Goal: Task Accomplishment & Management: Use online tool/utility

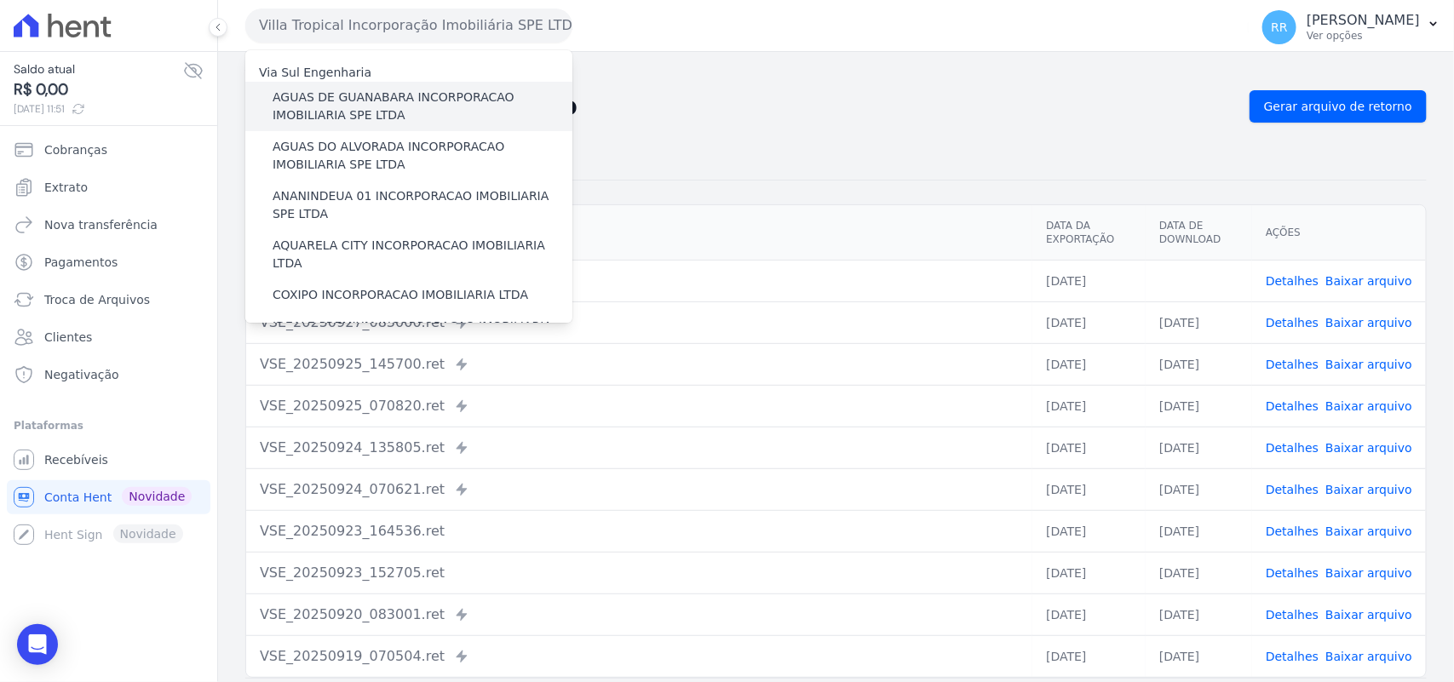
click at [382, 121] on label "AGUAS DE GUANABARA INCORPORACAO IMOBILIARIA SPE LTDA" at bounding box center [423, 107] width 300 height 36
click at [0, 0] on input "AGUAS DE GUANABARA INCORPORACAO IMOBILIARIA SPE LTDA" at bounding box center [0, 0] width 0 height 0
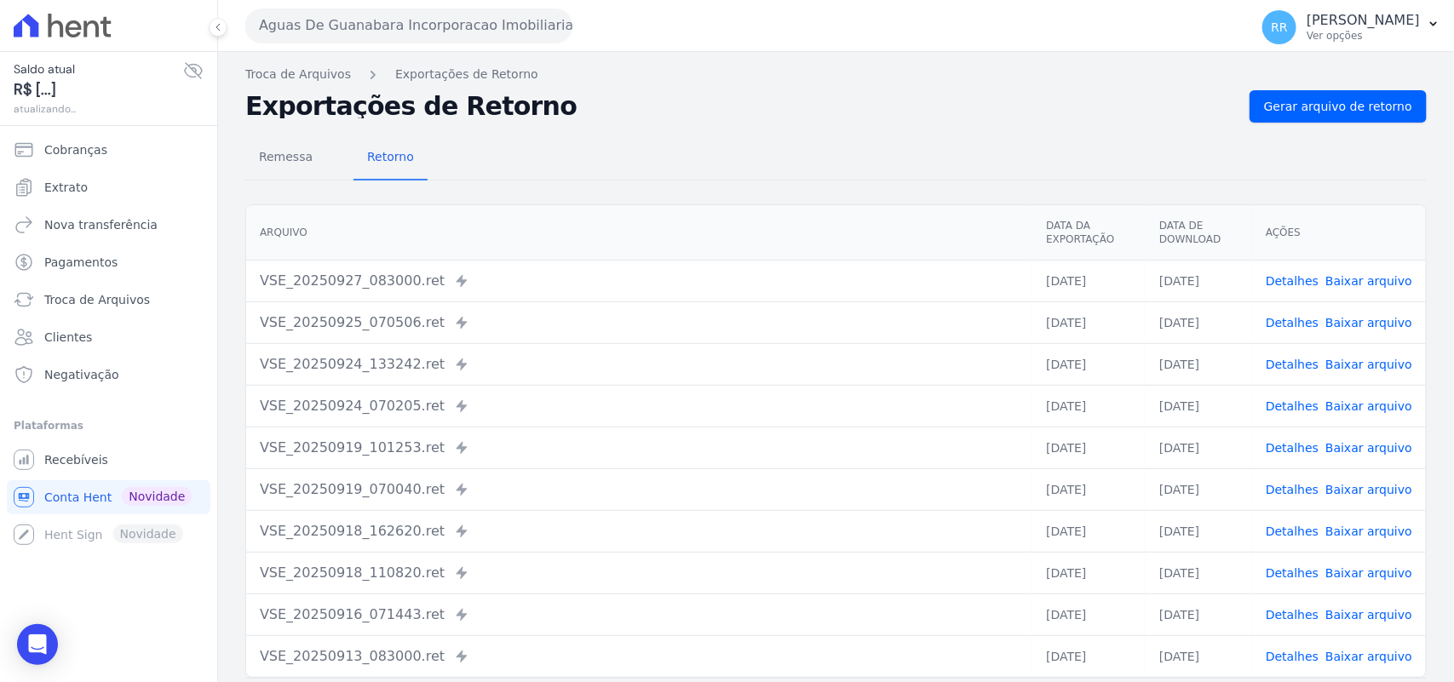
drag, startPoint x: 564, startPoint y: 159, endPoint x: 1453, endPoint y: 11, distance: 901.4
click at [569, 158] on div "Remessa Retorno" at bounding box center [835, 158] width 1181 height 44
click at [1320, 119] on link "Gerar arquivo de retorno" at bounding box center [1337, 106] width 177 height 32
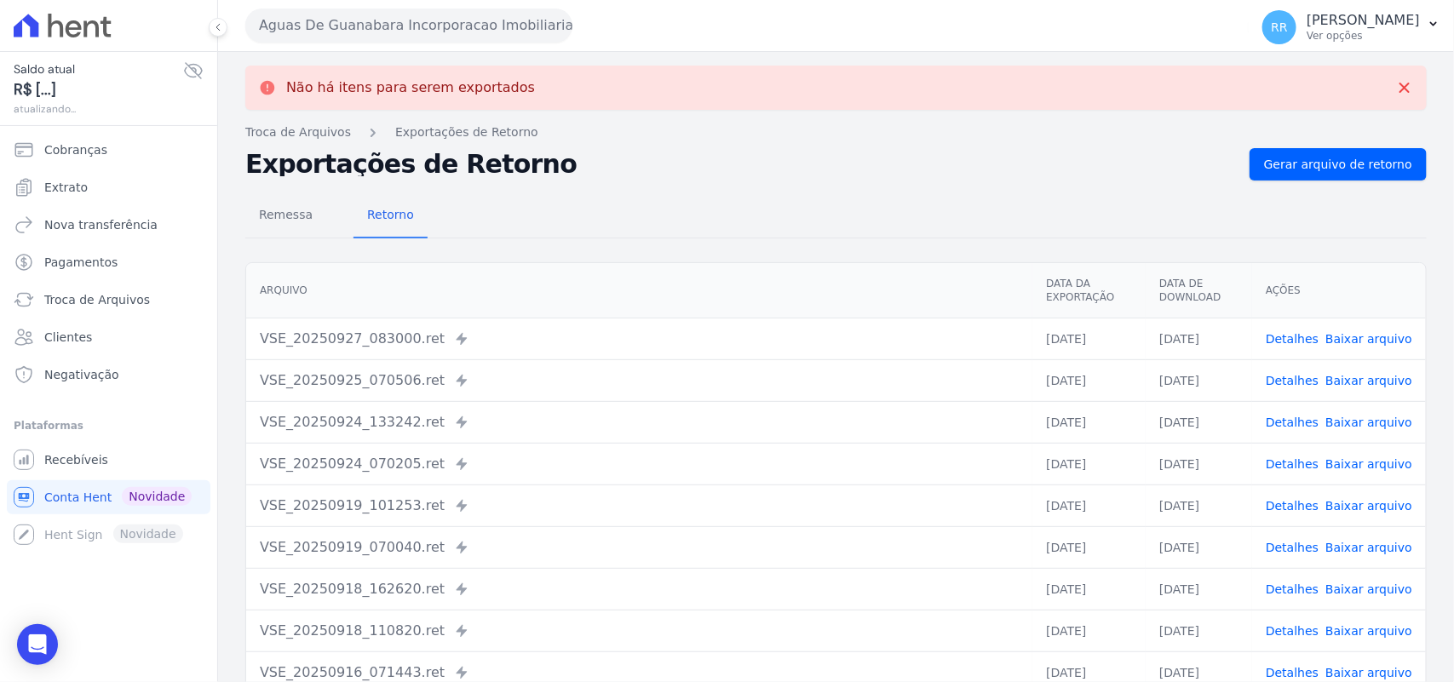
click at [372, 5] on div "Aguas De Guanabara Incorporacao Imobiliaria SPE LTDA Via Sul Engenharia AGUAS D…" at bounding box center [743, 25] width 996 height 53
click at [365, 18] on button "Aguas De Guanabara Incorporacao Imobiliaria SPE LTDA" at bounding box center [408, 26] width 327 height 34
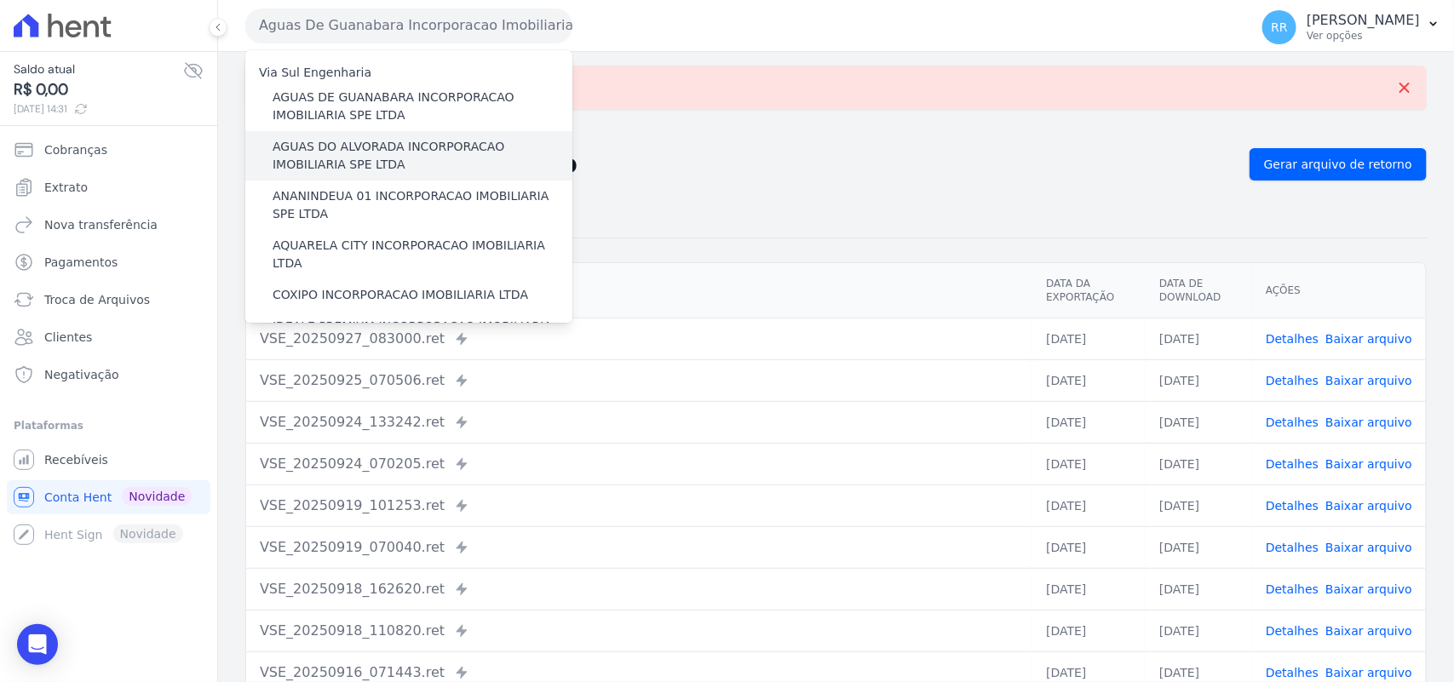
click at [392, 158] on label "AGUAS DO ALVORADA INCORPORACAO IMOBILIARIA SPE LTDA" at bounding box center [423, 156] width 300 height 36
click at [0, 0] on input "AGUAS DO ALVORADA INCORPORACAO IMOBILIARIA SPE LTDA" at bounding box center [0, 0] width 0 height 0
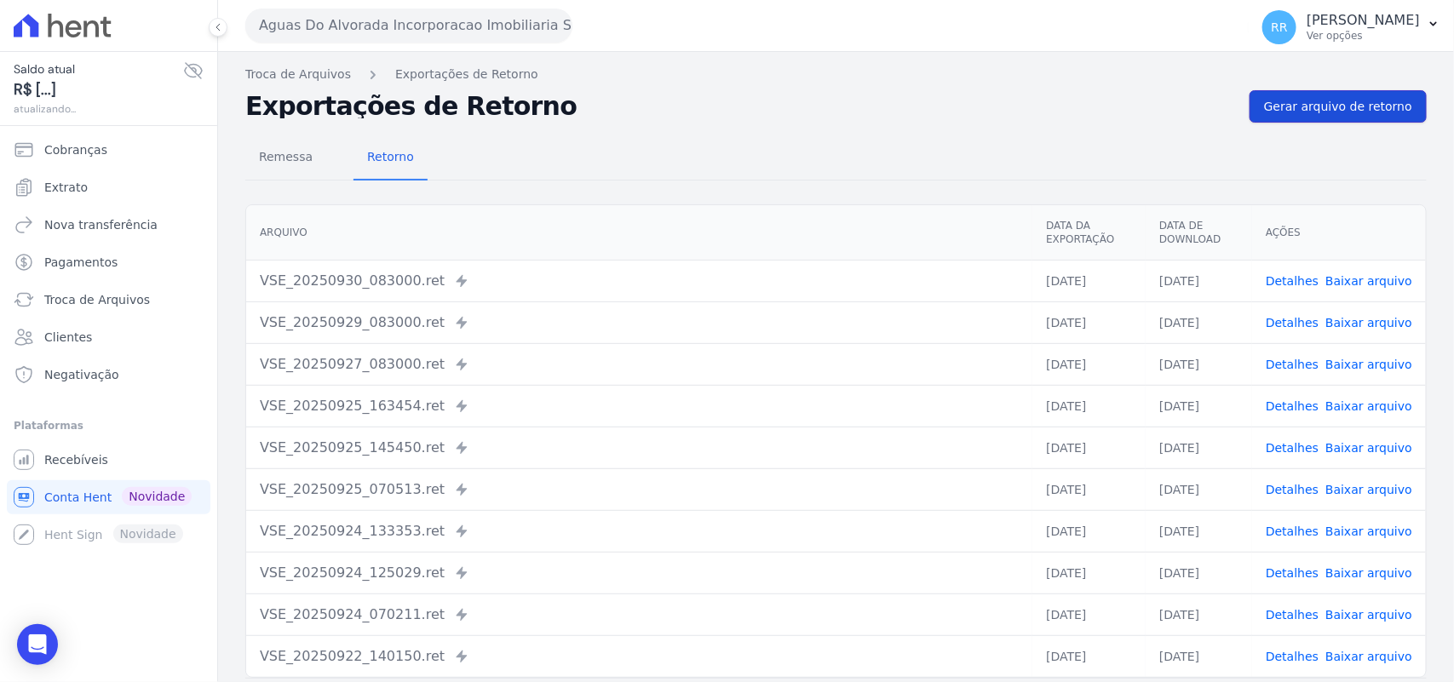
click at [1322, 113] on span "Gerar arquivo de retorno" at bounding box center [1338, 106] width 148 height 17
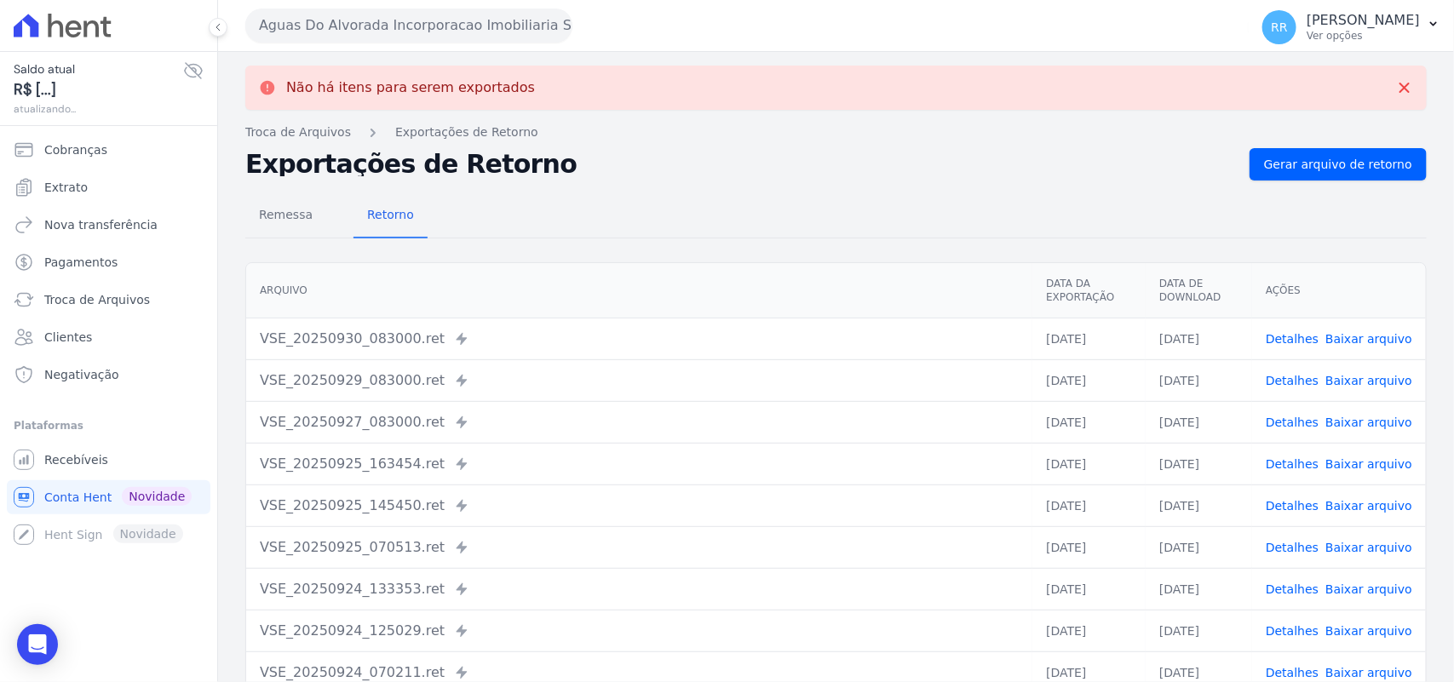
click at [477, 47] on div "Aguas Do Alvorada Incorporacao Imobiliaria SPE LTDA Via Sul Engenharia AGUAS DE…" at bounding box center [743, 25] width 996 height 53
click at [458, 26] on button "Aguas Do Alvorada Incorporacao Imobiliaria SPE LTDA" at bounding box center [408, 26] width 327 height 34
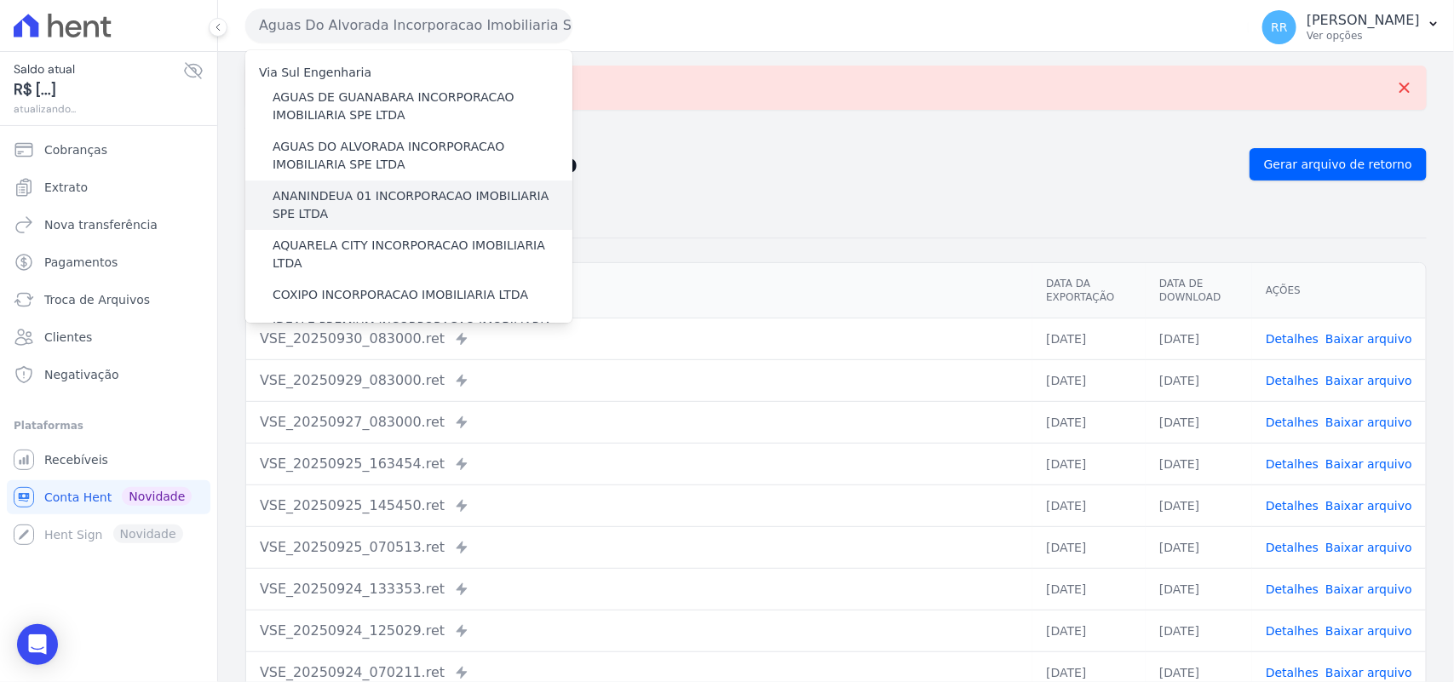
click at [359, 188] on label "ANANINDEUA 01 INCORPORACAO IMOBILIARIA SPE LTDA" at bounding box center [423, 205] width 300 height 36
click at [0, 0] on input "ANANINDEUA 01 INCORPORACAO IMOBILIARIA SPE LTDA" at bounding box center [0, 0] width 0 height 0
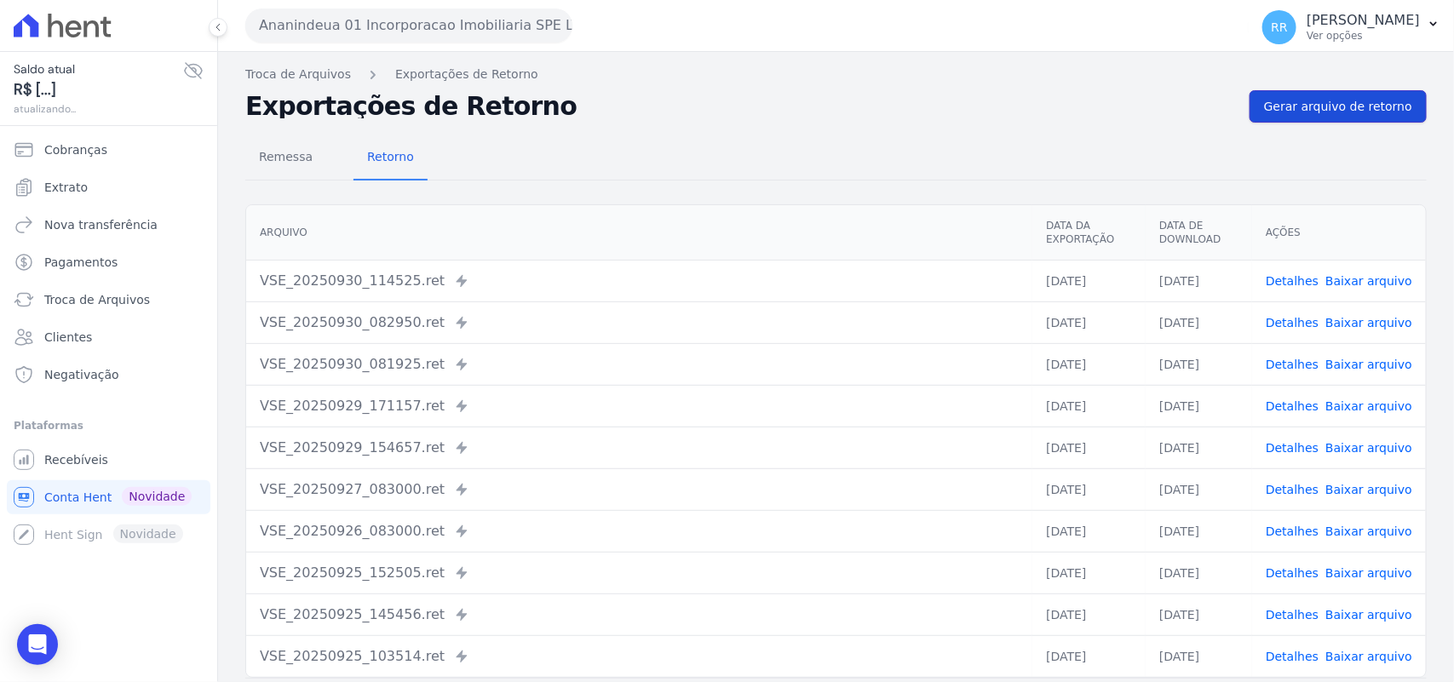
click at [1314, 100] on span "Gerar arquivo de retorno" at bounding box center [1338, 106] width 148 height 17
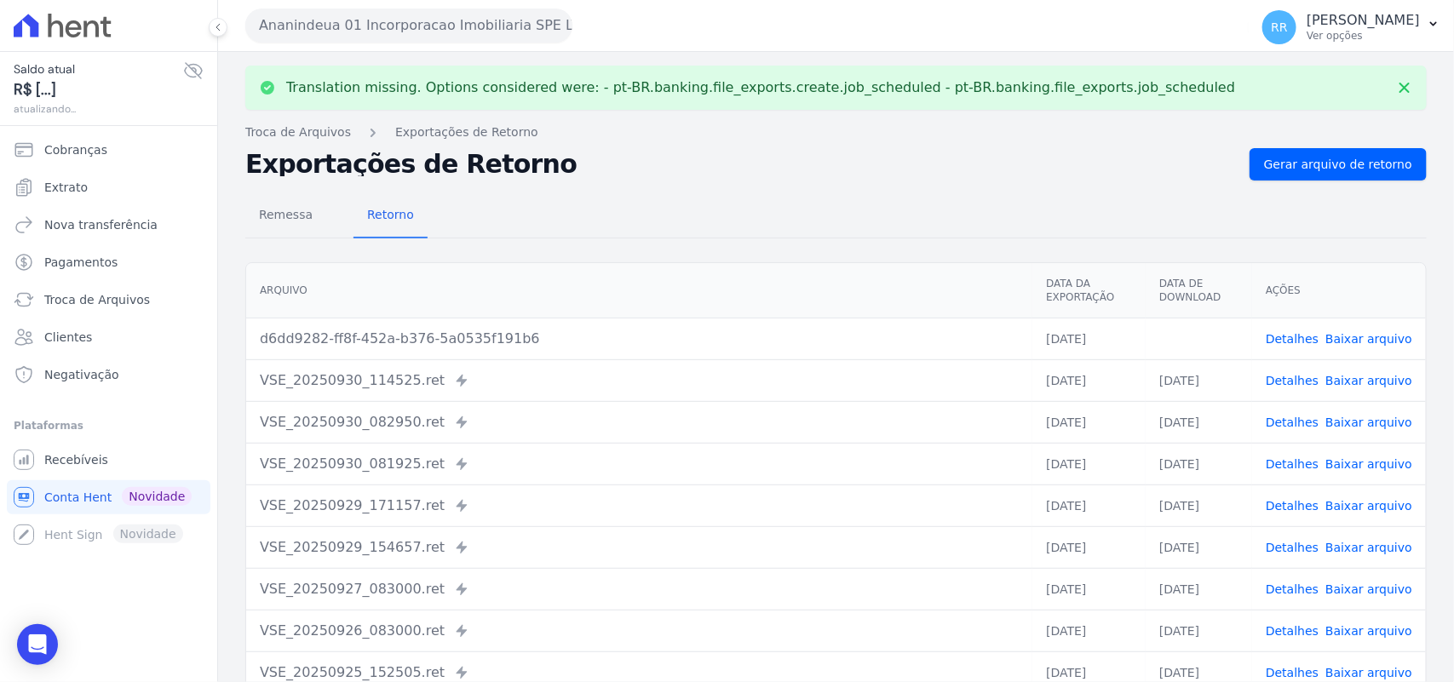
click at [1354, 345] on link "Baixar arquivo" at bounding box center [1368, 339] width 87 height 14
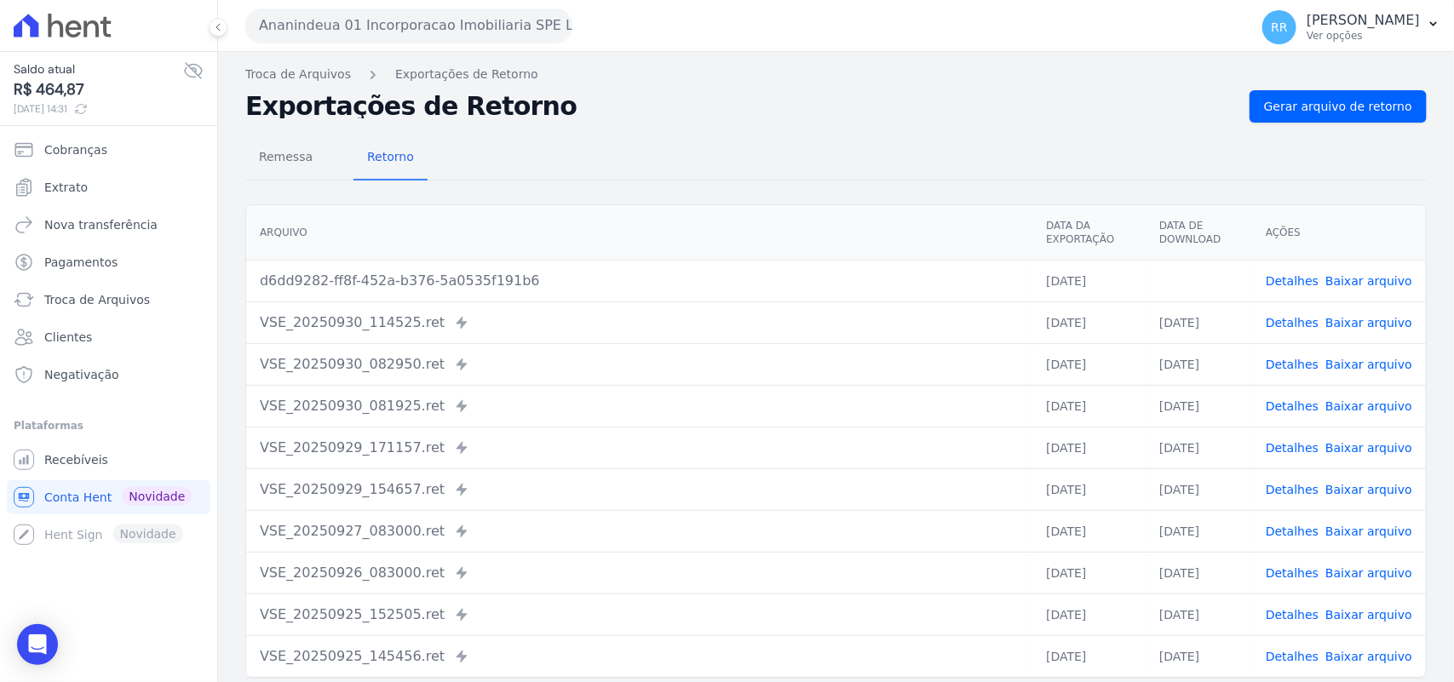
drag, startPoint x: 785, startPoint y: 130, endPoint x: 728, endPoint y: 137, distance: 57.5
click at [785, 130] on div "Remessa Retorno [GEOGRAPHIC_DATA] Data da Exportação Data de Download Ações d6d…" at bounding box center [835, 431] width 1181 height 616
click at [307, 14] on button "Ananindeua 01 Incorporacao Imobiliaria SPE LTDA" at bounding box center [408, 26] width 327 height 34
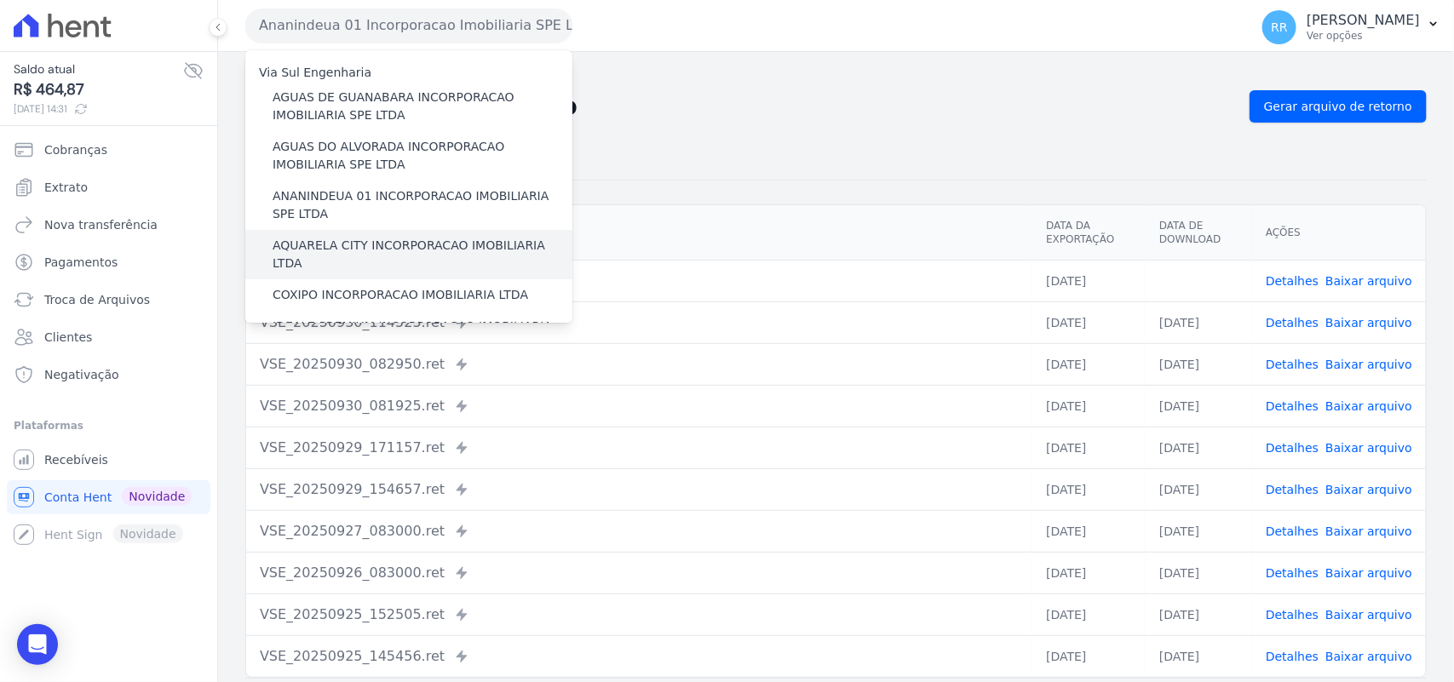
click at [313, 237] on label "AQUARELA CITY INCORPORACAO IMOBILIARIA LTDA" at bounding box center [423, 255] width 300 height 36
click at [0, 0] on input "AQUARELA CITY INCORPORACAO IMOBILIARIA LTDA" at bounding box center [0, 0] width 0 height 0
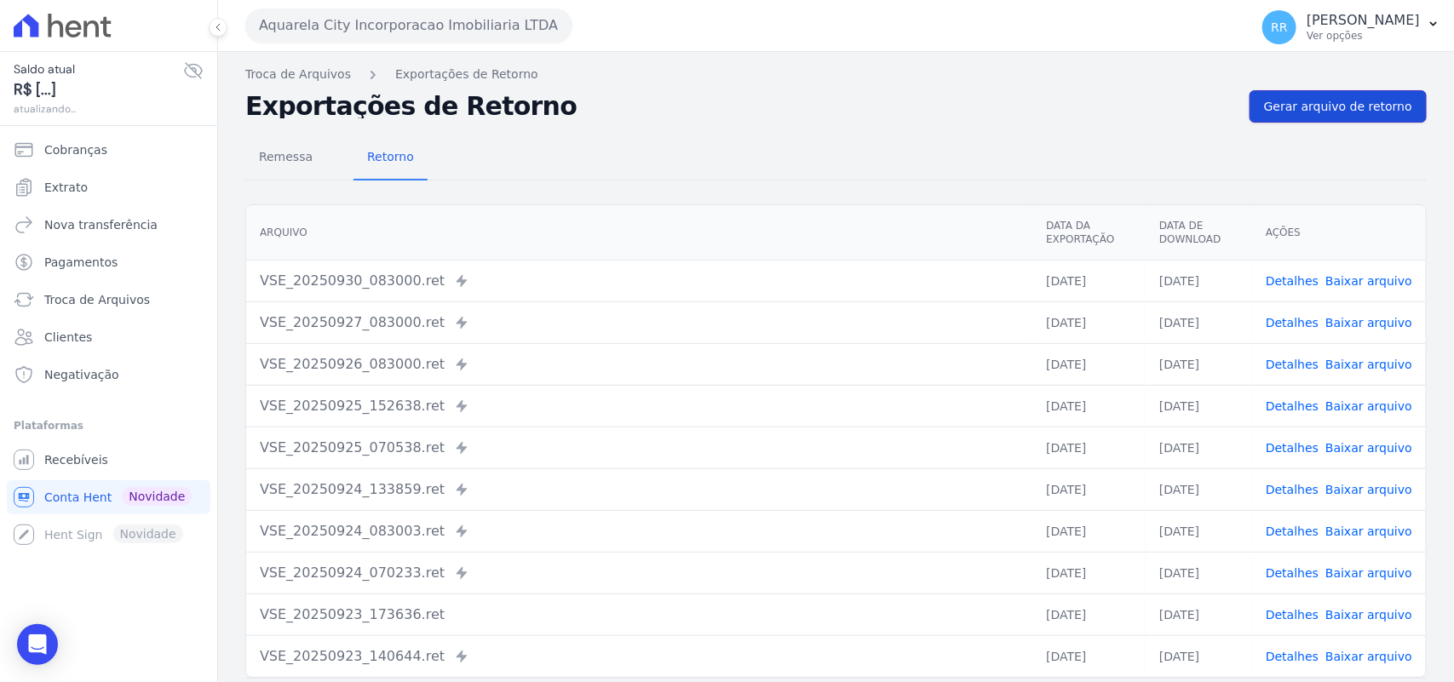
click at [1340, 120] on link "Gerar arquivo de retorno" at bounding box center [1337, 106] width 177 height 32
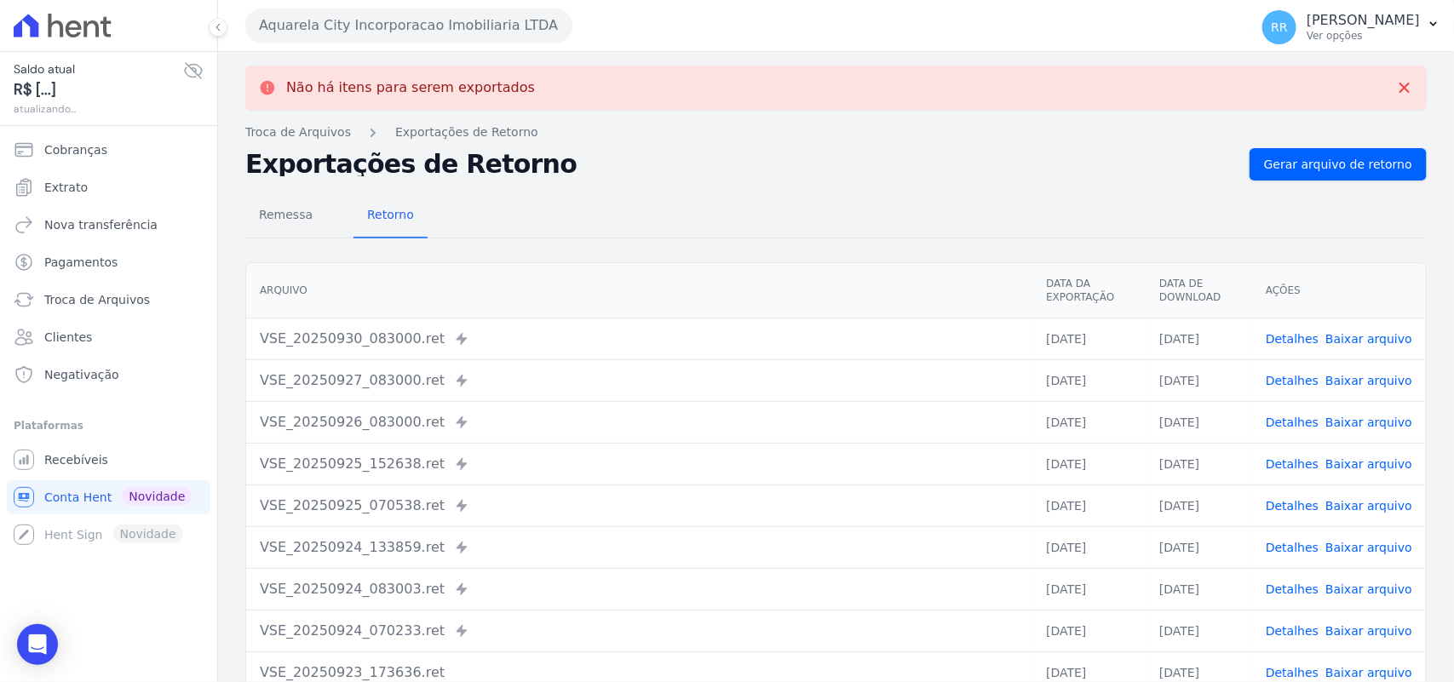
click at [373, 13] on button "Aquarela City Incorporacao Imobiliaria LTDA" at bounding box center [408, 26] width 327 height 34
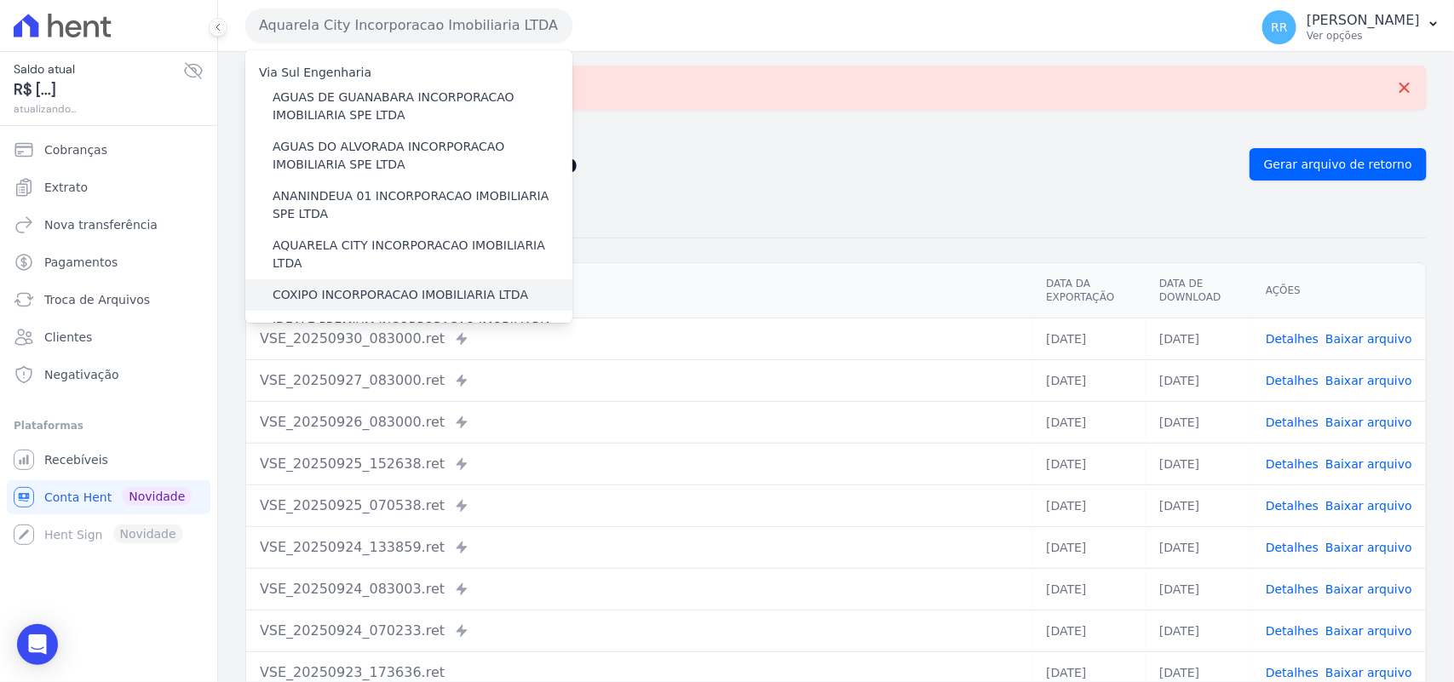
click at [324, 286] on label "COXIPO INCORPORACAO IMOBILIARIA LTDA" at bounding box center [401, 295] width 256 height 18
click at [0, 0] on input "COXIPO INCORPORACAO IMOBILIARIA LTDA" at bounding box center [0, 0] width 0 height 0
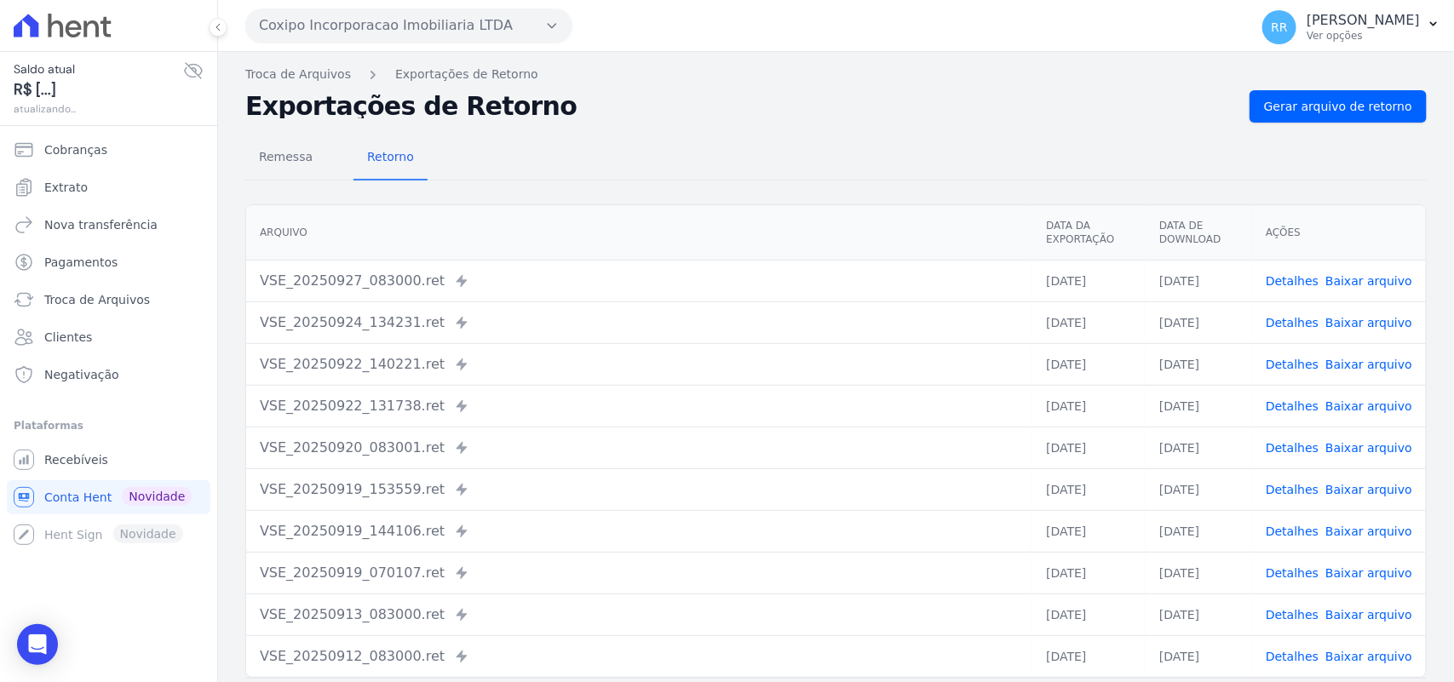
click at [1329, 138] on div "Remessa Retorno" at bounding box center [835, 158] width 1181 height 44
click at [1329, 113] on span "Gerar arquivo de retorno" at bounding box center [1338, 106] width 148 height 17
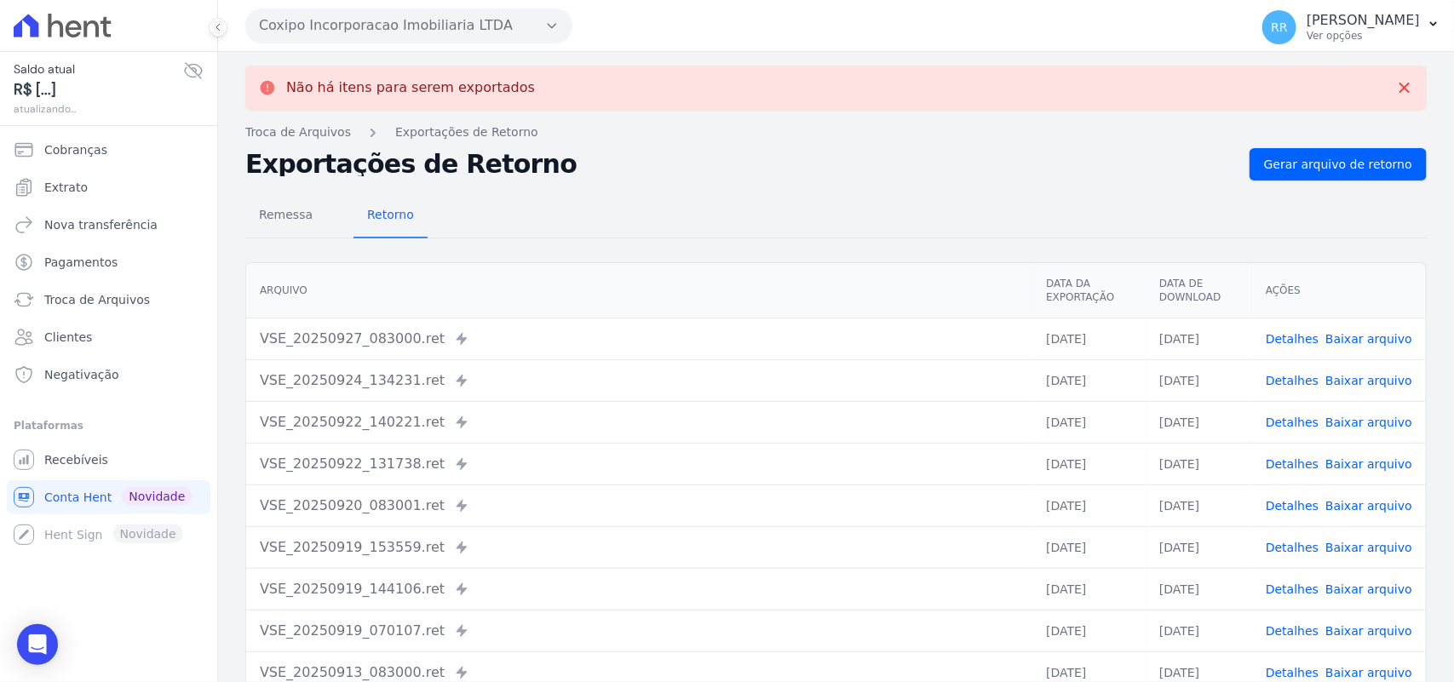
click at [491, 11] on button "Coxipo Incorporacao Imobiliaria LTDA" at bounding box center [408, 26] width 327 height 34
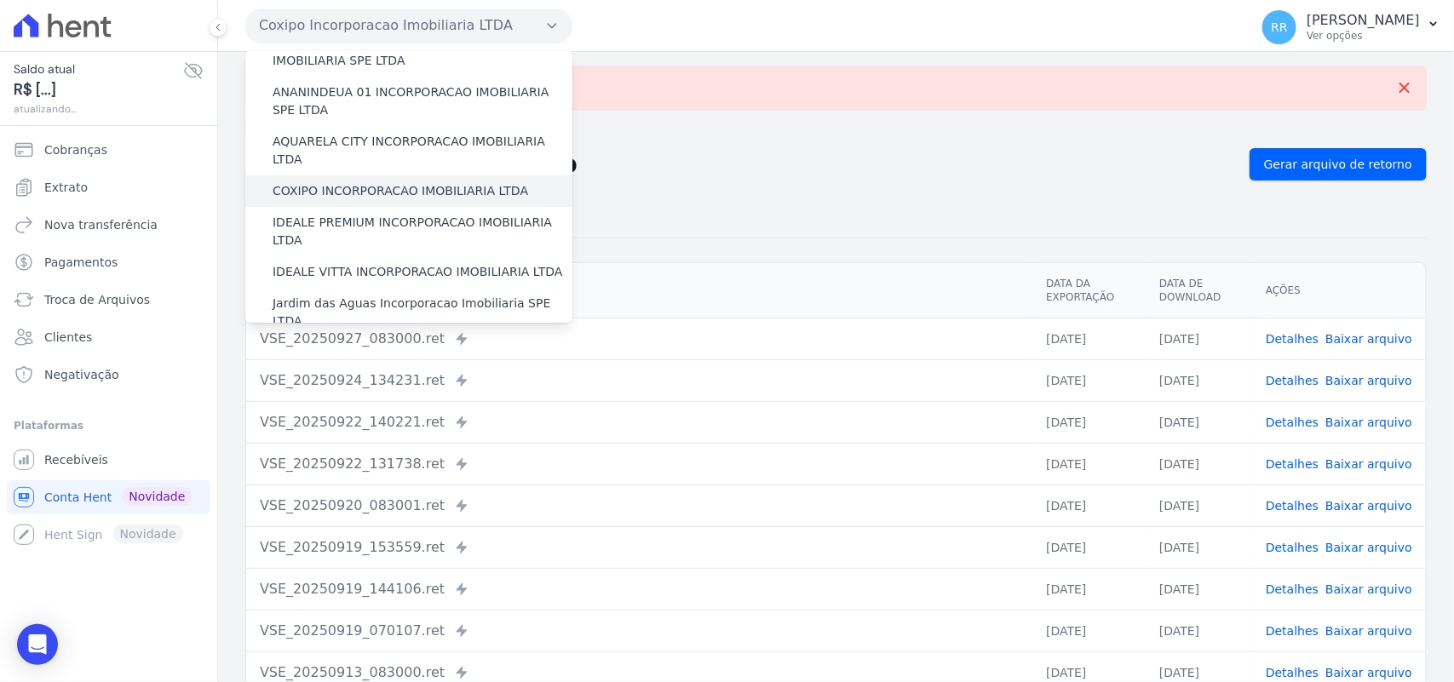
scroll to position [106, 0]
click at [369, 211] on label "IDEALE PREMIUM INCORPORACAO IMOBILIARIA LTDA" at bounding box center [423, 229] width 300 height 36
click at [0, 0] on input "IDEALE PREMIUM INCORPORACAO IMOBILIARIA LTDA" at bounding box center [0, 0] width 0 height 0
click at [376, 211] on label "IDEALE PREMIUM INCORPORACAO IMOBILIARIA LTDA" at bounding box center [423, 229] width 300 height 36
click at [0, 0] on input "IDEALE PREMIUM INCORPORACAO IMOBILIARIA LTDA" at bounding box center [0, 0] width 0 height 0
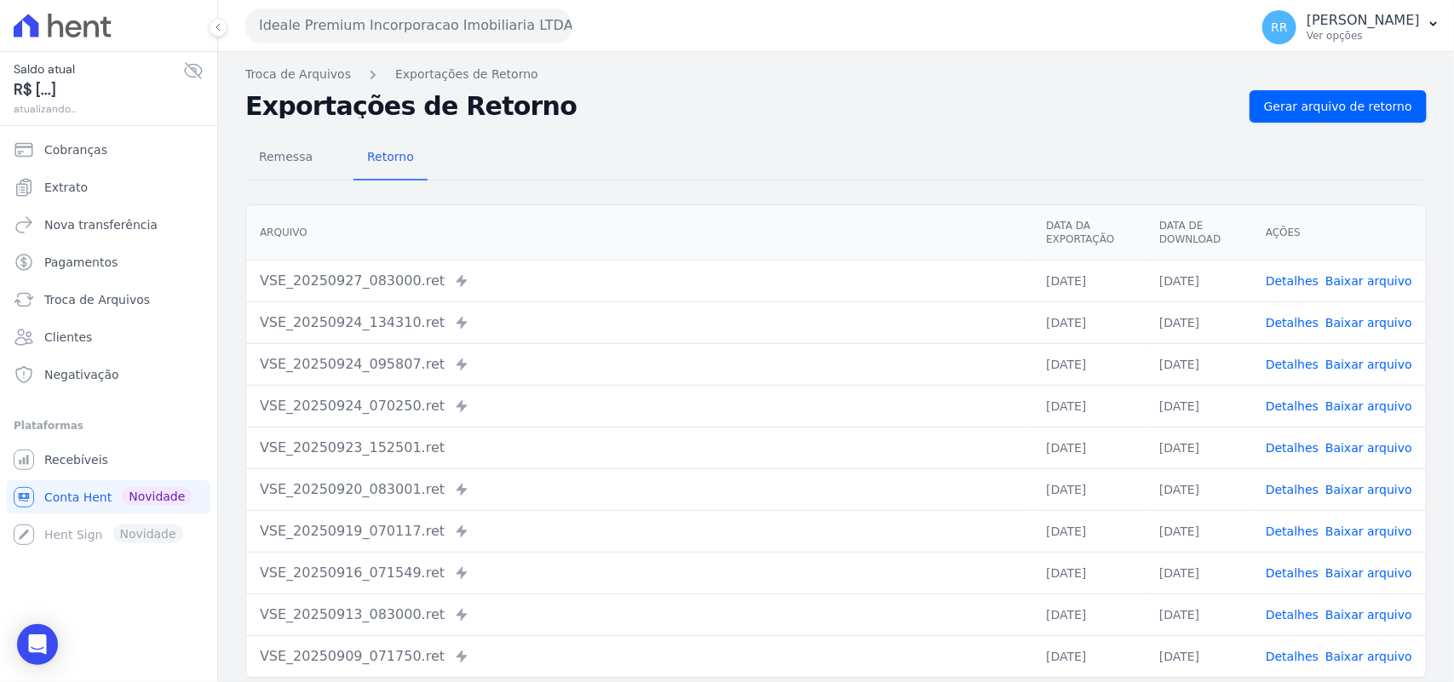
click at [1286, 78] on nav "Troca de Arquivos Exportações de Retorno" at bounding box center [835, 75] width 1181 height 18
click at [1284, 96] on link "Gerar arquivo de retorno" at bounding box center [1337, 106] width 177 height 32
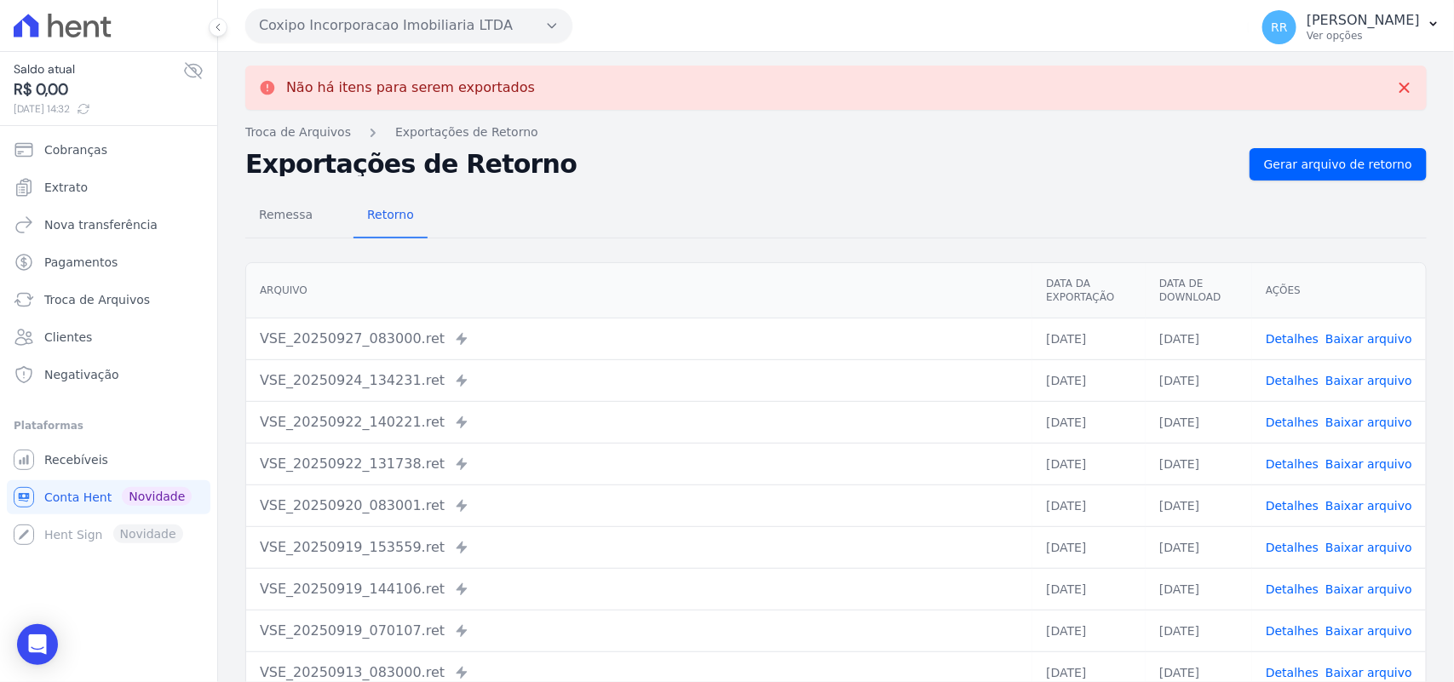
click at [456, 24] on button "Coxipo Incorporacao Imobiliaria LTDA" at bounding box center [408, 26] width 327 height 34
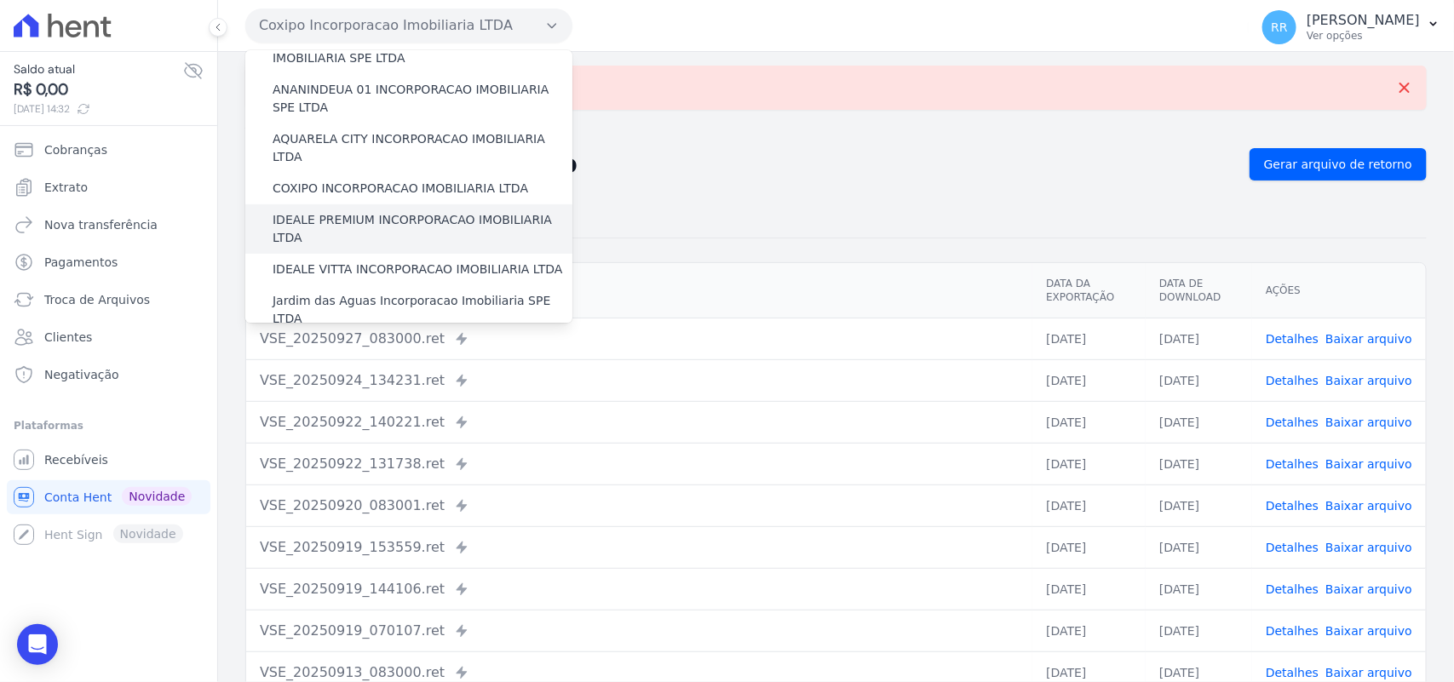
click at [330, 211] on label "IDEALE PREMIUM INCORPORACAO IMOBILIARIA LTDA" at bounding box center [423, 229] width 300 height 36
click at [0, 0] on input "IDEALE PREMIUM INCORPORACAO IMOBILIARIA LTDA" at bounding box center [0, 0] width 0 height 0
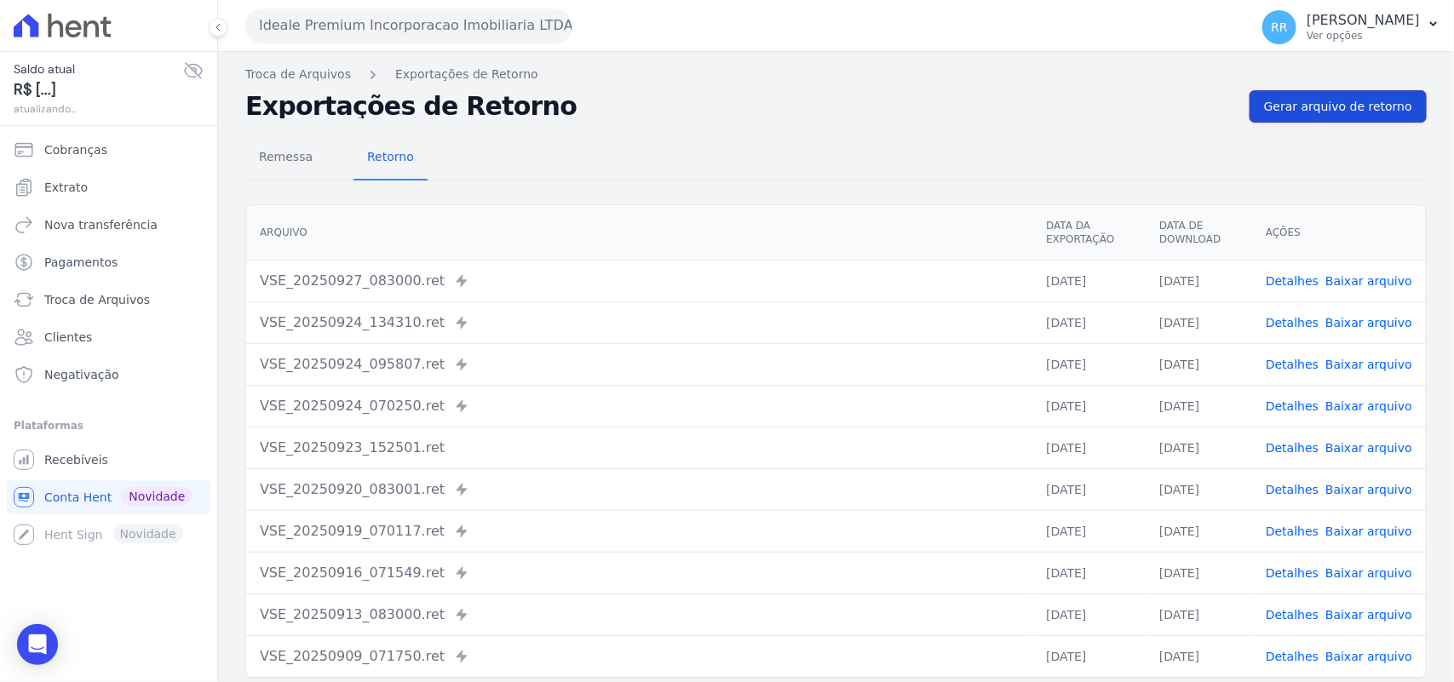
click at [1330, 106] on span "Gerar arquivo de retorno" at bounding box center [1338, 106] width 148 height 17
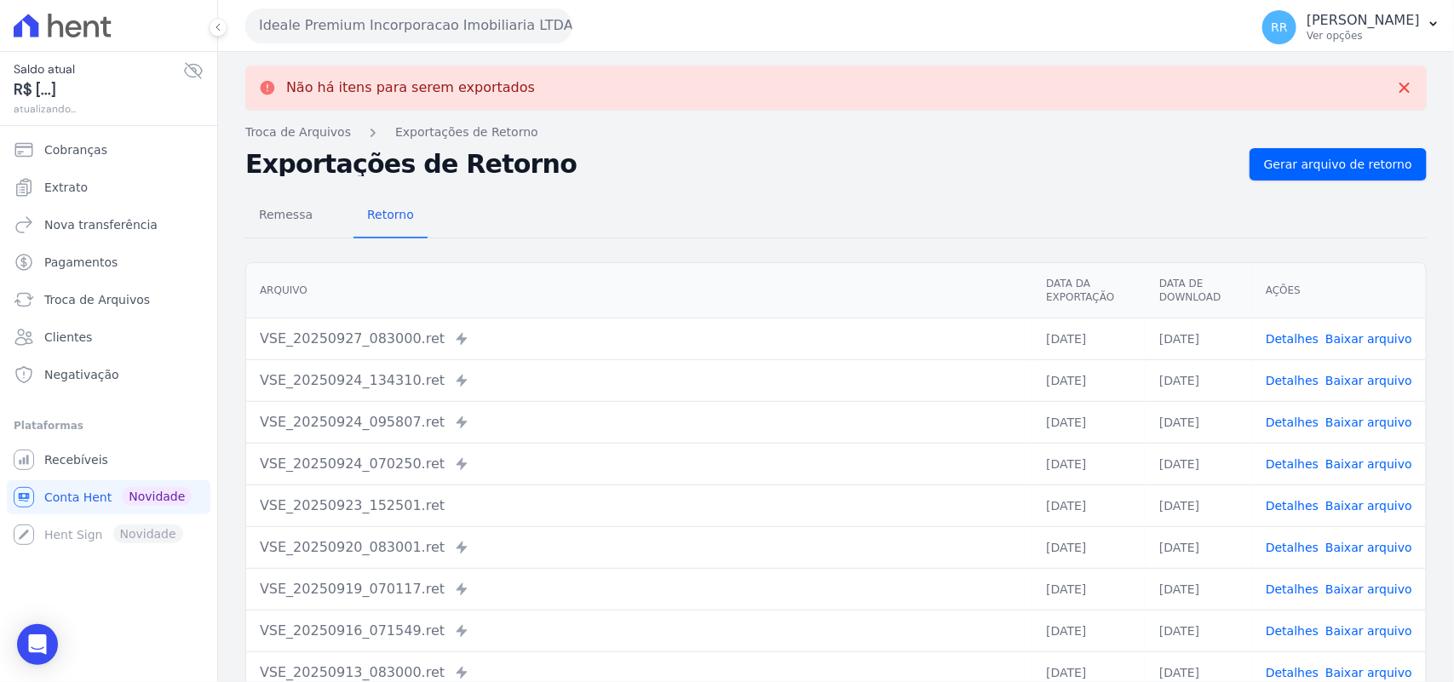
click at [487, 38] on button "Ideale Premium Incorporacao Imobiliaria LTDA" at bounding box center [408, 26] width 327 height 34
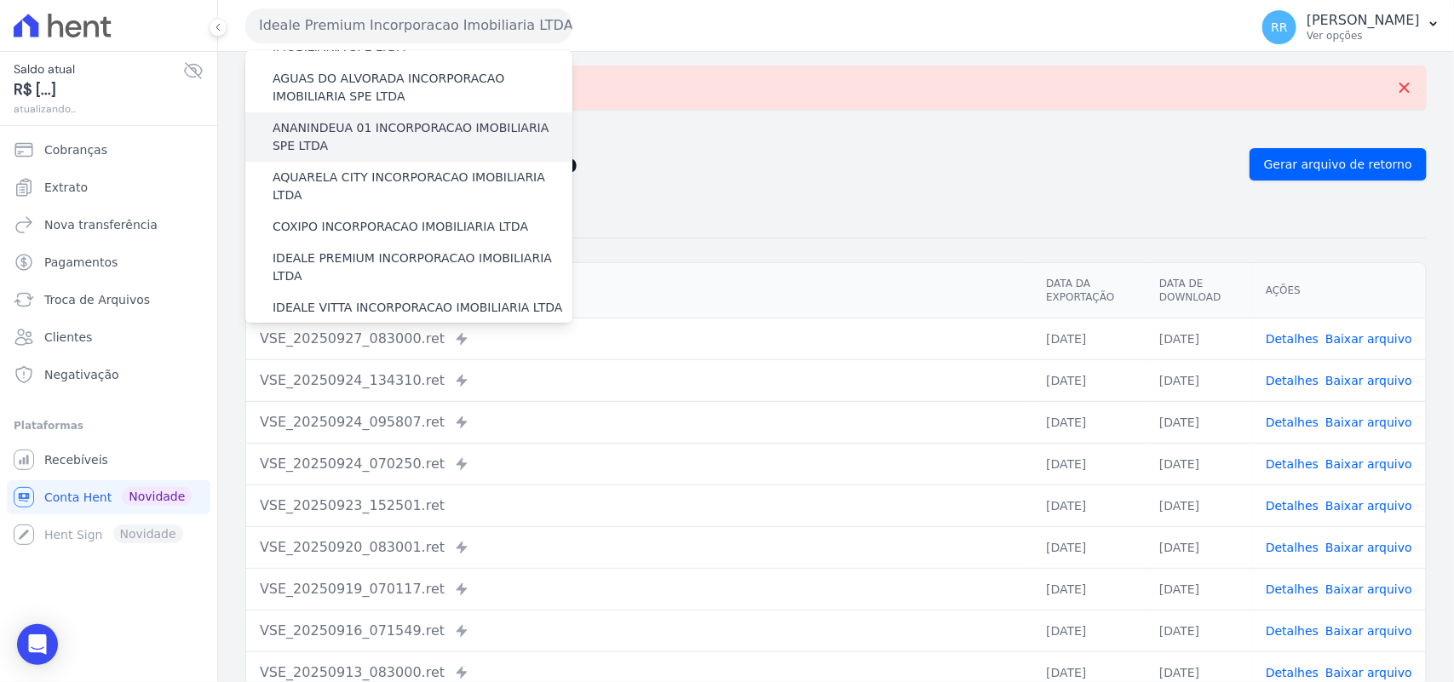
scroll to position [177, 0]
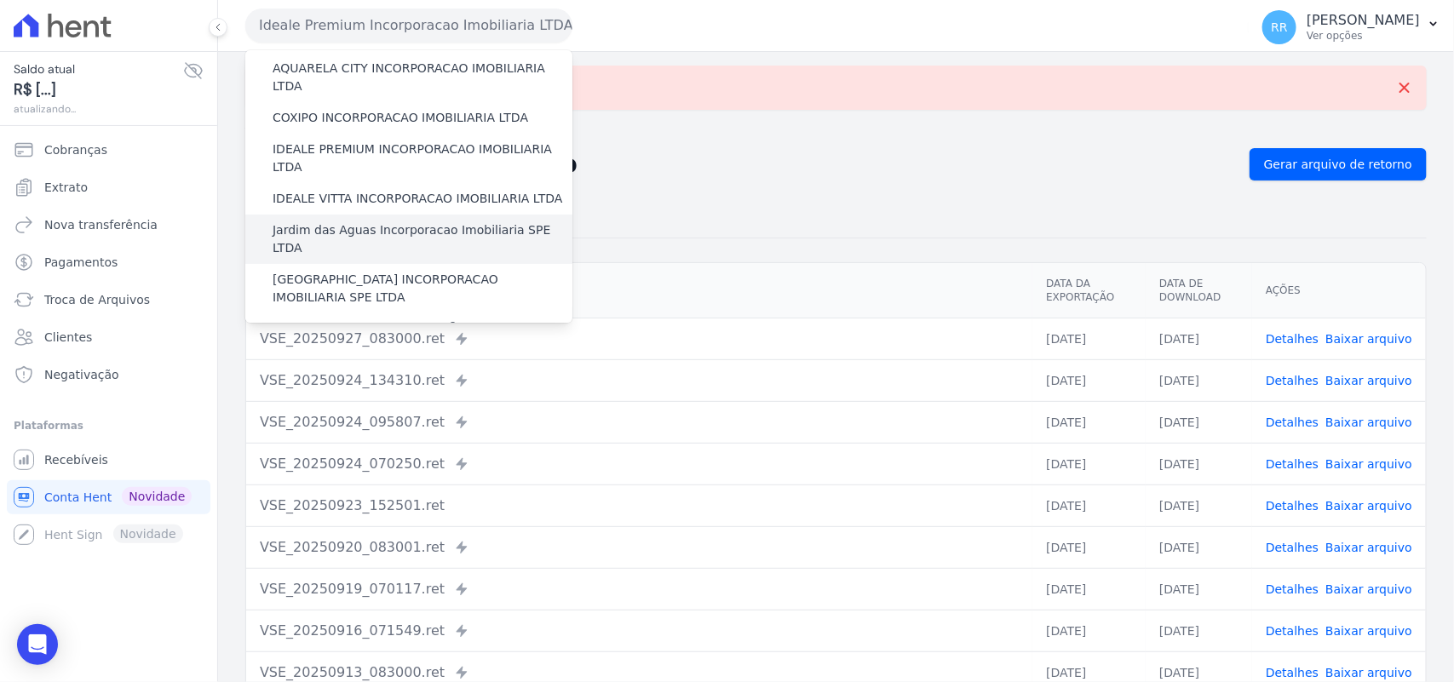
click at [347, 221] on label "Jardim das Aguas Incorporacao Imobiliaria SPE LTDA" at bounding box center [423, 239] width 300 height 36
click at [0, 0] on input "Jardim das Aguas Incorporacao Imobiliaria SPE LTDA" at bounding box center [0, 0] width 0 height 0
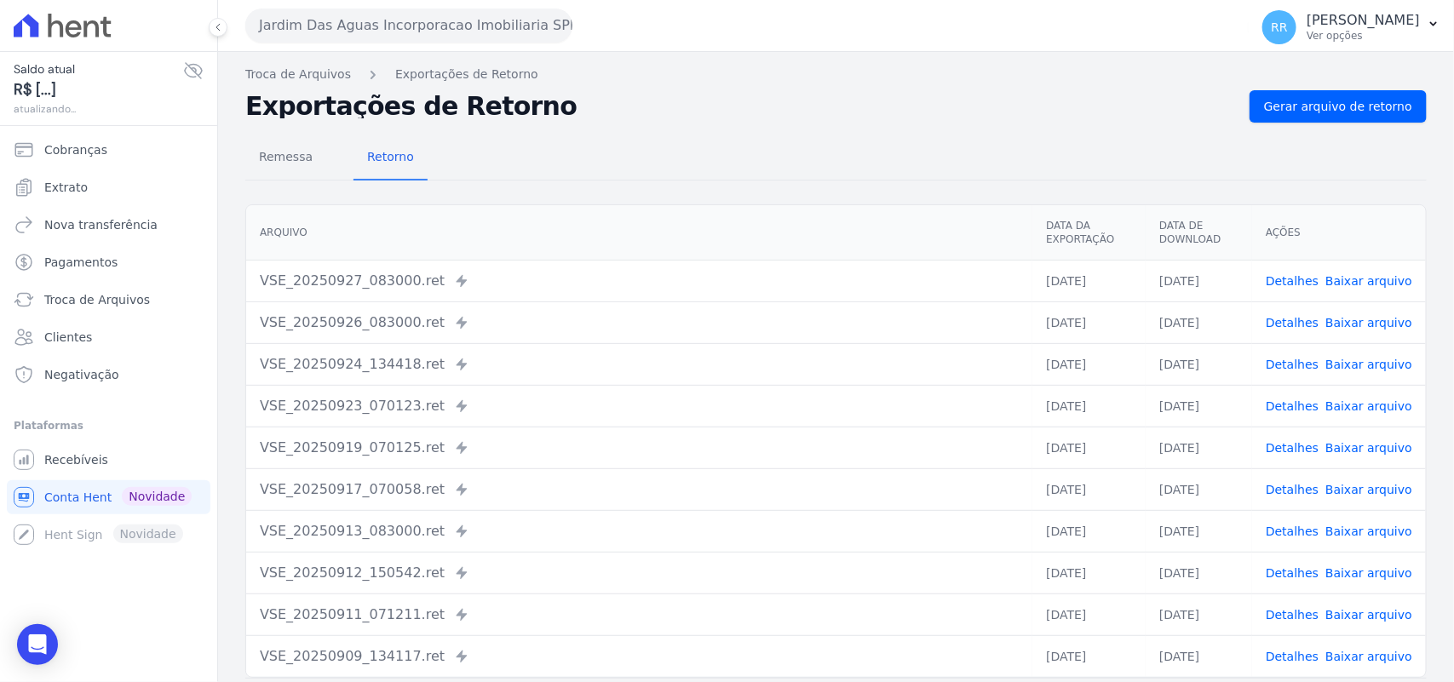
click at [1327, 129] on div "Remessa Retorno [GEOGRAPHIC_DATA] Data da Exportação Data de Download Ações VSE…" at bounding box center [835, 431] width 1181 height 616
click at [1327, 117] on link "Gerar arquivo de retorno" at bounding box center [1337, 106] width 177 height 32
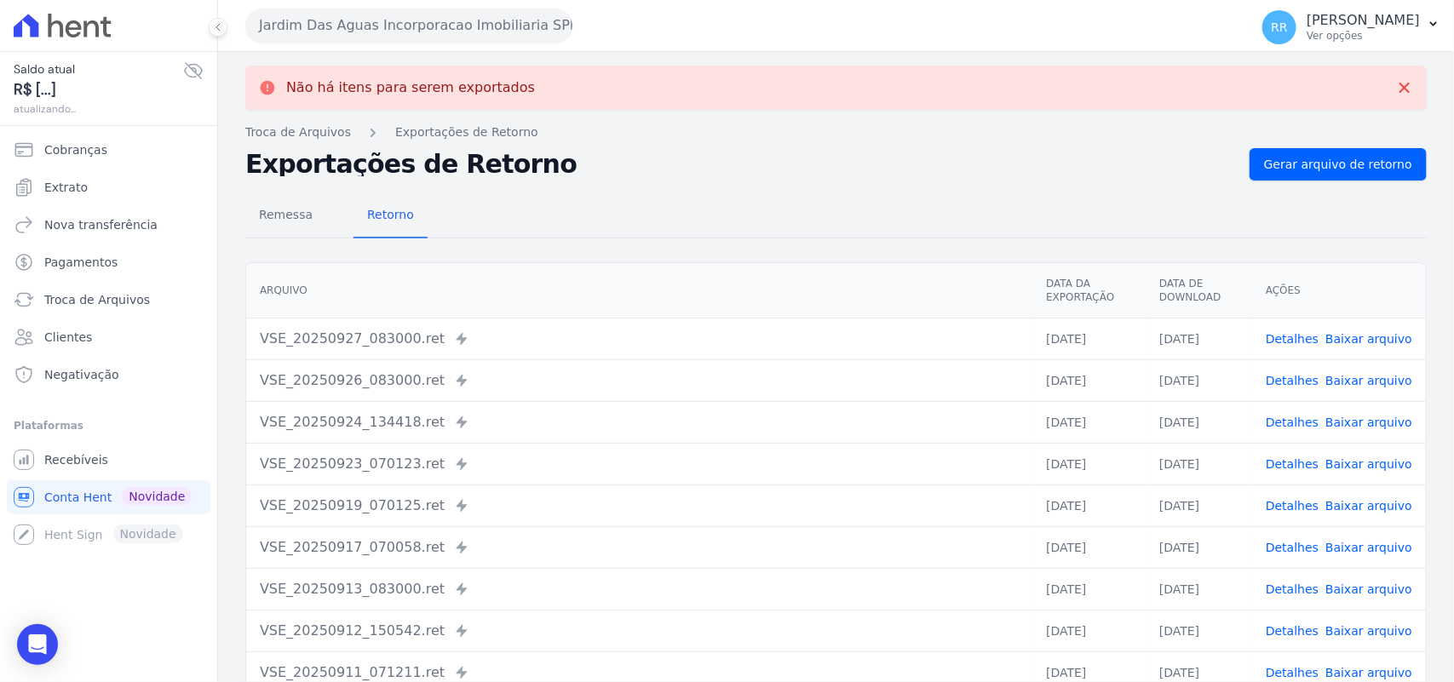
click at [365, 26] on button "Jardim Das Aguas Incorporacao Imobiliaria SPE LTDA" at bounding box center [408, 26] width 327 height 34
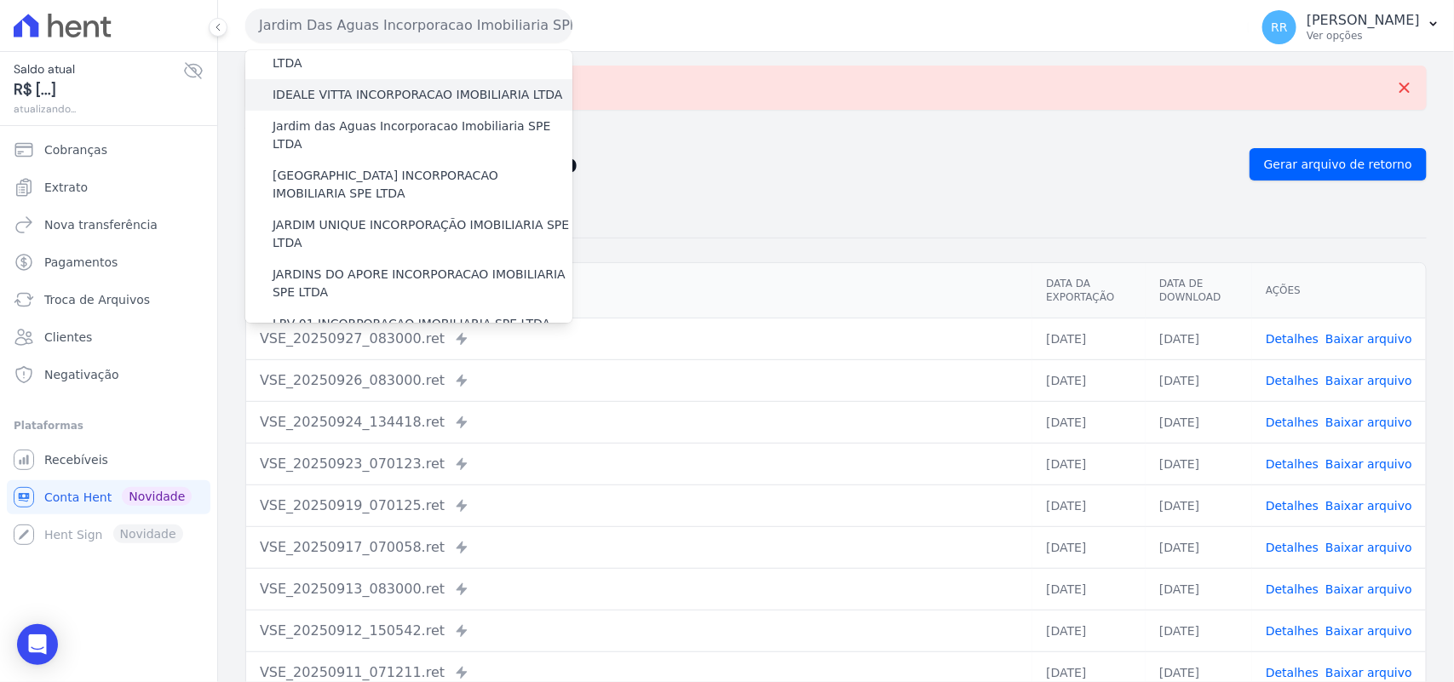
scroll to position [284, 0]
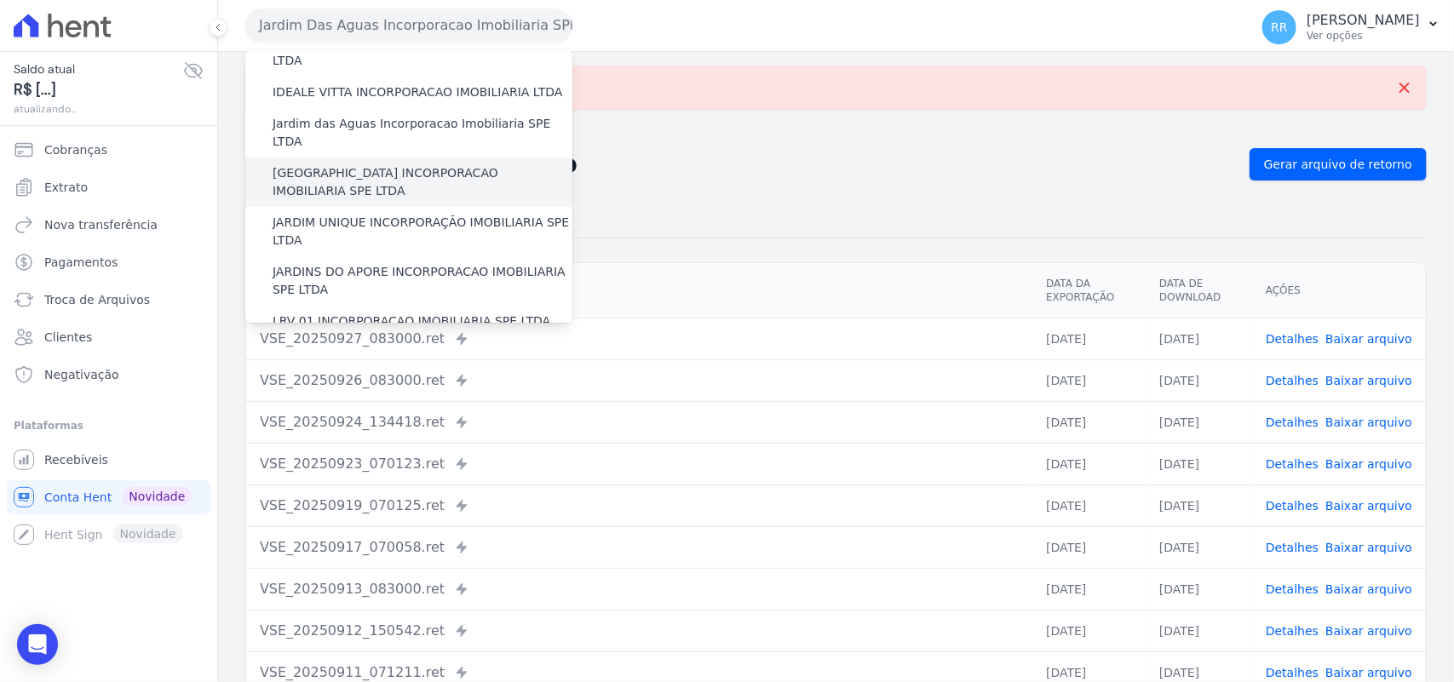
click at [312, 164] on label "[GEOGRAPHIC_DATA] INCORPORACAO IMOBILIARIA SPE LTDA" at bounding box center [423, 182] width 300 height 36
click at [0, 0] on input "[GEOGRAPHIC_DATA] INCORPORACAO IMOBILIARIA SPE LTDA" at bounding box center [0, 0] width 0 height 0
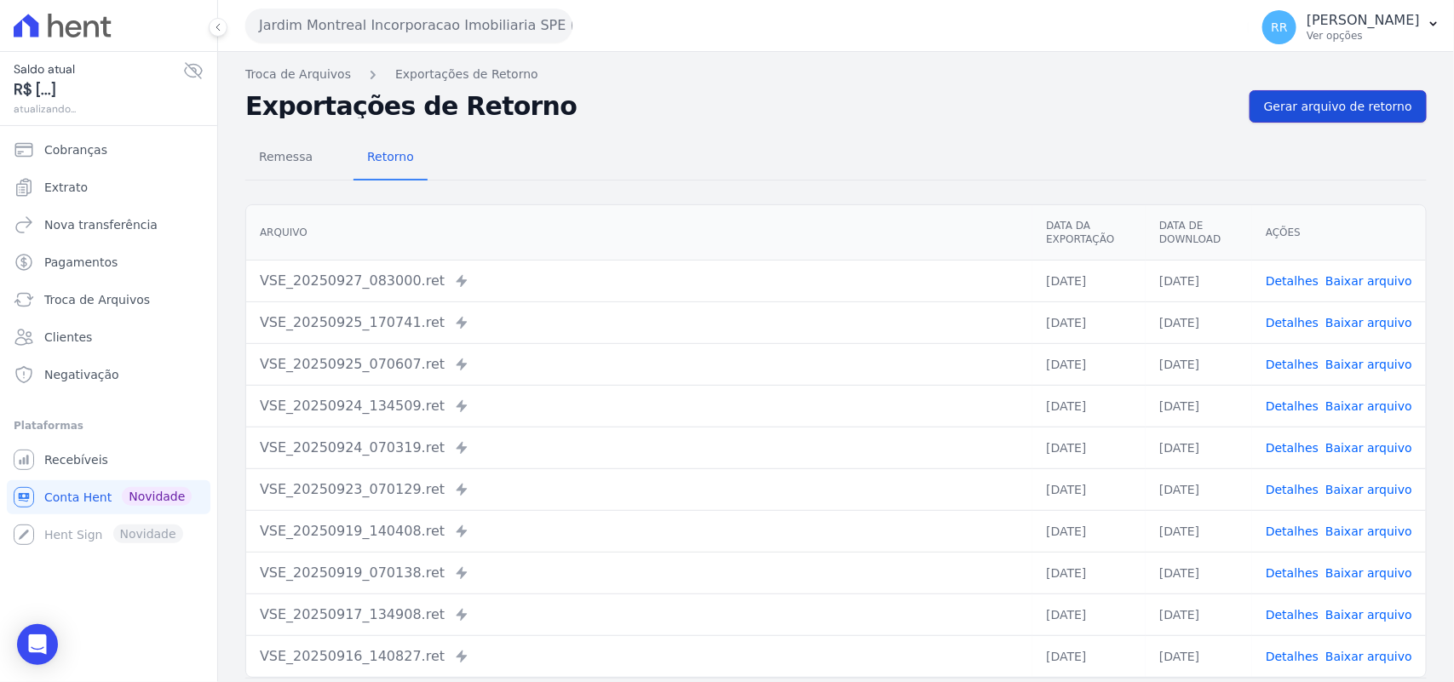
click at [1330, 100] on span "Gerar arquivo de retorno" at bounding box center [1338, 106] width 148 height 17
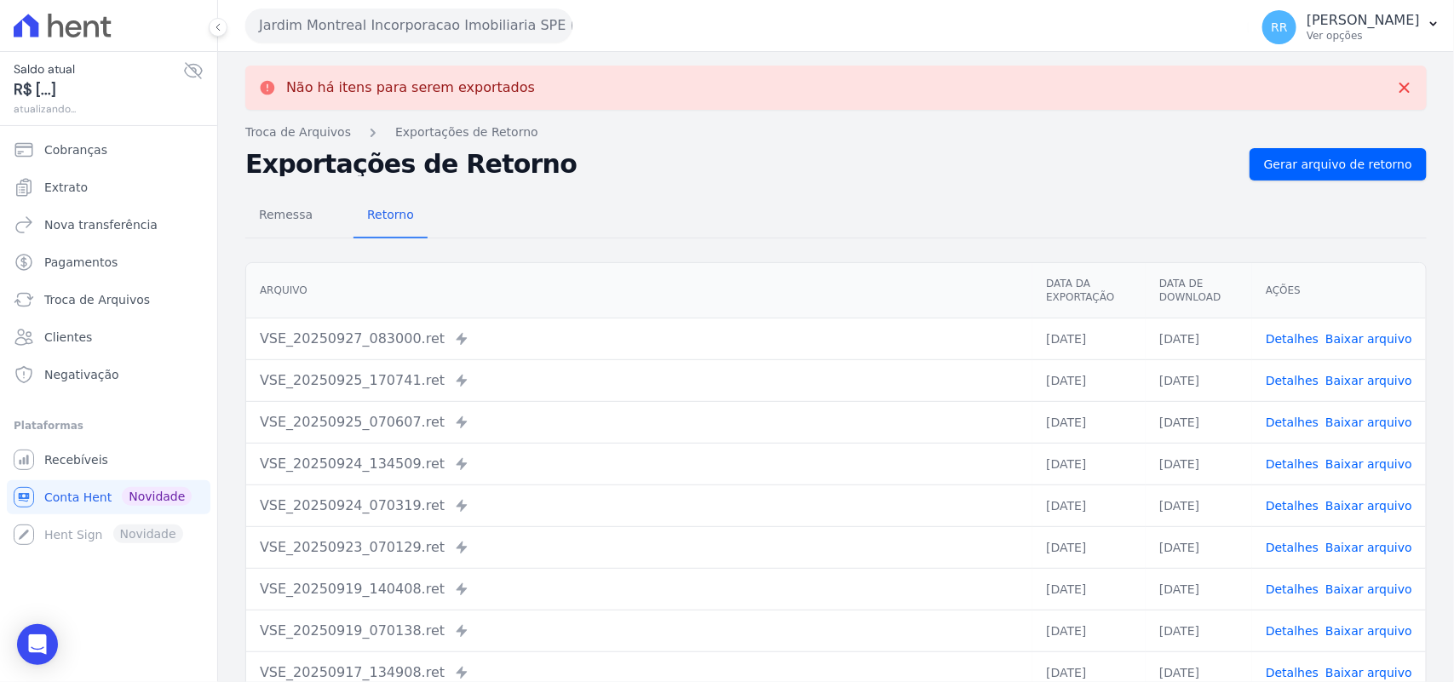
click at [355, 26] on button "Jardim Montreal Incorporacao Imobiliaria SPE LTDA" at bounding box center [408, 26] width 327 height 34
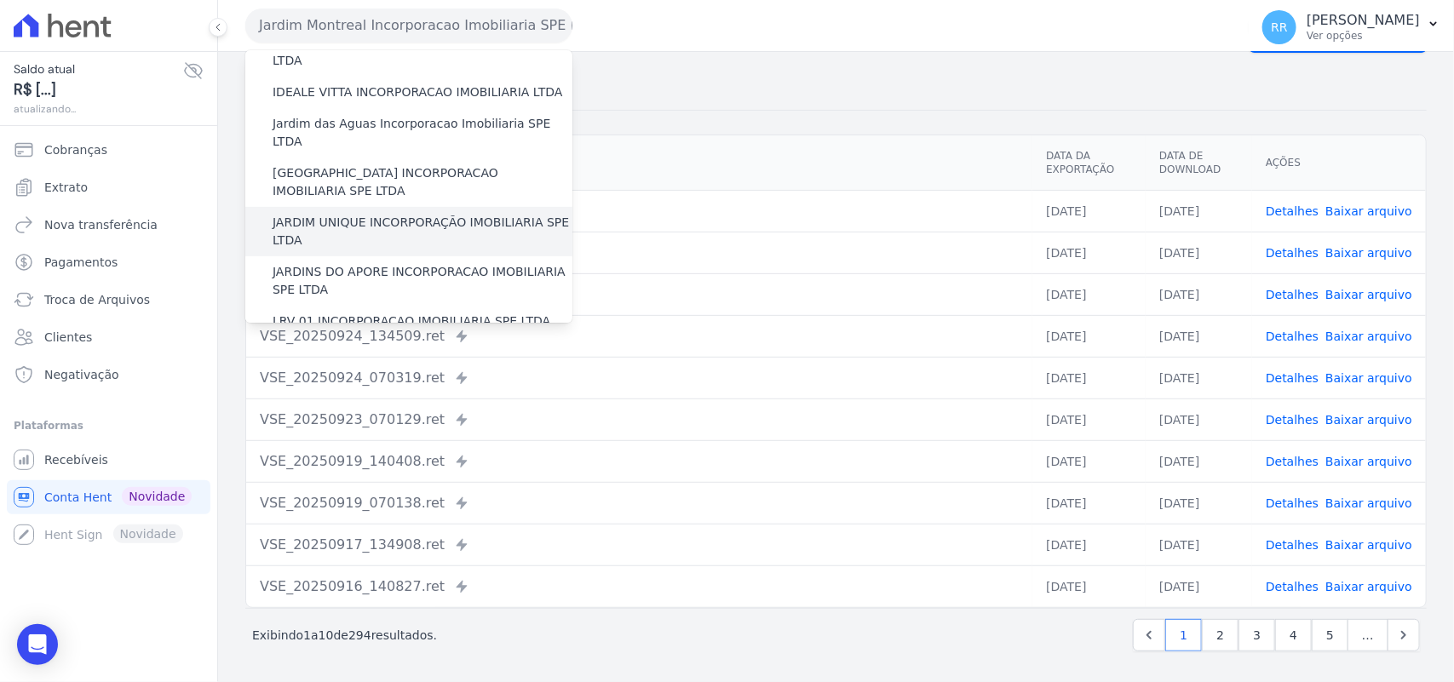
click at [350, 214] on label "JARDIM UNIQUE INCORPORAÇÃO IMOBILIARIA SPE LTDA" at bounding box center [423, 232] width 300 height 36
click at [0, 0] on input "JARDIM UNIQUE INCORPORAÇÃO IMOBILIARIA SPE LTDA" at bounding box center [0, 0] width 0 height 0
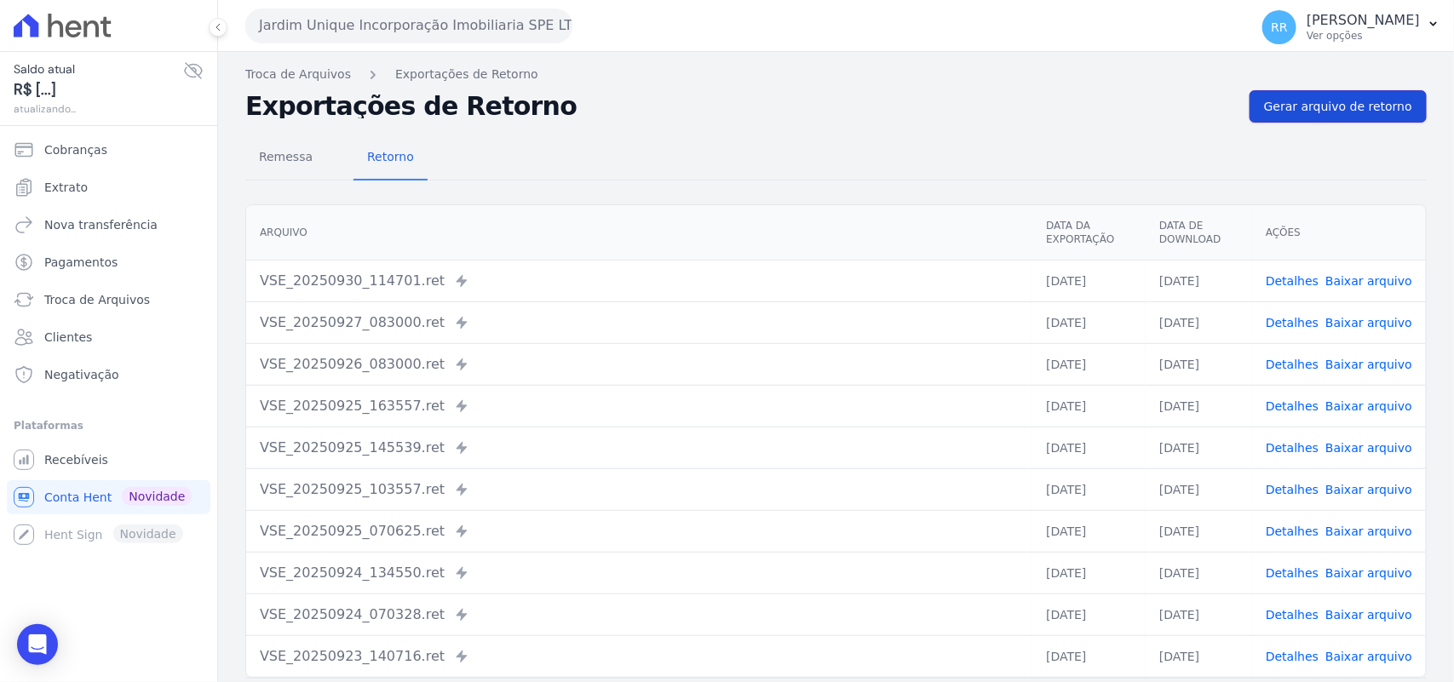
click at [1330, 107] on span "Gerar arquivo de retorno" at bounding box center [1338, 106] width 148 height 17
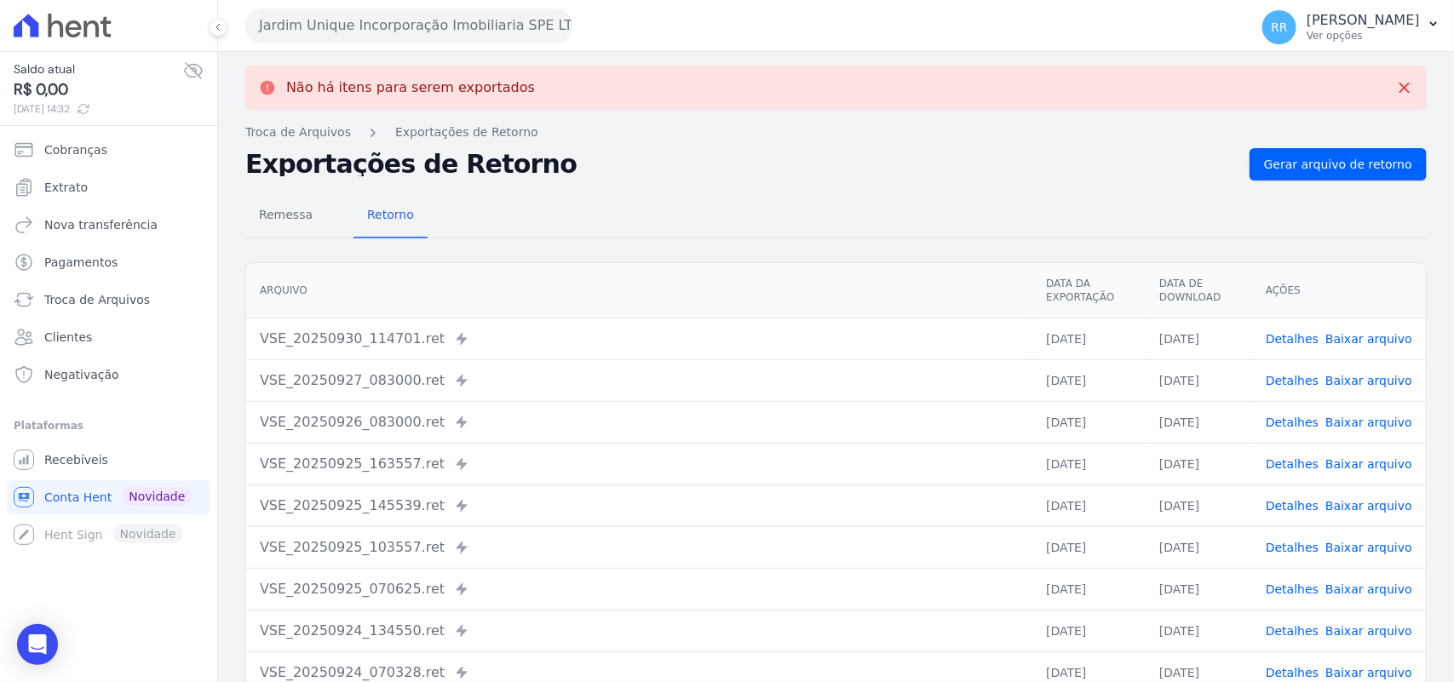
click at [481, 30] on button "Jardim Unique Incorporação Imobiliaria SPE LTDA" at bounding box center [408, 26] width 327 height 34
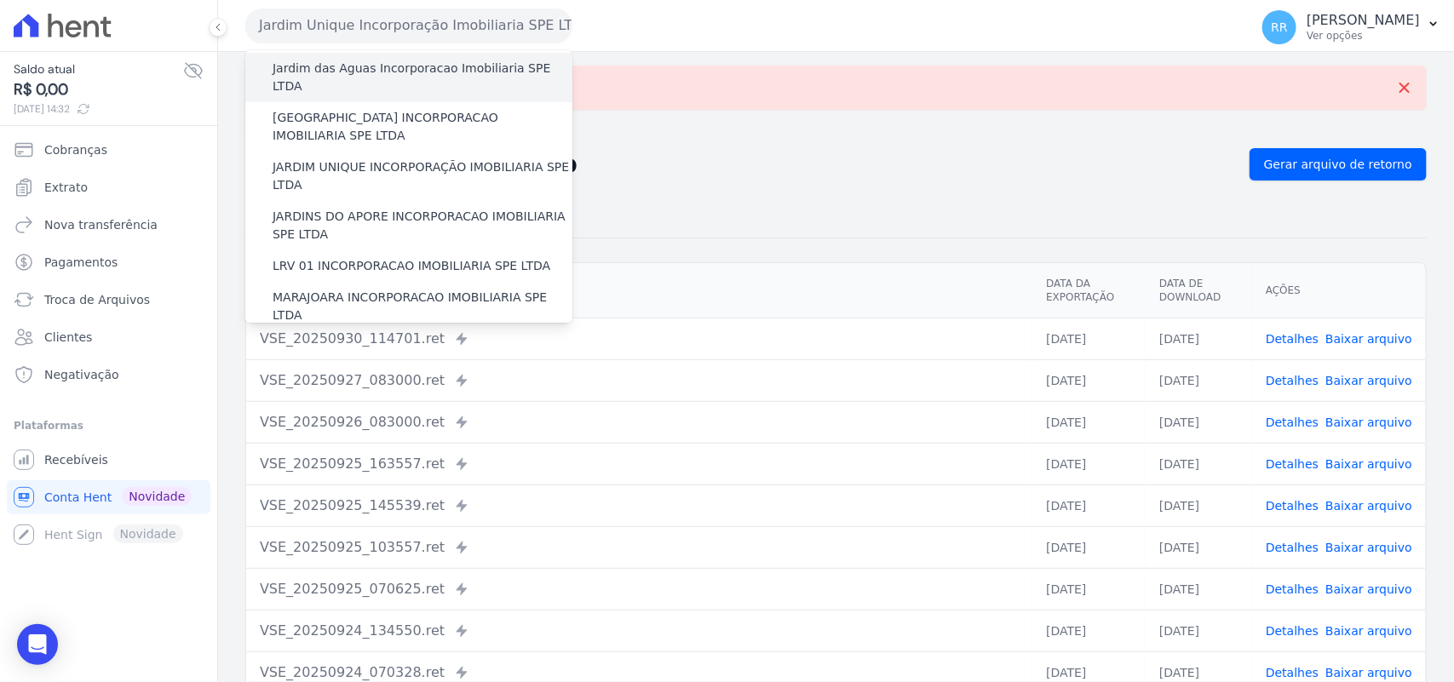
scroll to position [354, 0]
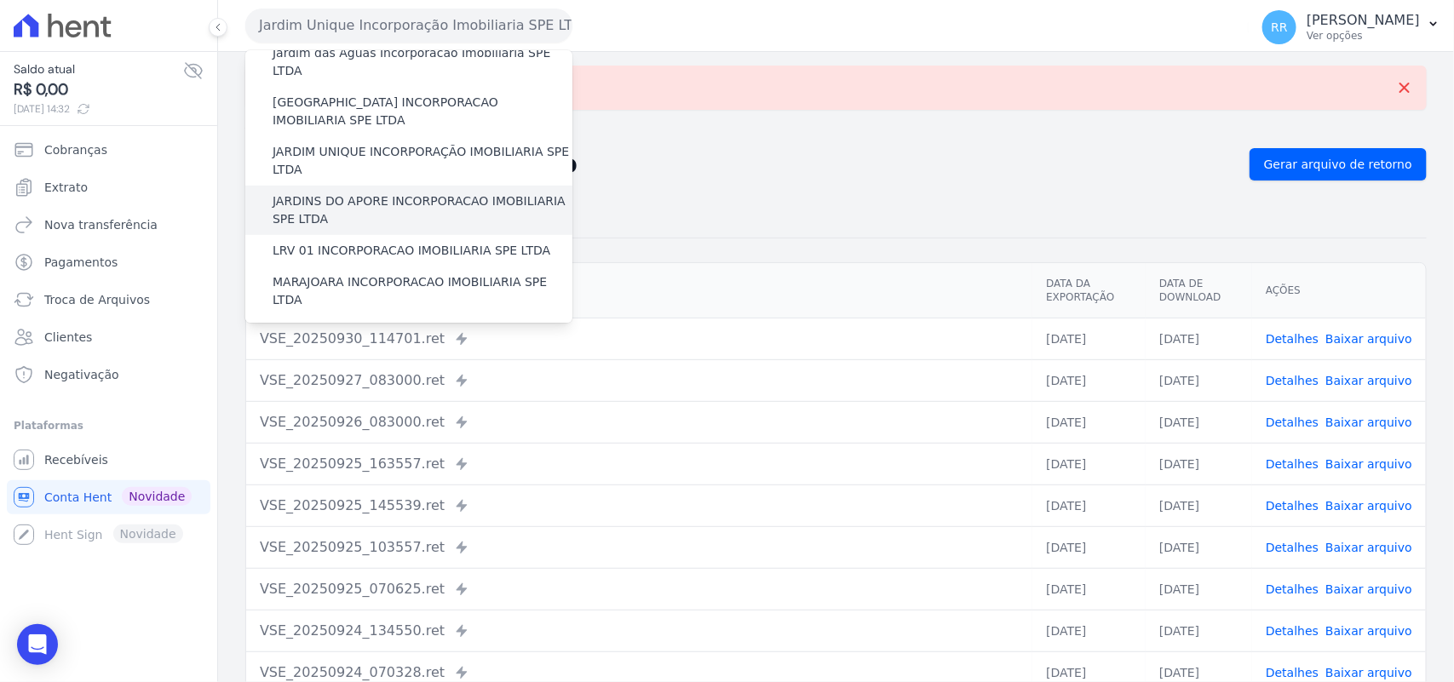
click at [363, 192] on label "JARDINS DO APORE INCORPORACAO IMOBILIARIA SPE LTDA" at bounding box center [423, 210] width 300 height 36
click at [0, 0] on input "JARDINS DO APORE INCORPORACAO IMOBILIARIA SPE LTDA" at bounding box center [0, 0] width 0 height 0
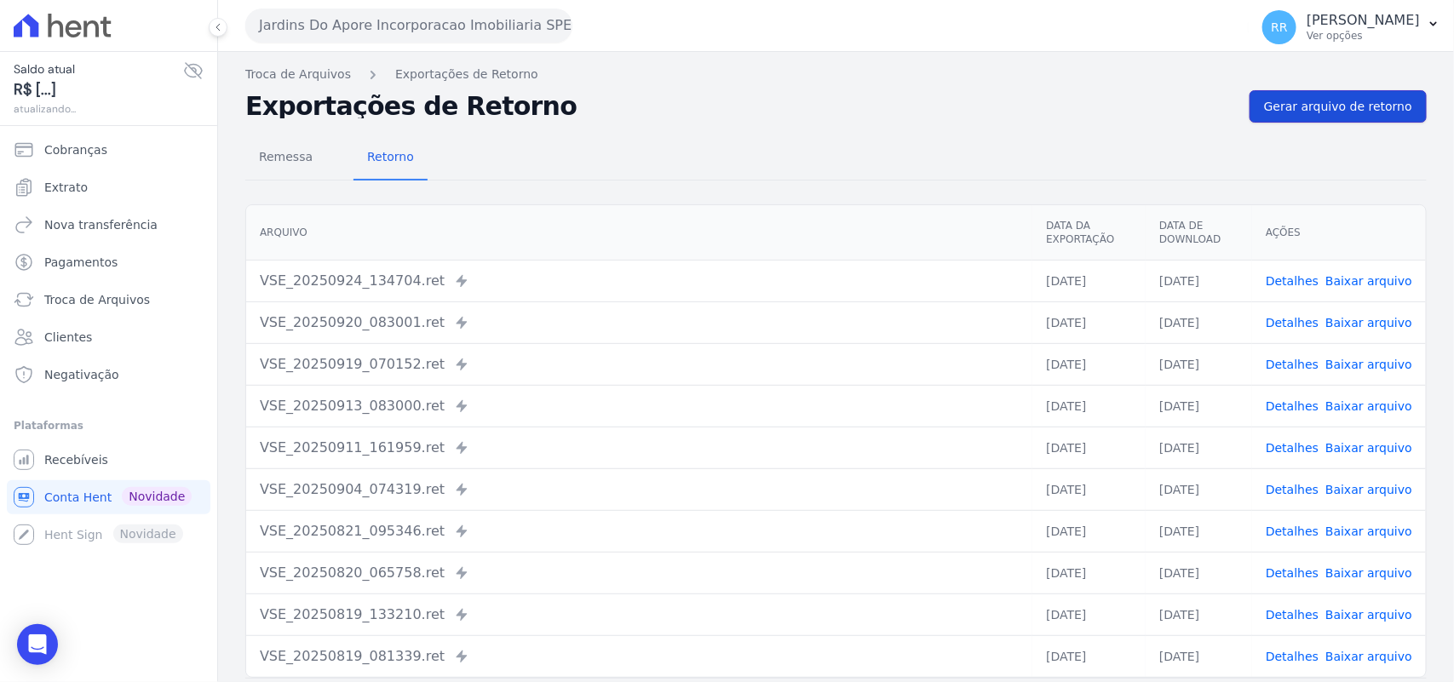
click at [1398, 116] on link "Gerar arquivo de retorno" at bounding box center [1337, 106] width 177 height 32
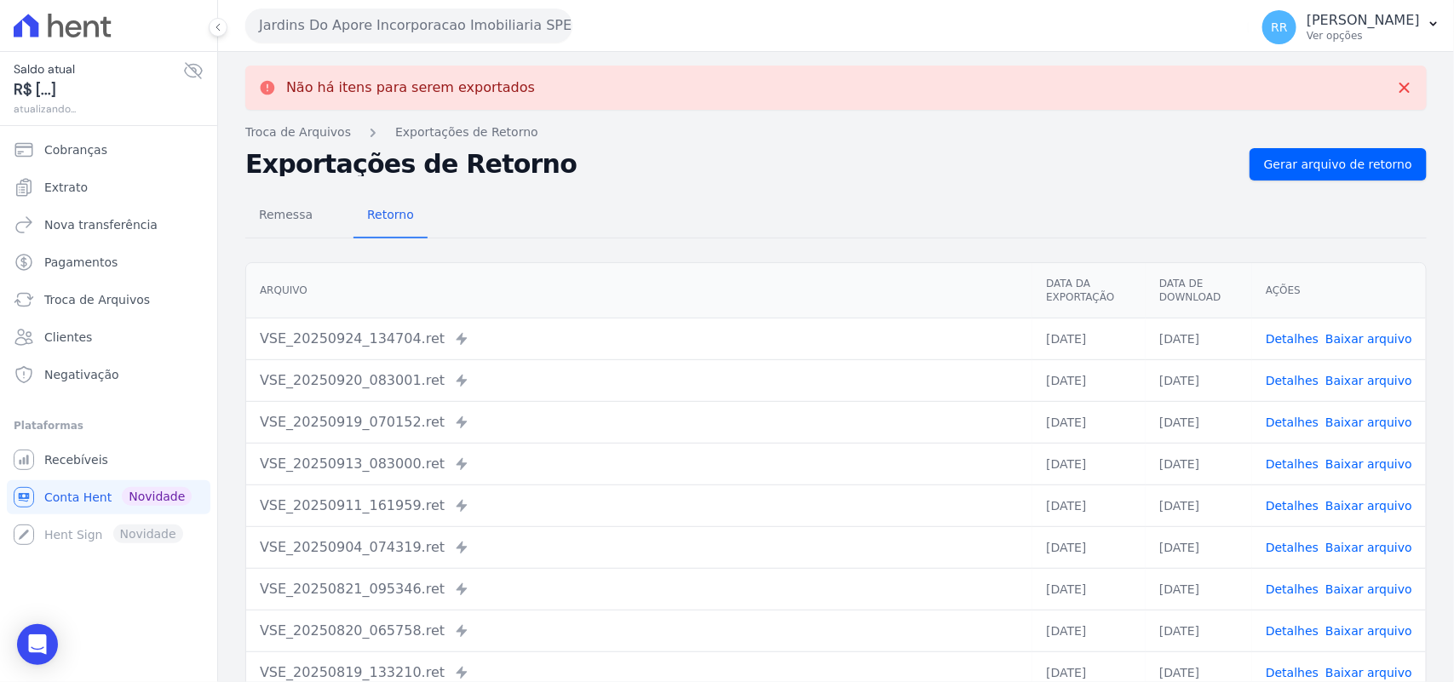
click at [475, 32] on button "Jardins Do Apore Incorporacao Imobiliaria SPE LTDA" at bounding box center [408, 26] width 327 height 34
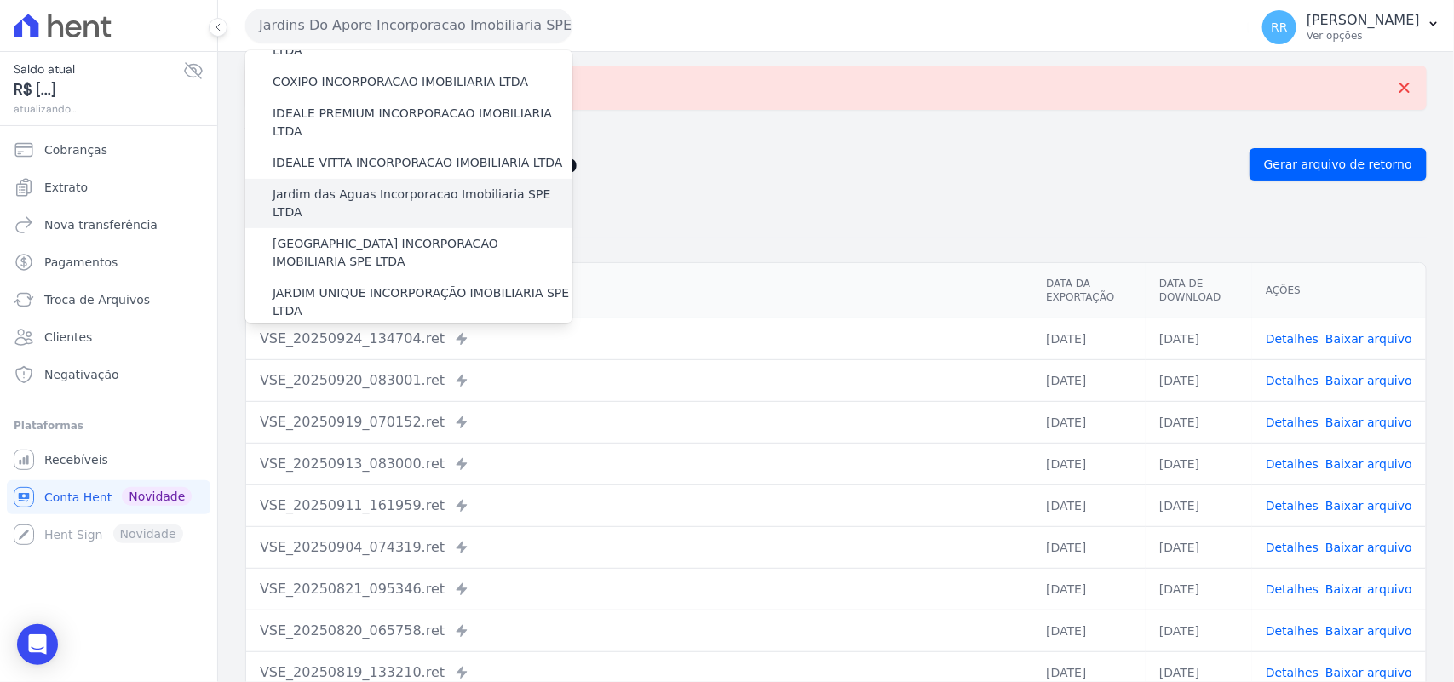
scroll to position [284, 0]
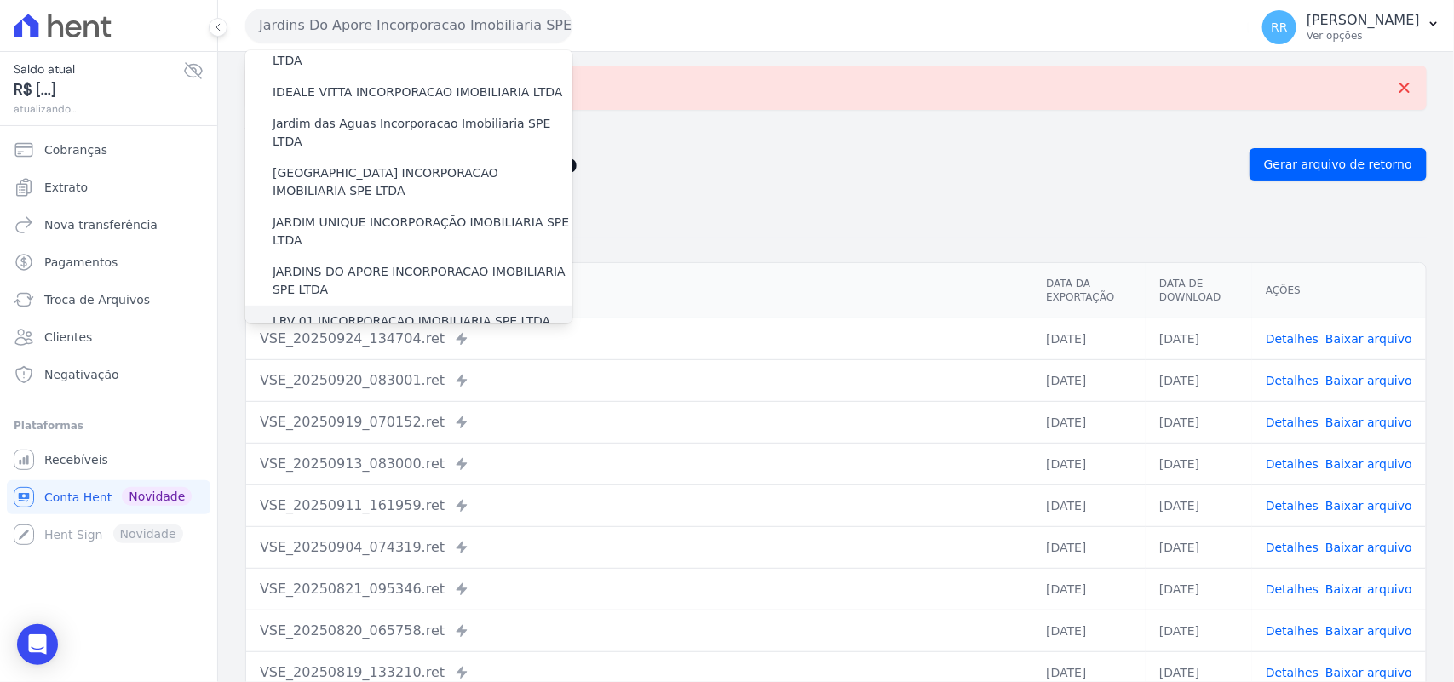
click at [350, 313] on label "LRV 01 INCORPORACAO IMOBILIARIA SPE LTDA" at bounding box center [412, 322] width 278 height 18
click at [0, 0] on input "LRV 01 INCORPORACAO IMOBILIARIA SPE LTDA" at bounding box center [0, 0] width 0 height 0
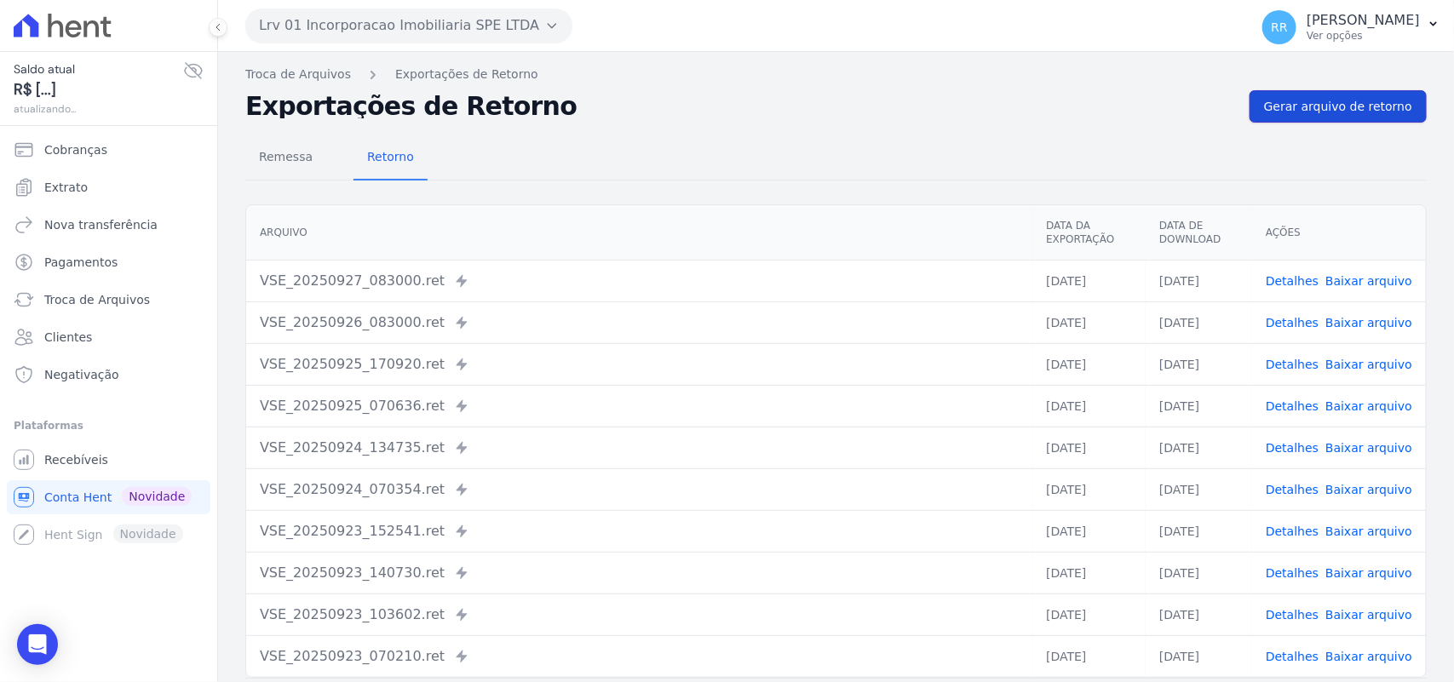
click at [1339, 119] on link "Gerar arquivo de retorno" at bounding box center [1337, 106] width 177 height 32
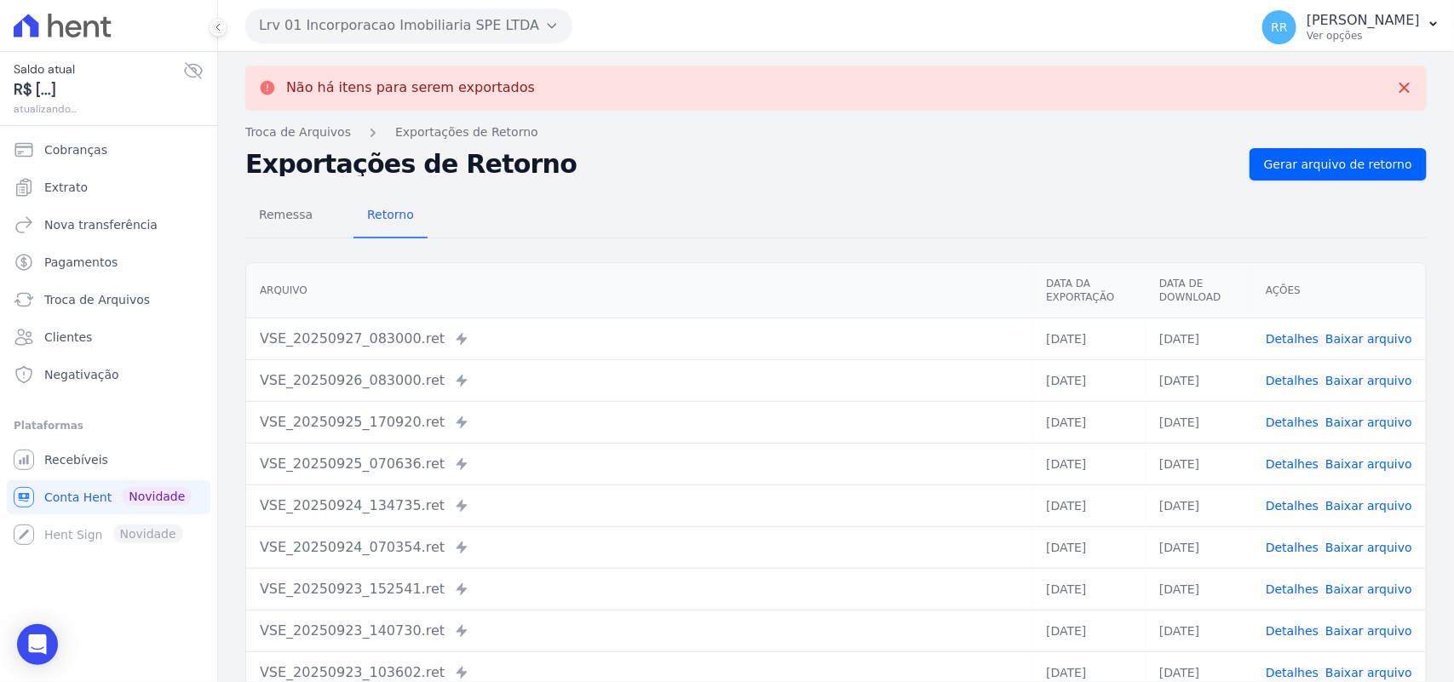
click at [441, 20] on button "Lrv 01 Incorporacao Imobiliaria SPE LTDA" at bounding box center [408, 26] width 327 height 34
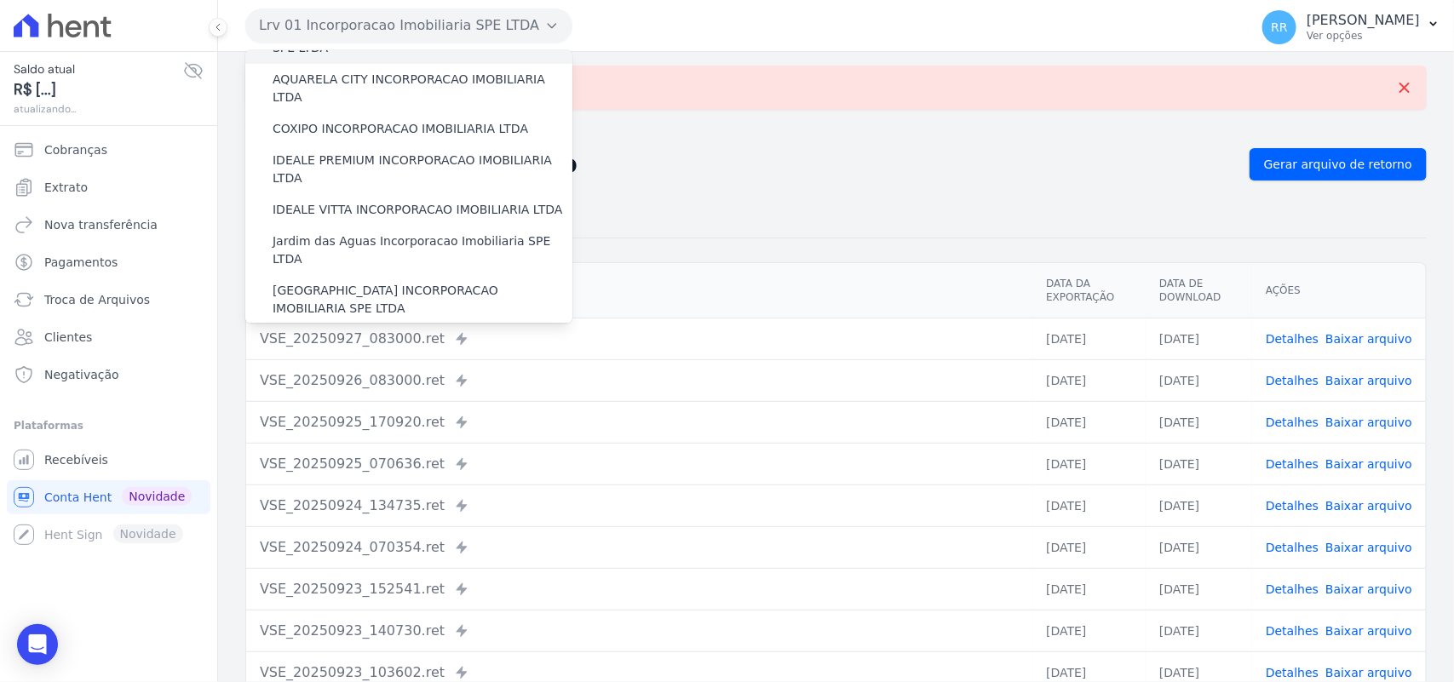
scroll to position [390, 0]
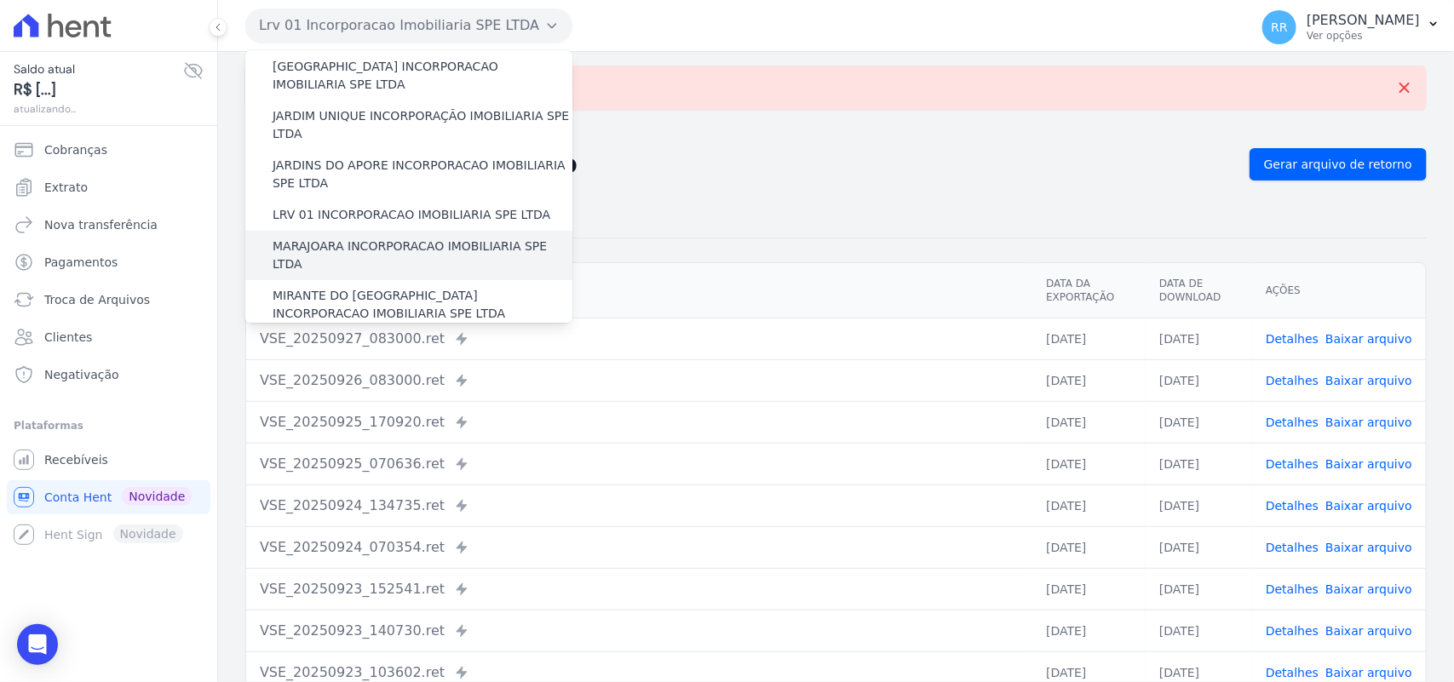
click at [332, 238] on label "MARAJOARA INCORPORACAO IMOBILIARIA SPE LTDA" at bounding box center [423, 256] width 300 height 36
click at [0, 0] on input "MARAJOARA INCORPORACAO IMOBILIARIA SPE LTDA" at bounding box center [0, 0] width 0 height 0
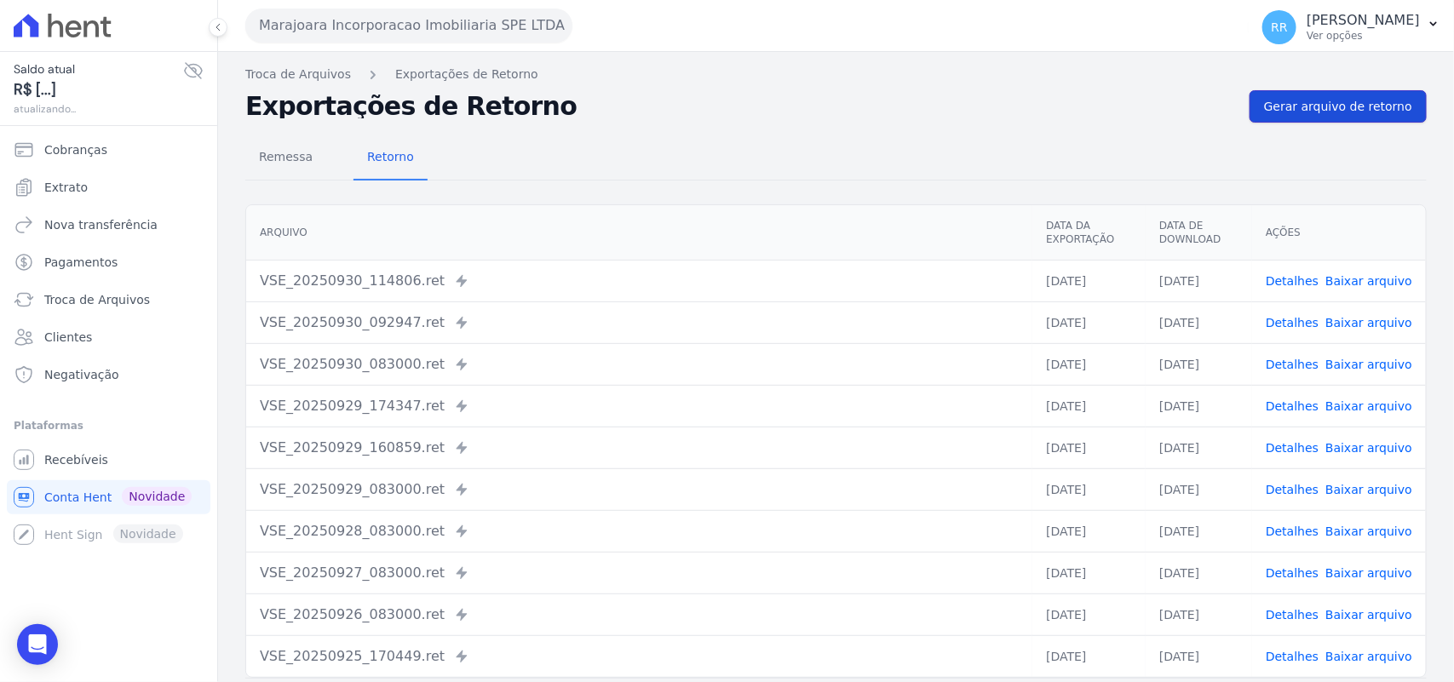
click at [1316, 116] on link "Gerar arquivo de retorno" at bounding box center [1337, 106] width 177 height 32
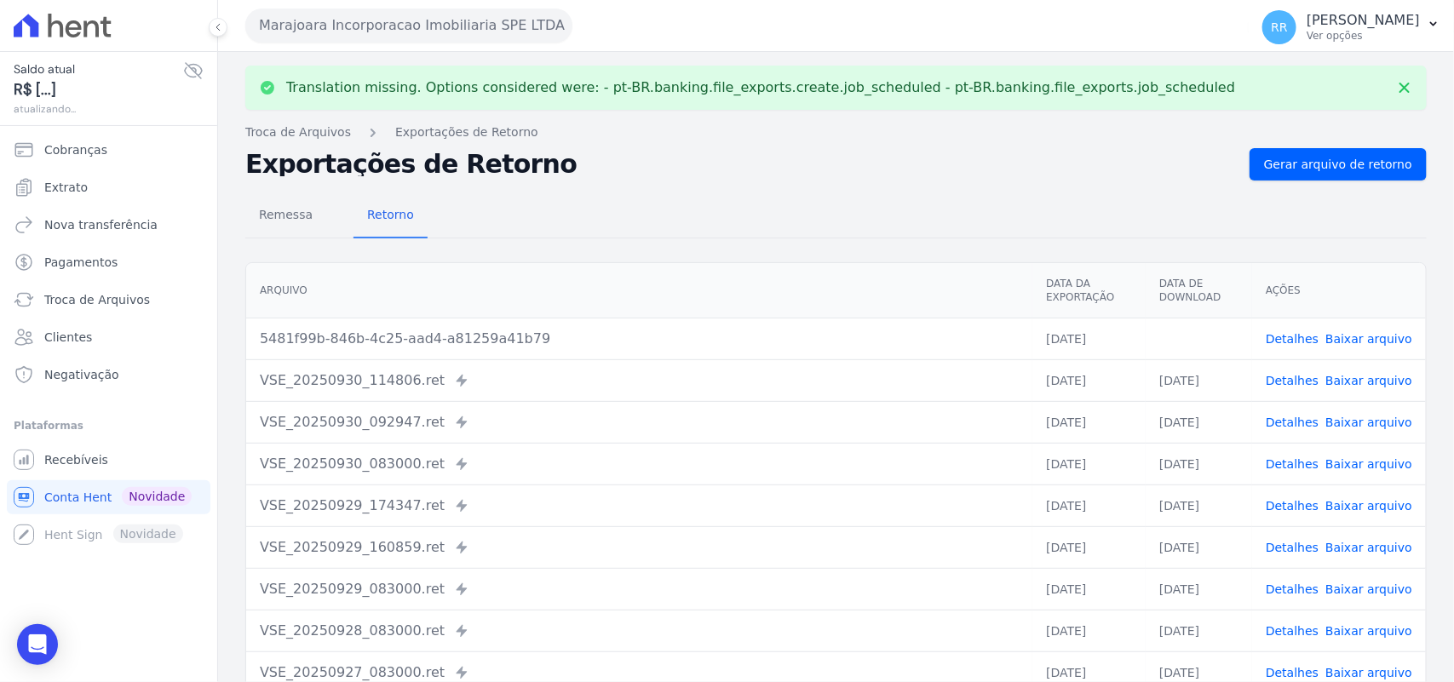
click at [1343, 341] on link "Baixar arquivo" at bounding box center [1368, 339] width 87 height 14
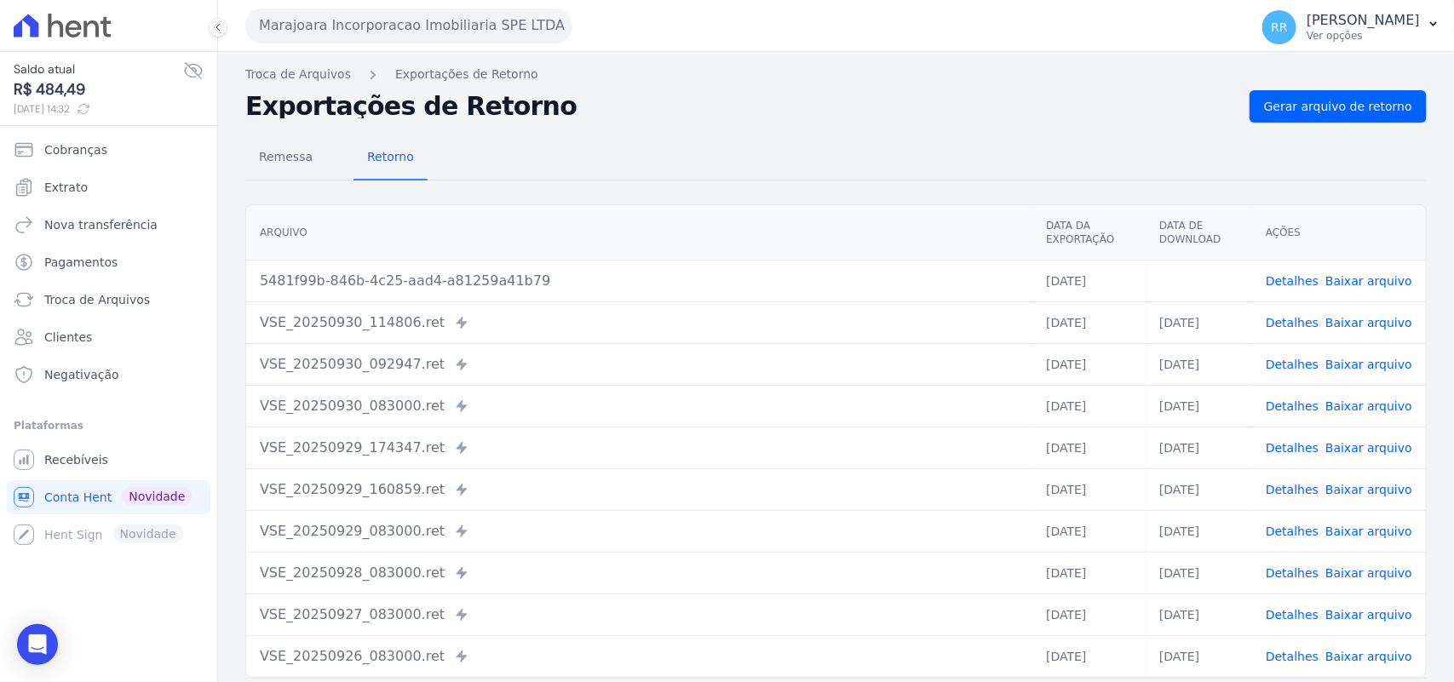
click at [657, 185] on div "Remessa Retorno [GEOGRAPHIC_DATA] Data da Exportação Data de Download Ações 548…" at bounding box center [835, 431] width 1181 height 616
click at [299, 26] on button "Marajoara Incorporacao Imobiliaria SPE LTDA" at bounding box center [408, 26] width 327 height 34
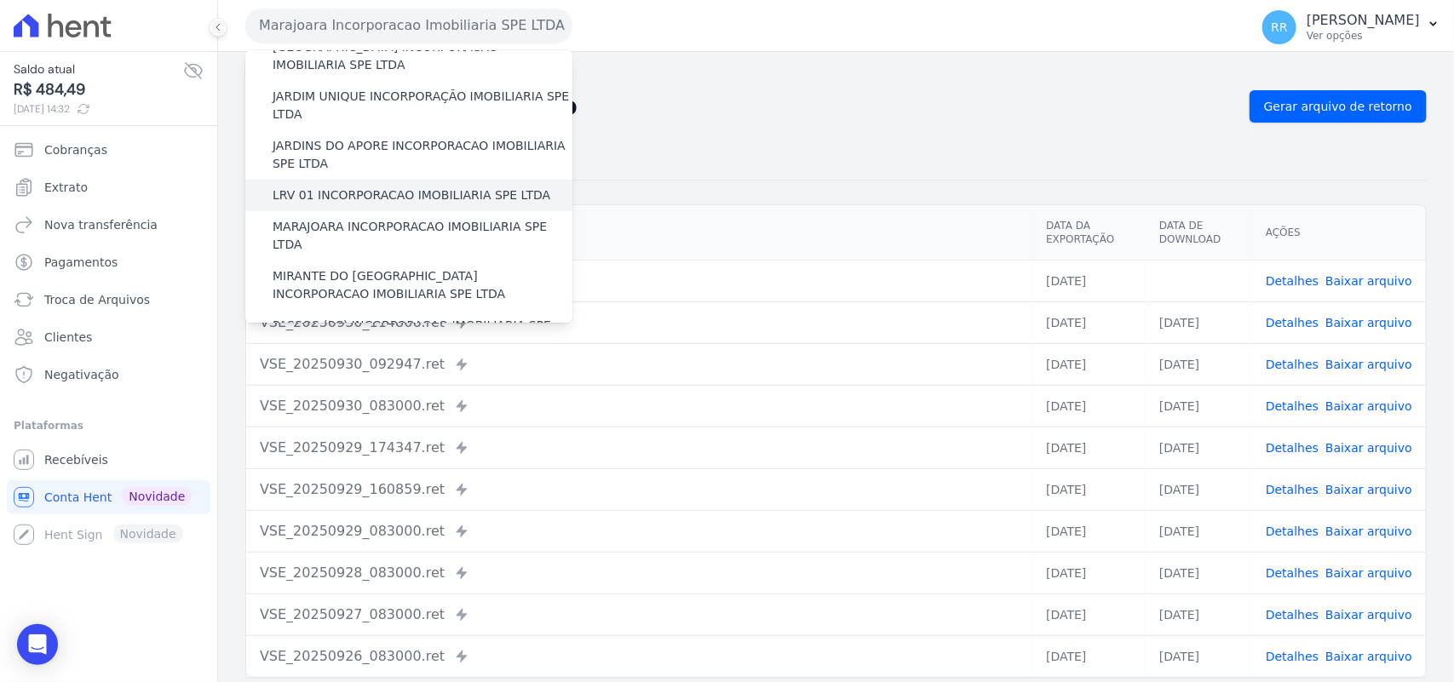
scroll to position [426, 0]
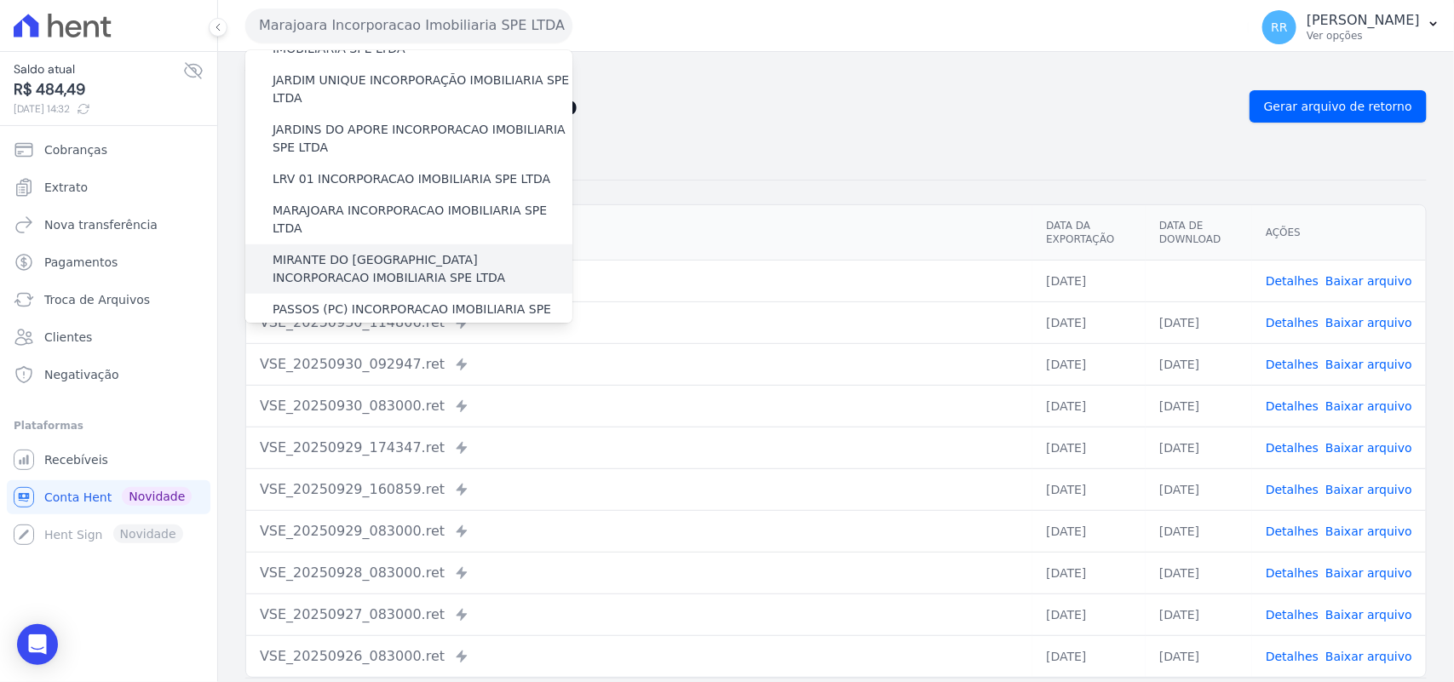
click at [316, 251] on label "MIRANTE DO [GEOGRAPHIC_DATA] INCORPORACAO IMOBILIARIA SPE LTDA" at bounding box center [423, 269] width 300 height 36
click at [0, 0] on input "MIRANTE DO [GEOGRAPHIC_DATA] INCORPORACAO IMOBILIARIA SPE LTDA" at bounding box center [0, 0] width 0 height 0
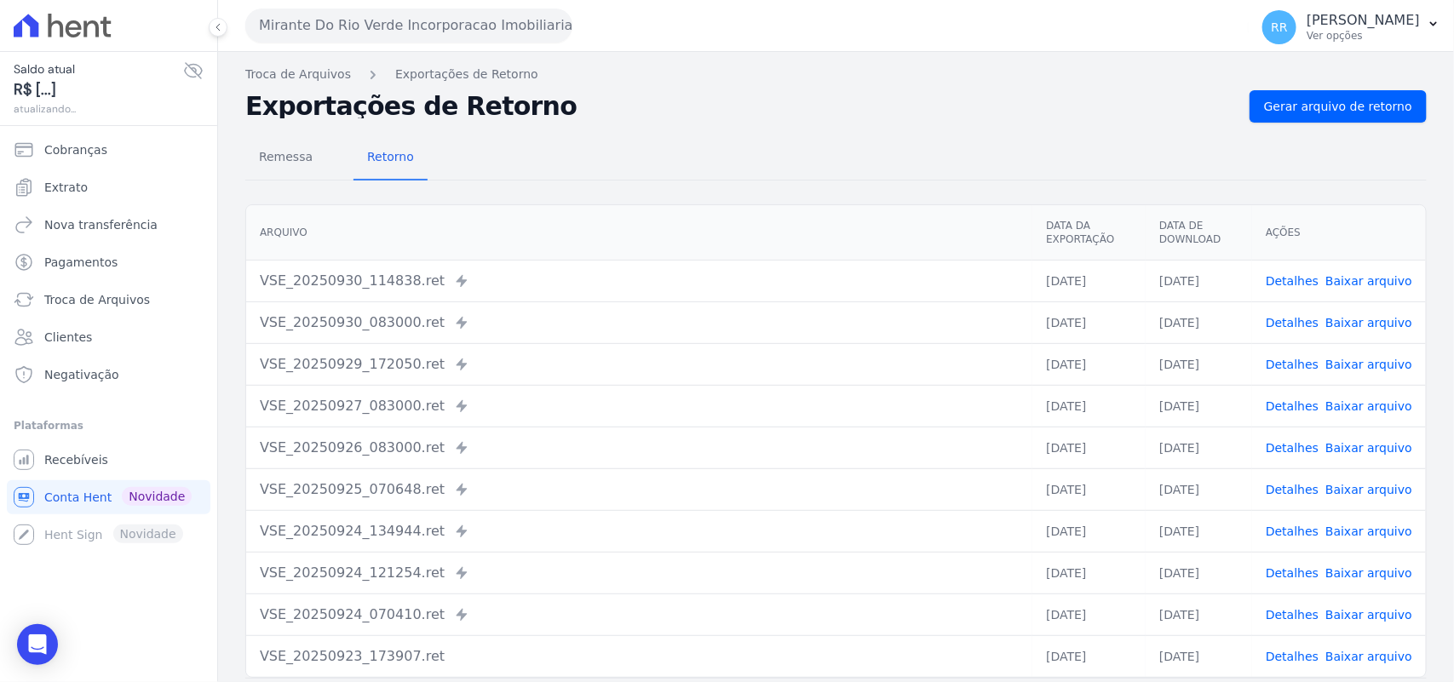
click at [1278, 78] on nav "Troca de Arquivos Exportações de Retorno" at bounding box center [835, 75] width 1181 height 18
click at [1276, 83] on nav "Troca de Arquivos Exportações de Retorno" at bounding box center [835, 75] width 1181 height 18
click at [1283, 100] on span "Gerar arquivo de retorno" at bounding box center [1338, 106] width 148 height 17
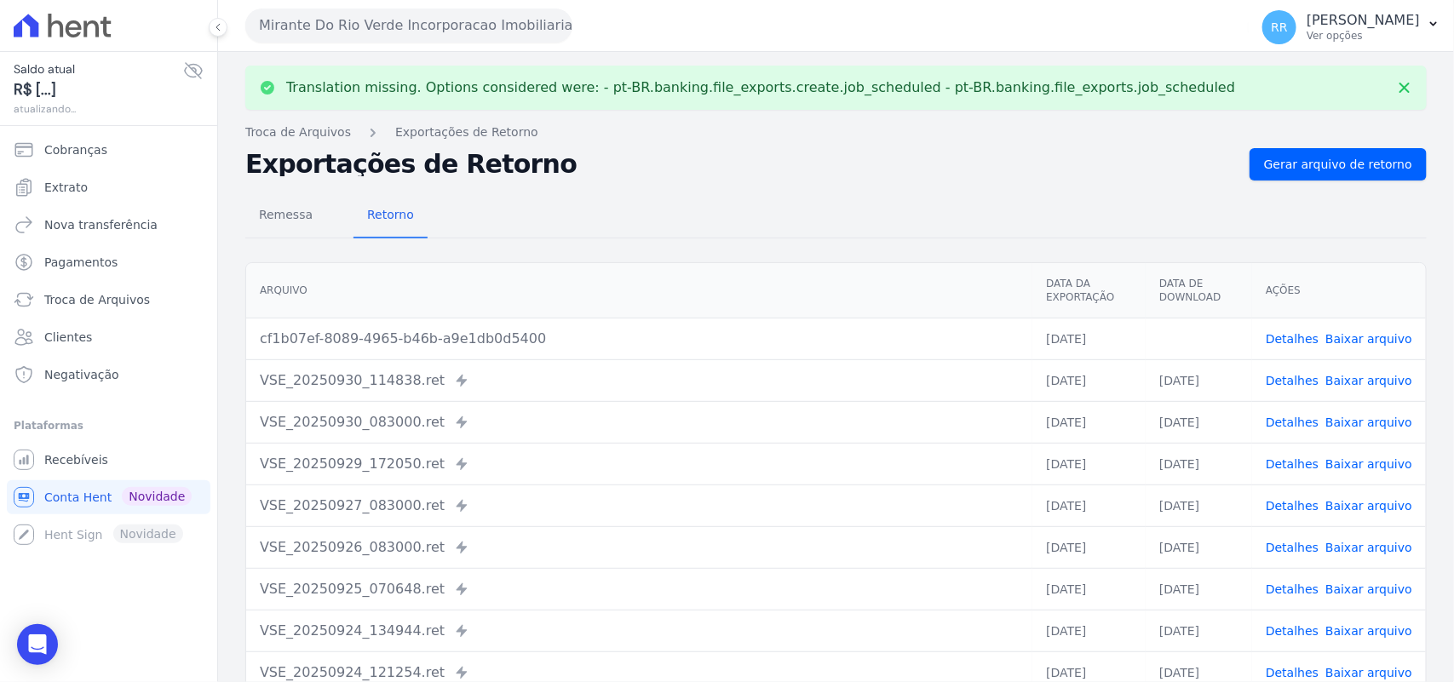
click at [1371, 336] on link "Baixar arquivo" at bounding box center [1368, 339] width 87 height 14
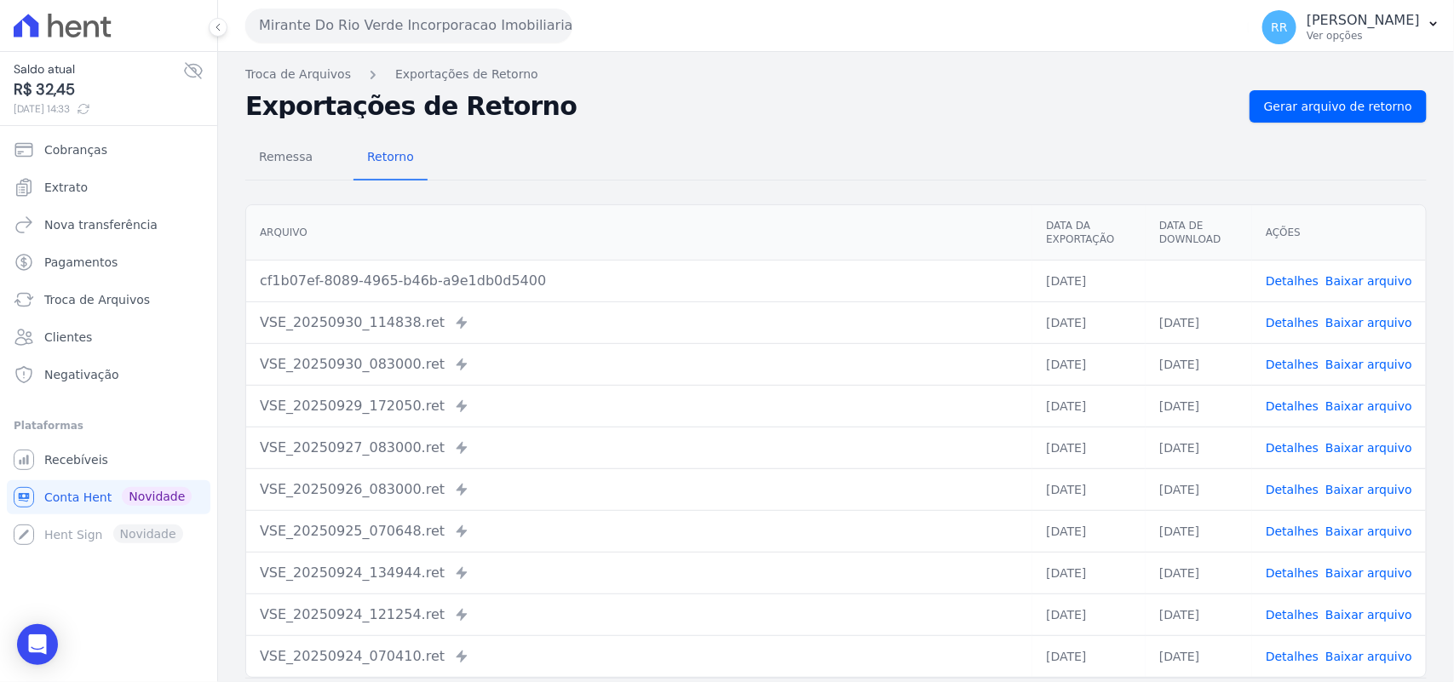
click at [836, 207] on th "Arquivo" at bounding box center [639, 232] width 786 height 55
click at [406, 37] on button "Mirante Do Rio Verde Incorporacao Imobiliaria SPE LTDA" at bounding box center [408, 26] width 327 height 34
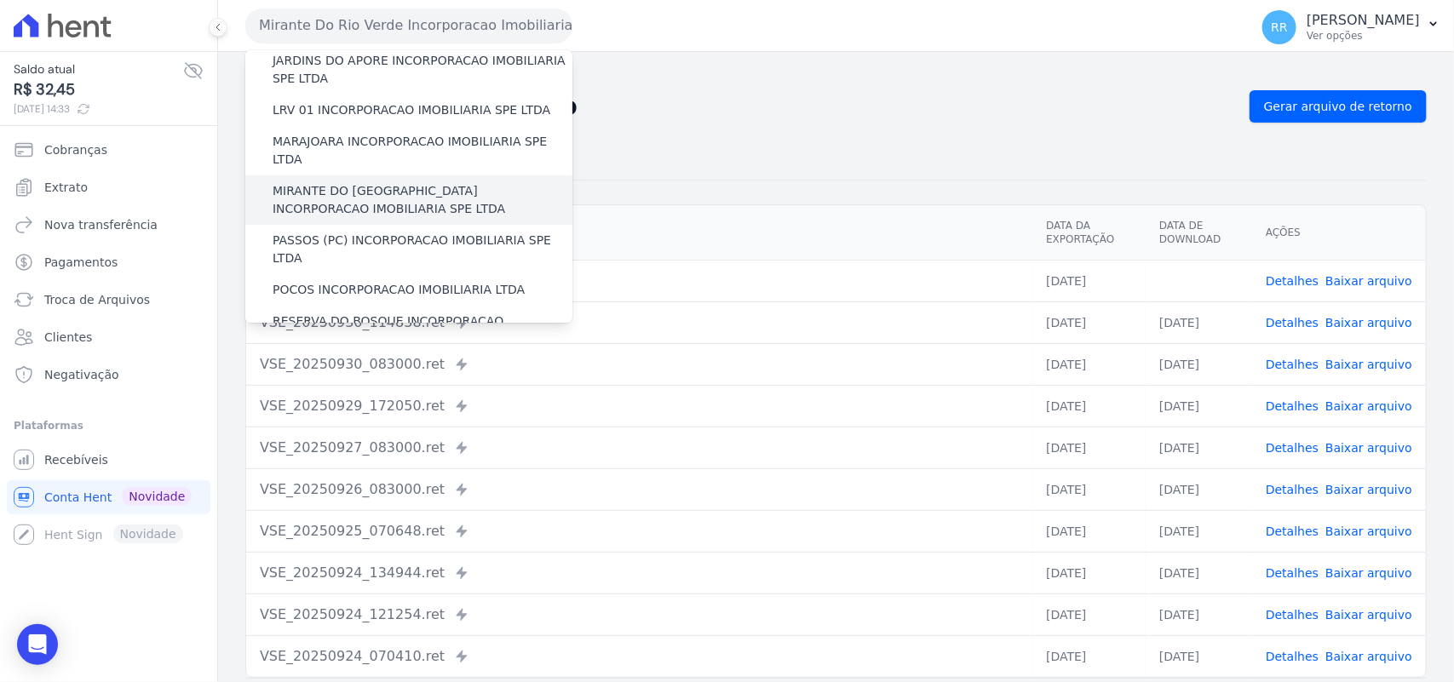
scroll to position [497, 0]
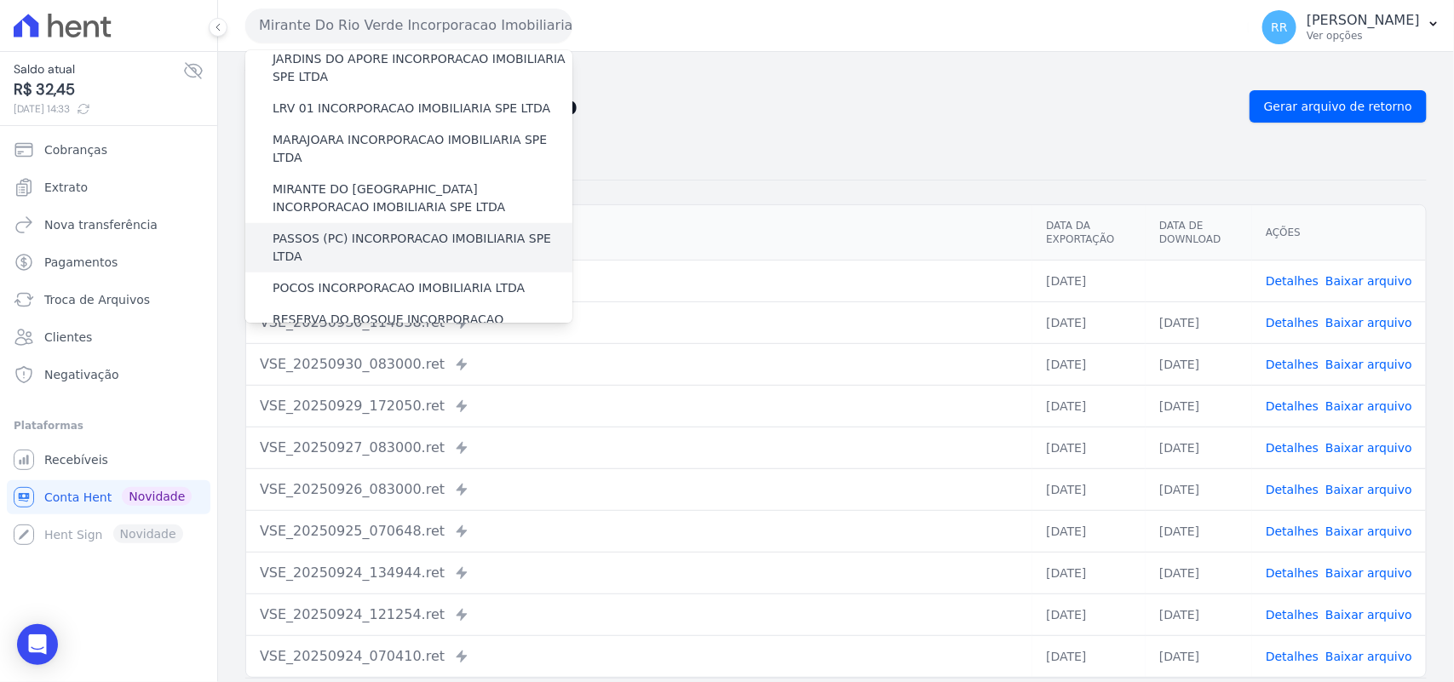
click at [320, 230] on label "PASSOS (PC) INCORPORACAO IMOBILIARIA SPE LTDA" at bounding box center [423, 248] width 300 height 36
click at [0, 0] on input "PASSOS (PC) INCORPORACAO IMOBILIARIA SPE LTDA" at bounding box center [0, 0] width 0 height 0
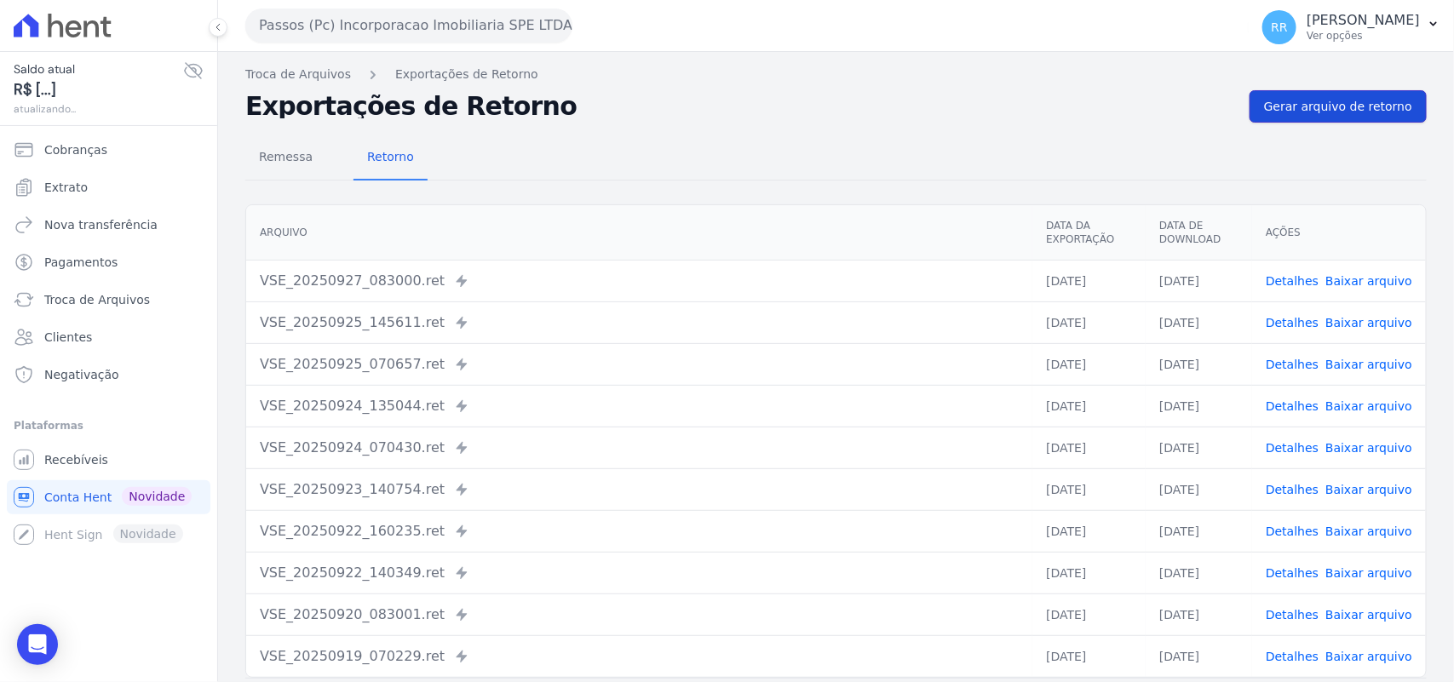
click at [1295, 105] on span "Gerar arquivo de retorno" at bounding box center [1338, 106] width 148 height 17
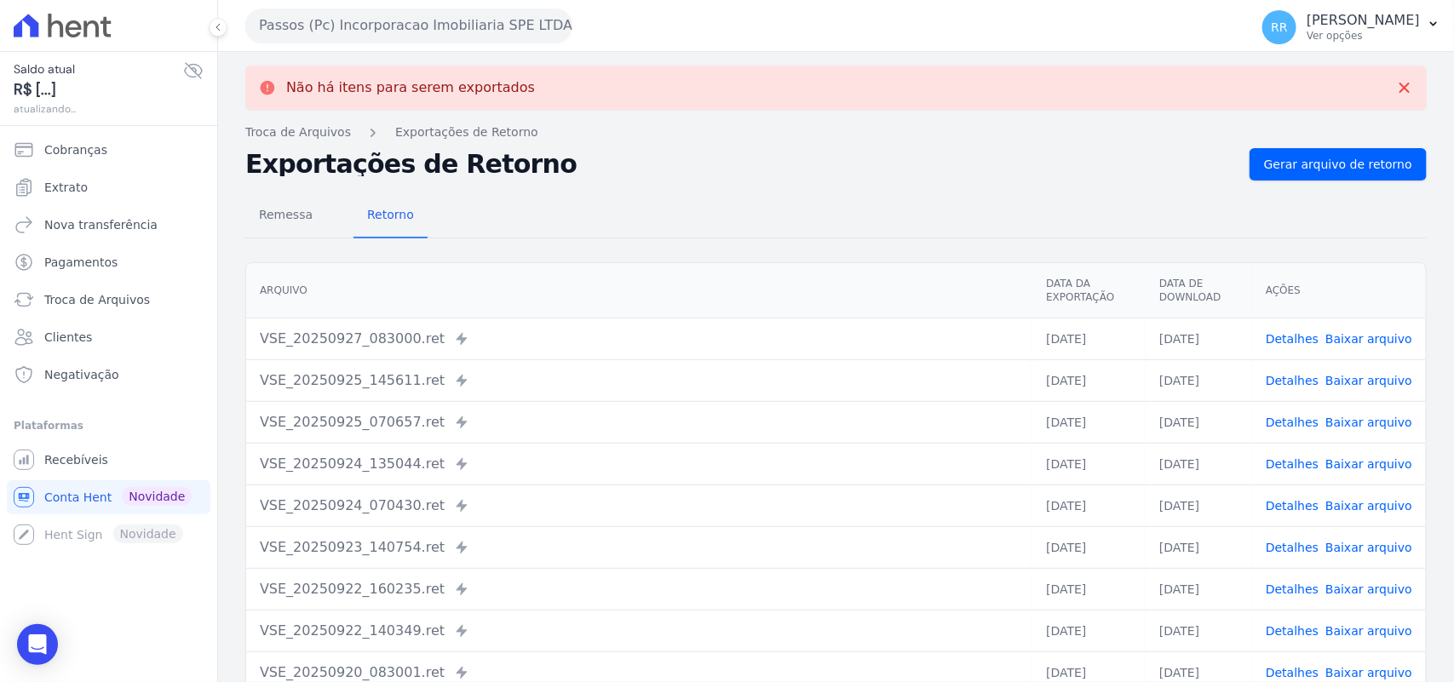
click at [439, 28] on button "Passos (Pc) Incorporacao Imobiliaria SPE LTDA" at bounding box center [408, 26] width 327 height 34
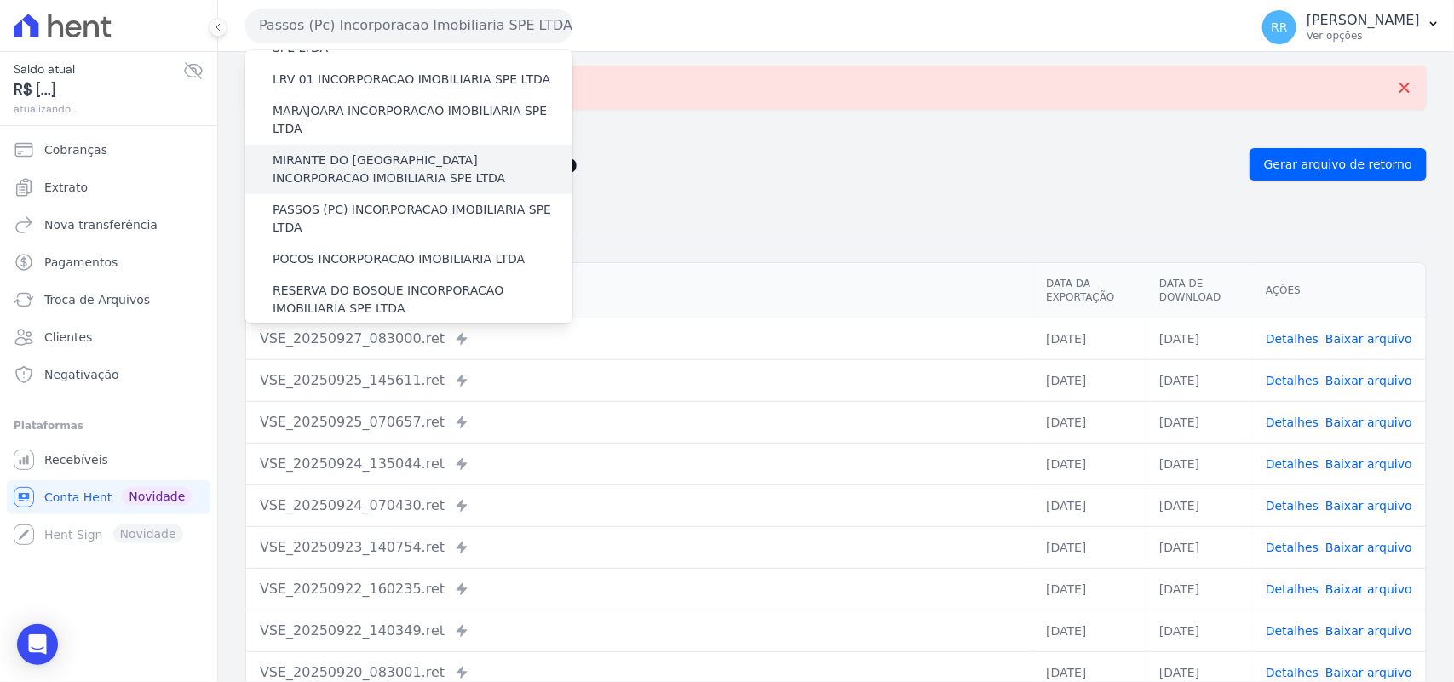
scroll to position [567, 0]
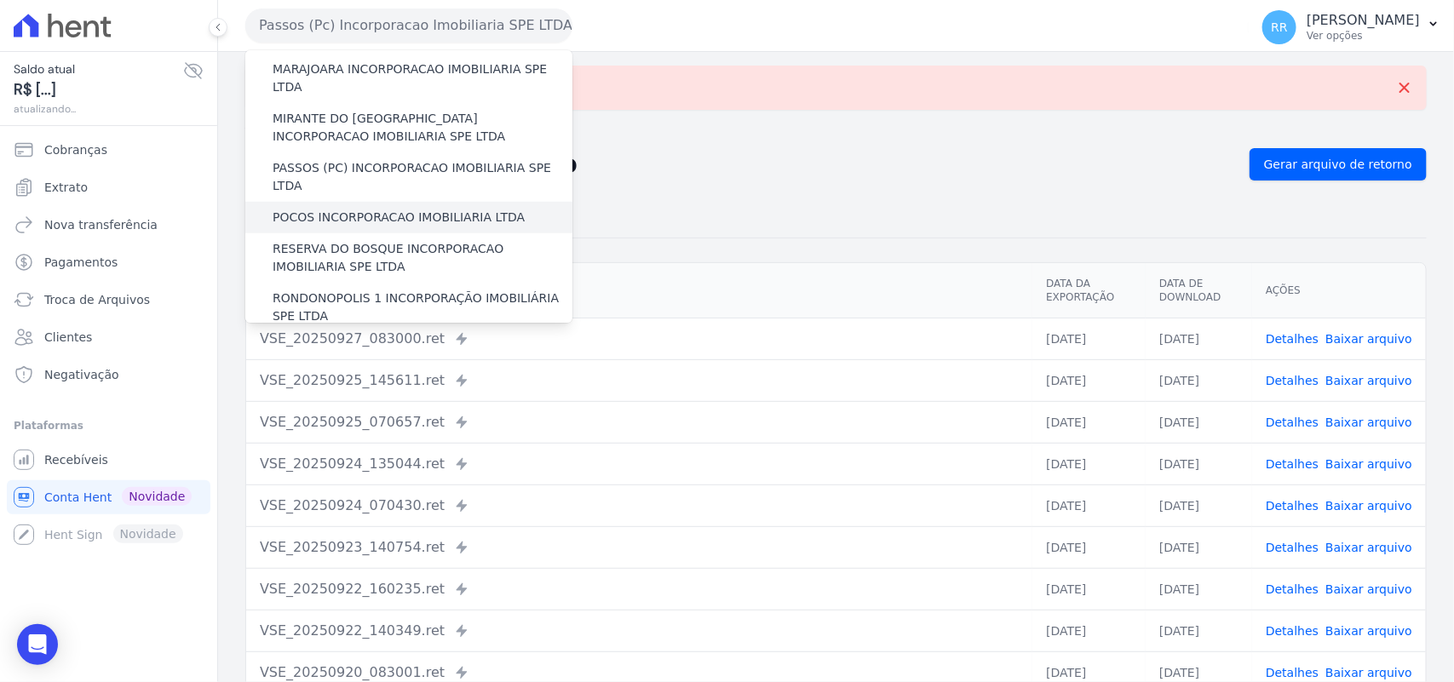
click at [363, 209] on label "POCOS INCORPORACAO IMOBILIARIA LTDA" at bounding box center [399, 218] width 252 height 18
click at [0, 0] on input "POCOS INCORPORACAO IMOBILIARIA LTDA" at bounding box center [0, 0] width 0 height 0
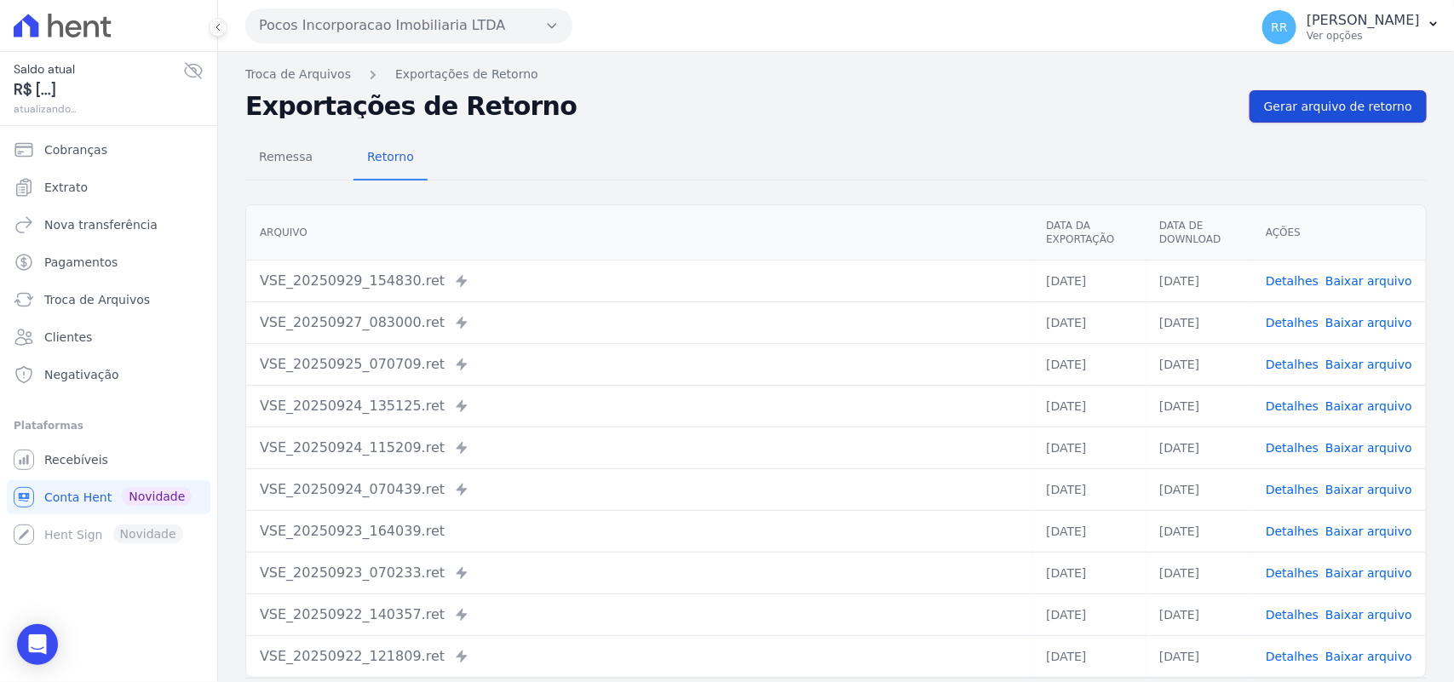
click at [1402, 108] on link "Gerar arquivo de retorno" at bounding box center [1337, 106] width 177 height 32
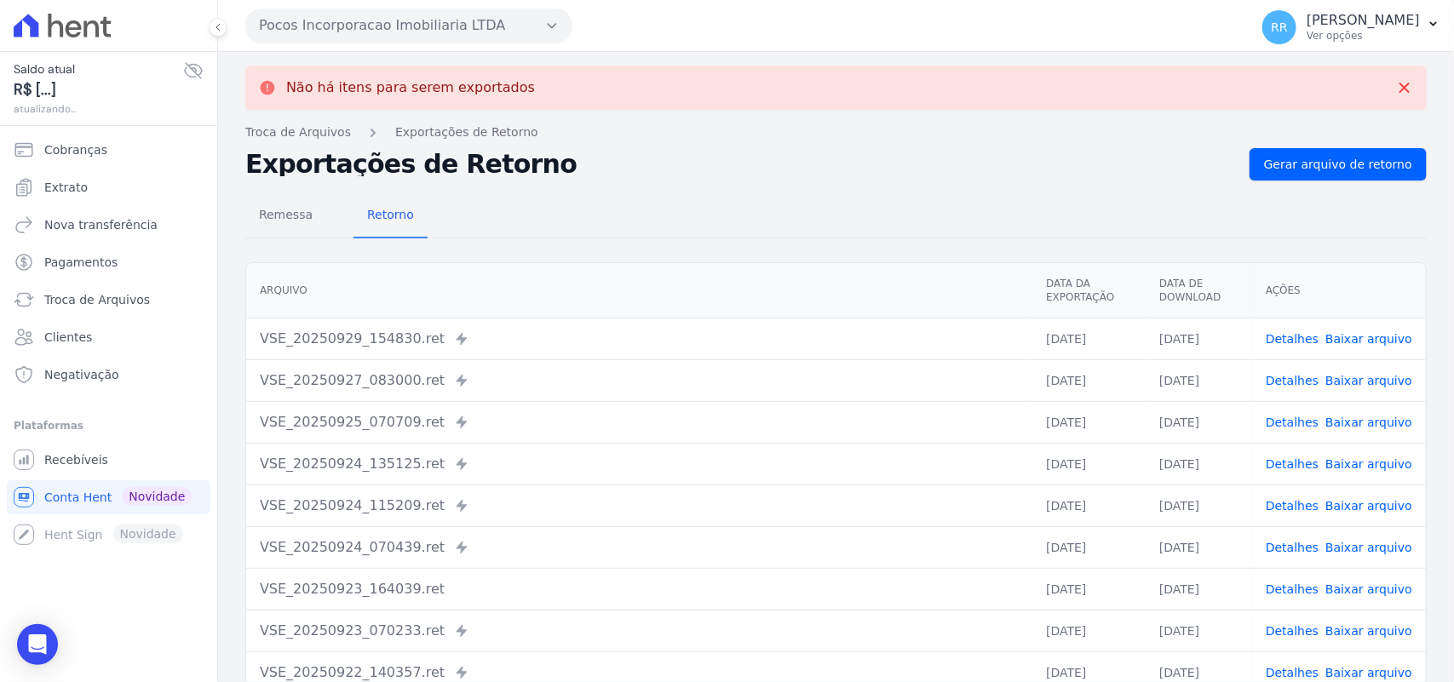
click at [313, 23] on button "Pocos Incorporacao Imobiliaria LTDA" at bounding box center [408, 26] width 327 height 34
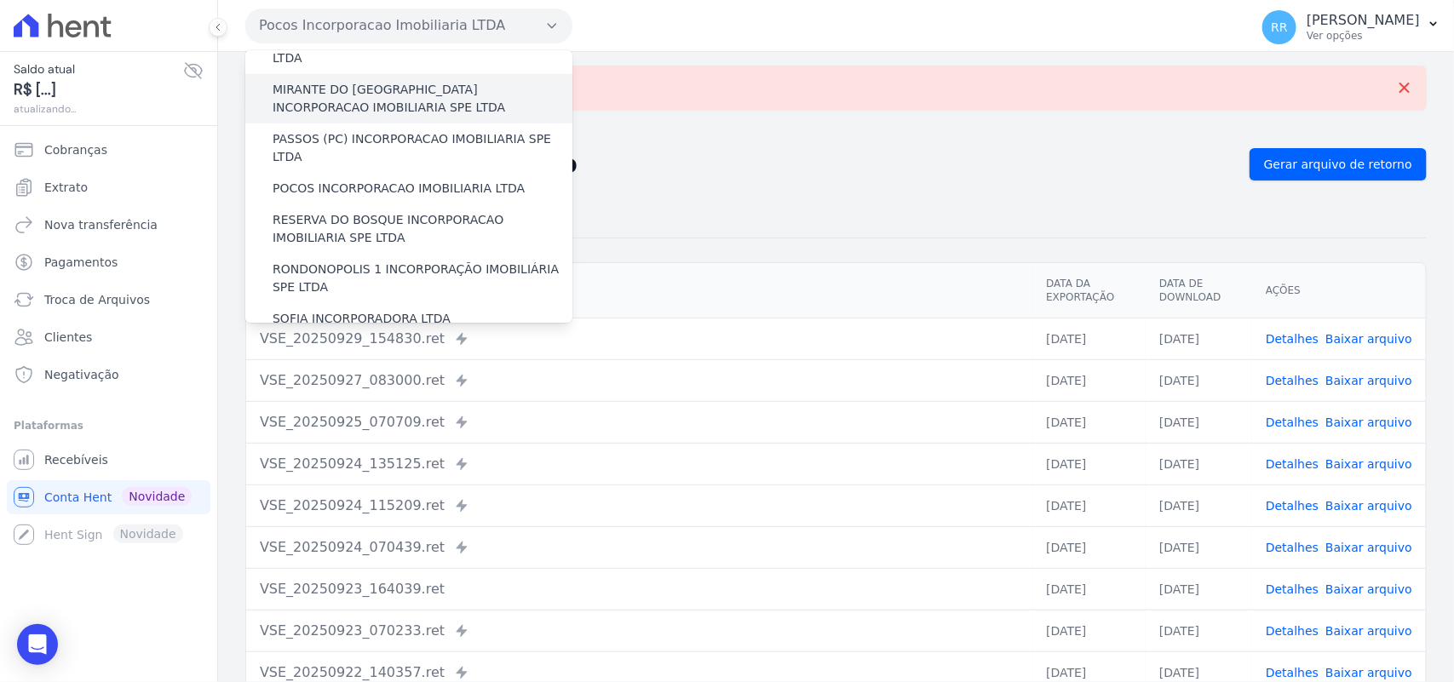
scroll to position [603, 0]
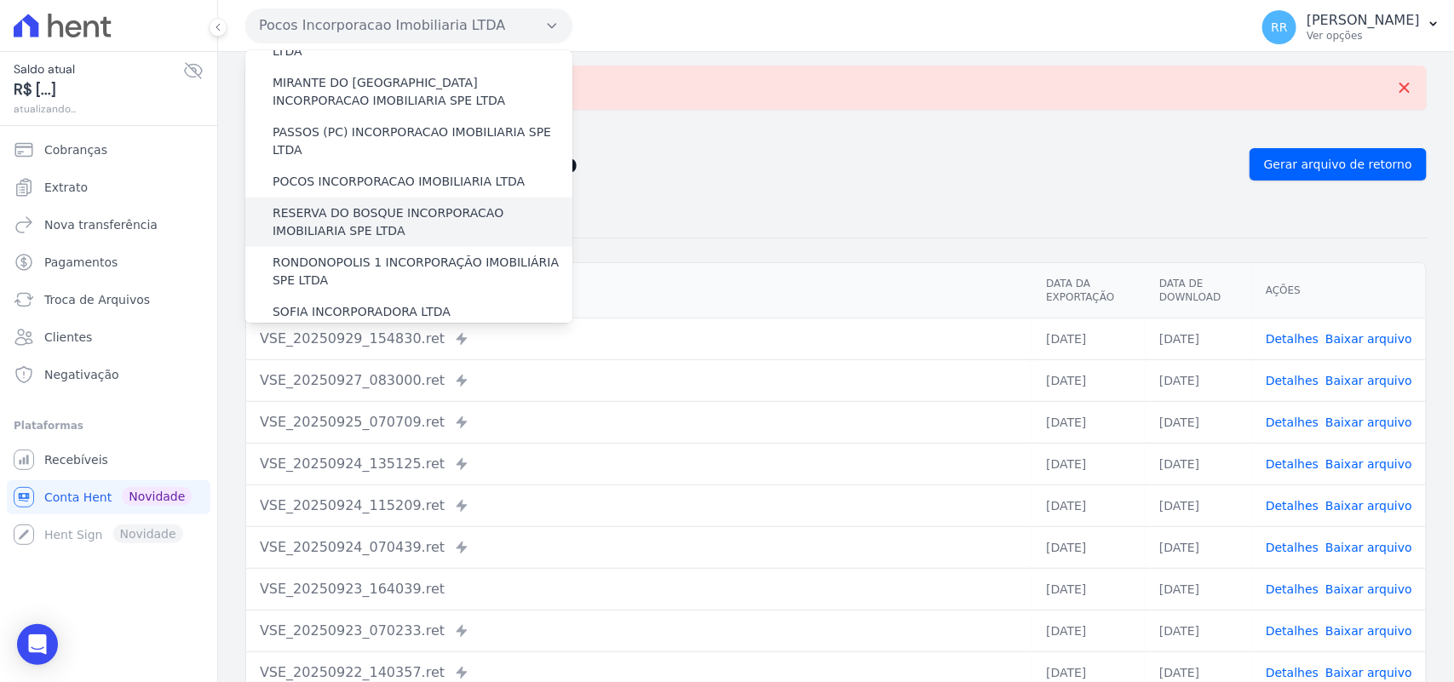
click at [307, 204] on label "RESERVA DO BOSQUE INCORPORACAO IMOBILIARIA SPE LTDA" at bounding box center [423, 222] width 300 height 36
click at [0, 0] on input "RESERVA DO BOSQUE INCORPORACAO IMOBILIARIA SPE LTDA" at bounding box center [0, 0] width 0 height 0
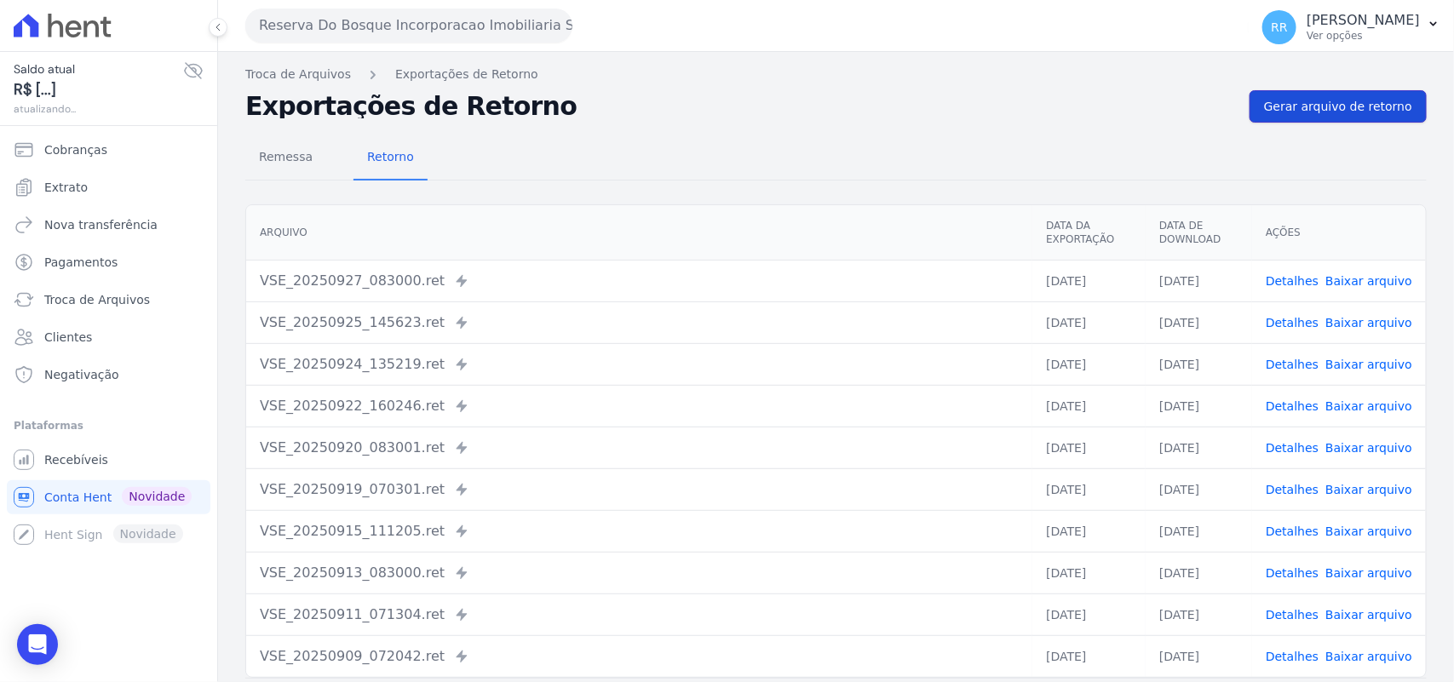
click at [1329, 111] on span "Gerar arquivo de retorno" at bounding box center [1338, 106] width 148 height 17
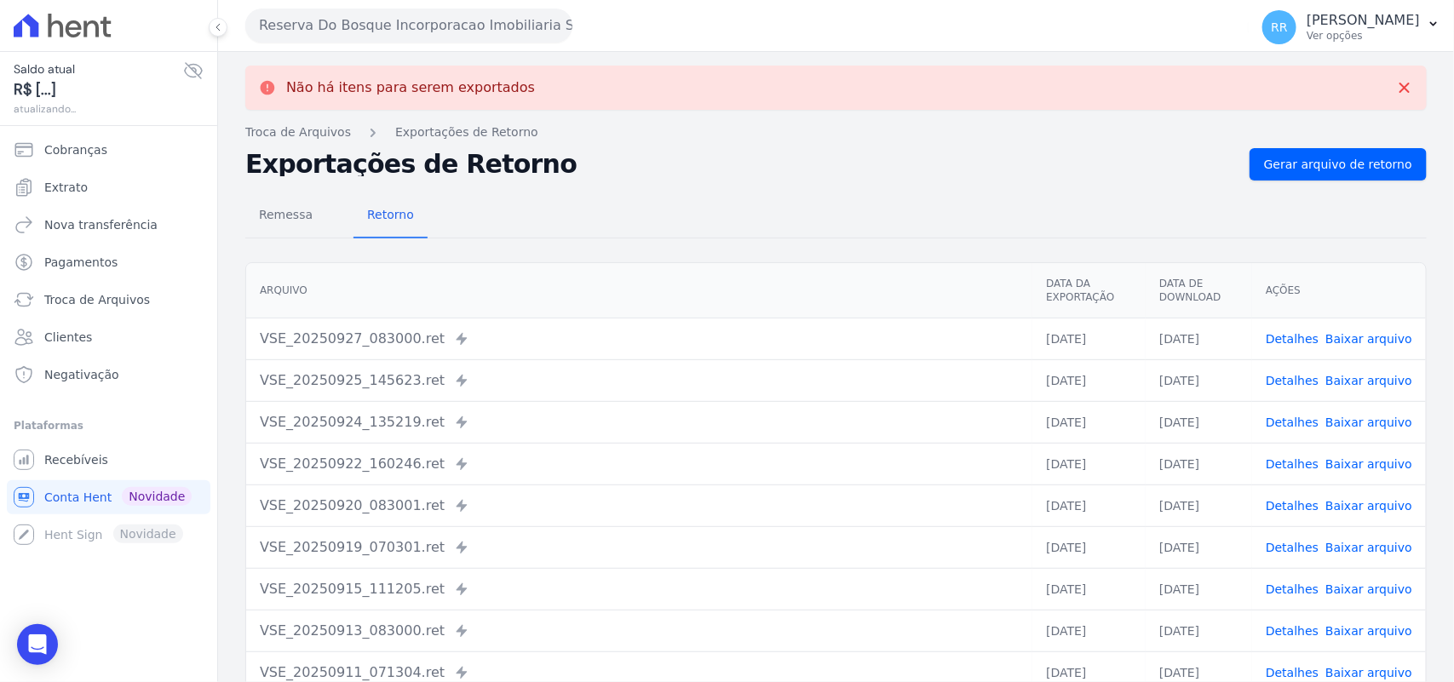
click at [352, 26] on button "Reserva Do Bosque Incorporacao Imobiliaria SPE LTDA" at bounding box center [408, 26] width 327 height 34
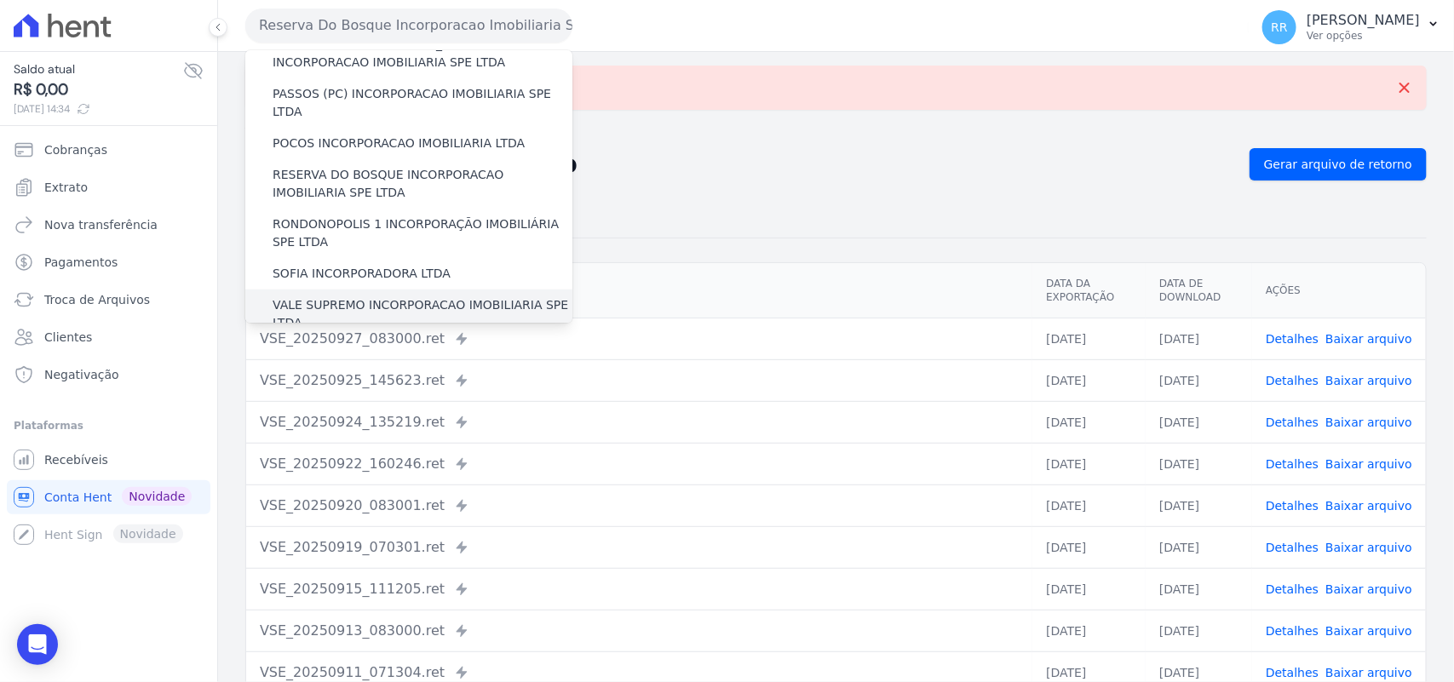
scroll to position [636, 0]
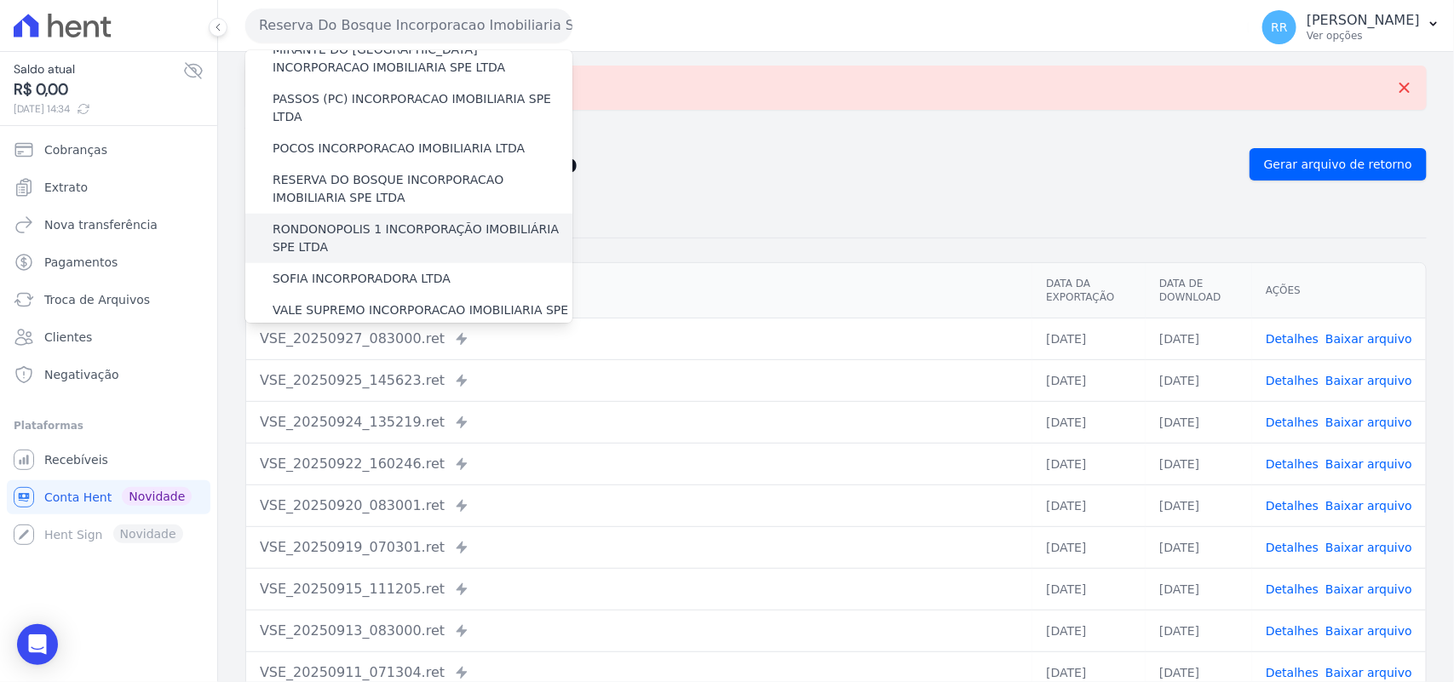
click at [330, 221] on label "RONDONOPOLIS 1 INCORPORAÇÃO IMOBILIÁRIA SPE LTDA" at bounding box center [423, 239] width 300 height 36
click at [0, 0] on input "RONDONOPOLIS 1 INCORPORAÇÃO IMOBILIÁRIA SPE LTDA" at bounding box center [0, 0] width 0 height 0
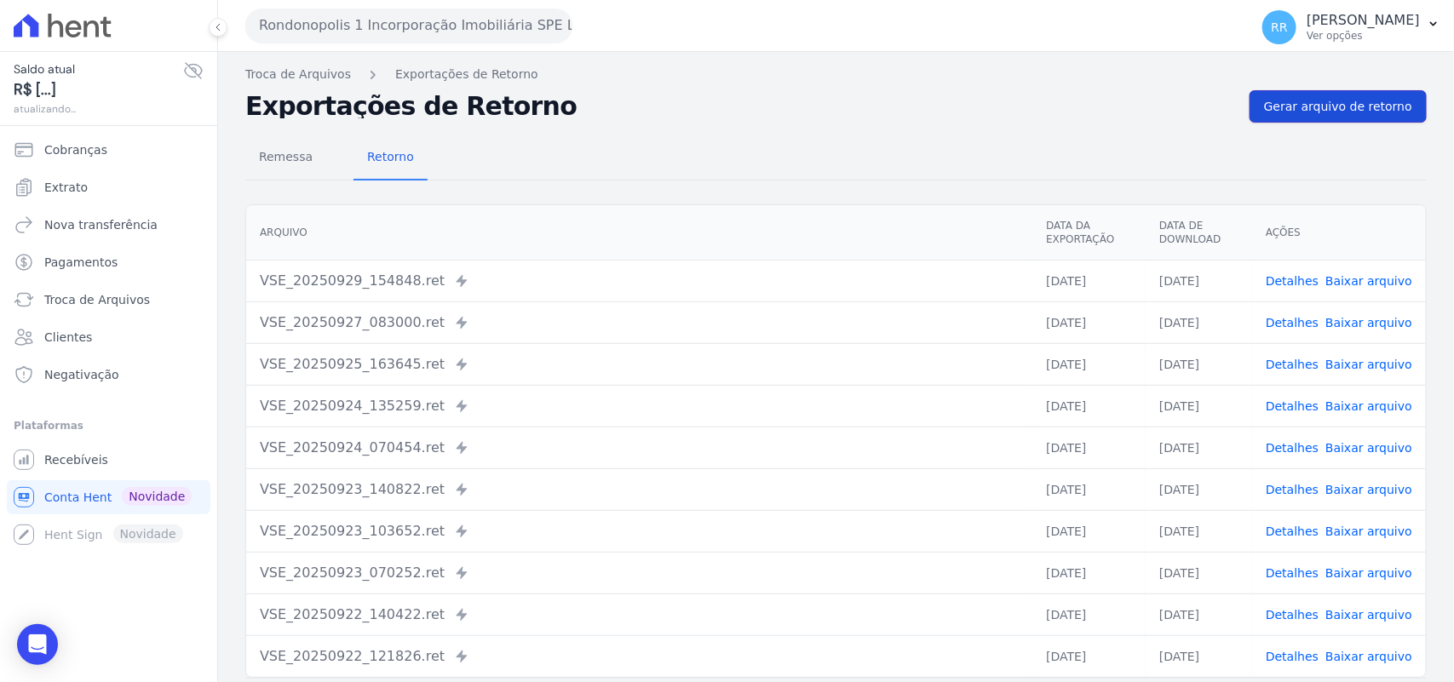
click at [1350, 117] on link "Gerar arquivo de retorno" at bounding box center [1337, 106] width 177 height 32
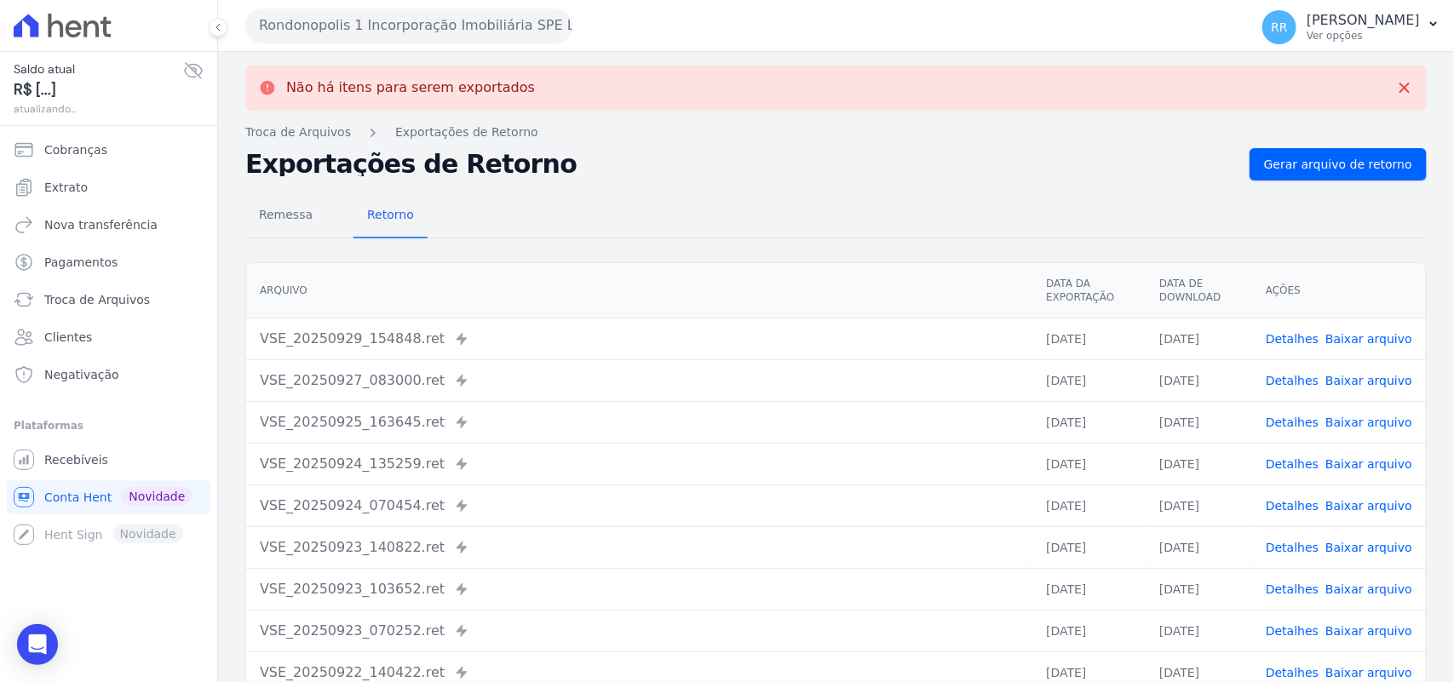
click at [393, 41] on button "Rondonopolis 1 Incorporação Imobiliária SPE LTDA" at bounding box center [408, 26] width 327 height 34
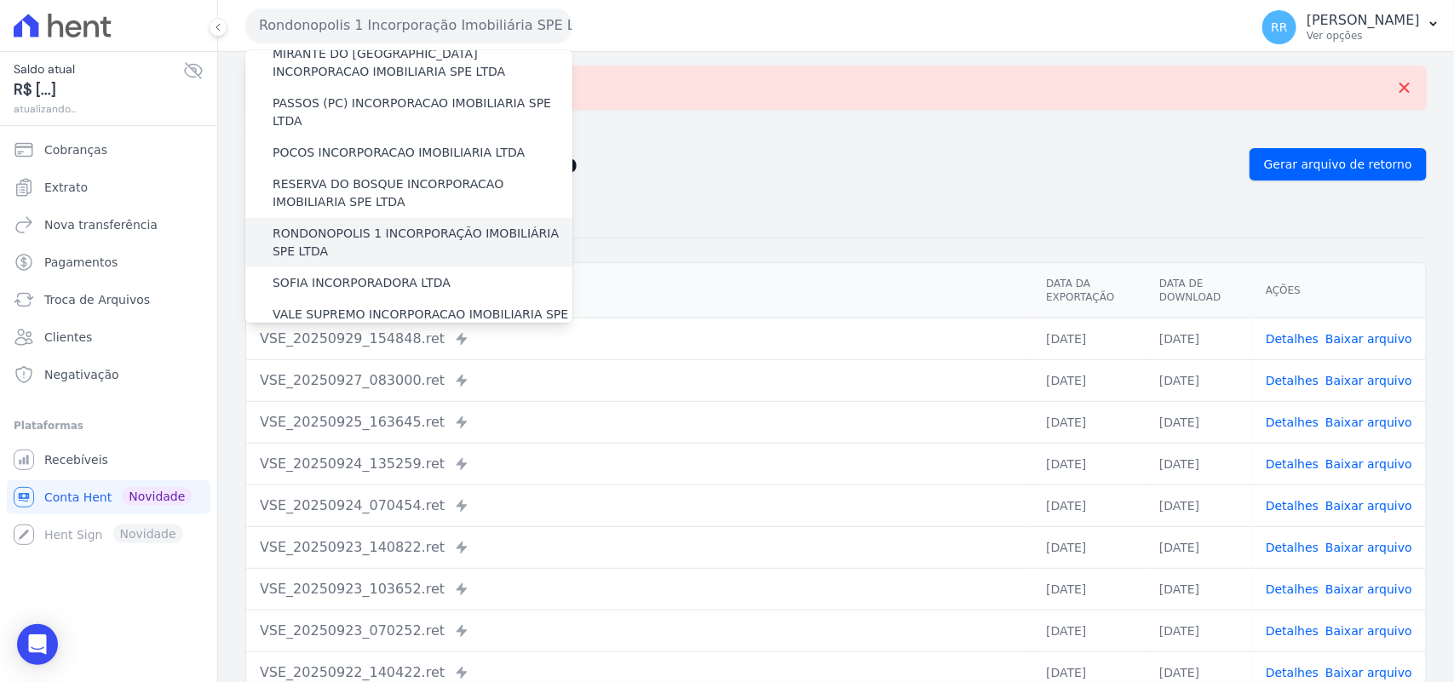
scroll to position [639, 0]
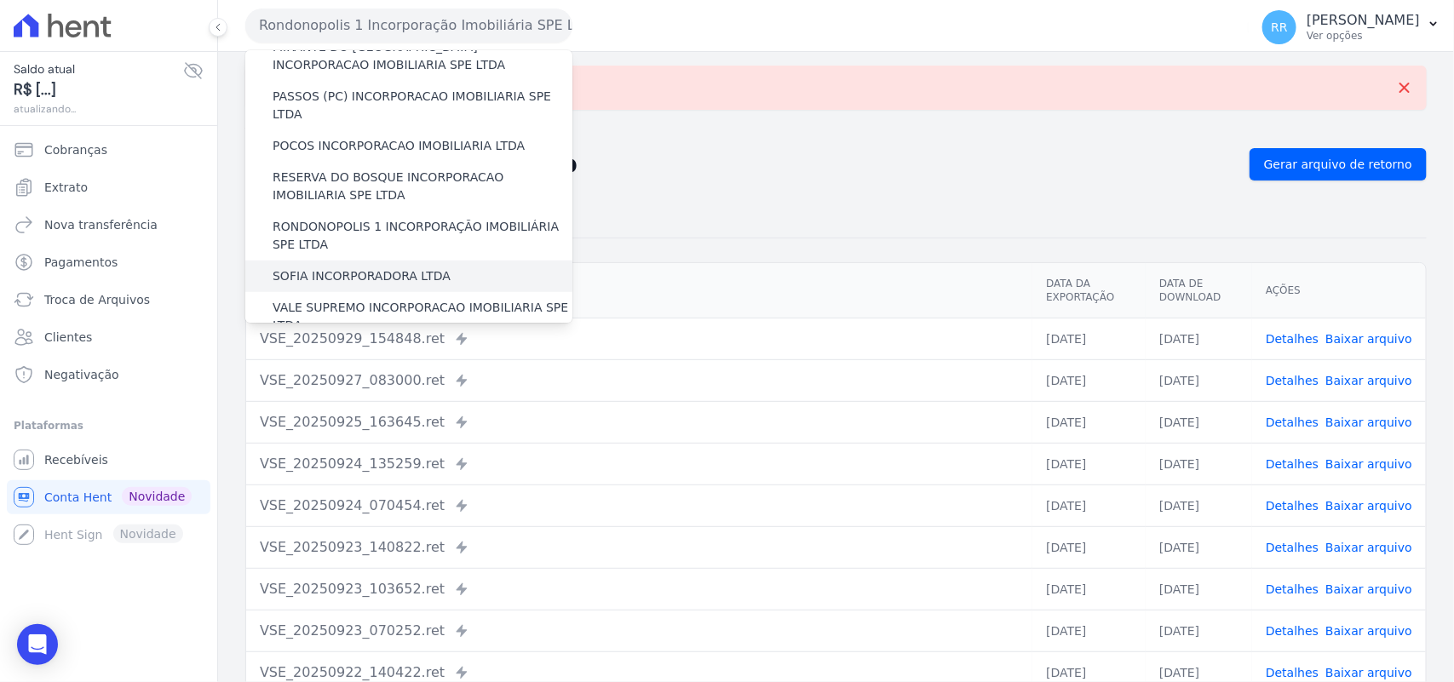
click at [351, 267] on label "SOFIA INCORPORADORA LTDA" at bounding box center [362, 276] width 178 height 18
click at [0, 0] on input "SOFIA INCORPORADORA LTDA" at bounding box center [0, 0] width 0 height 0
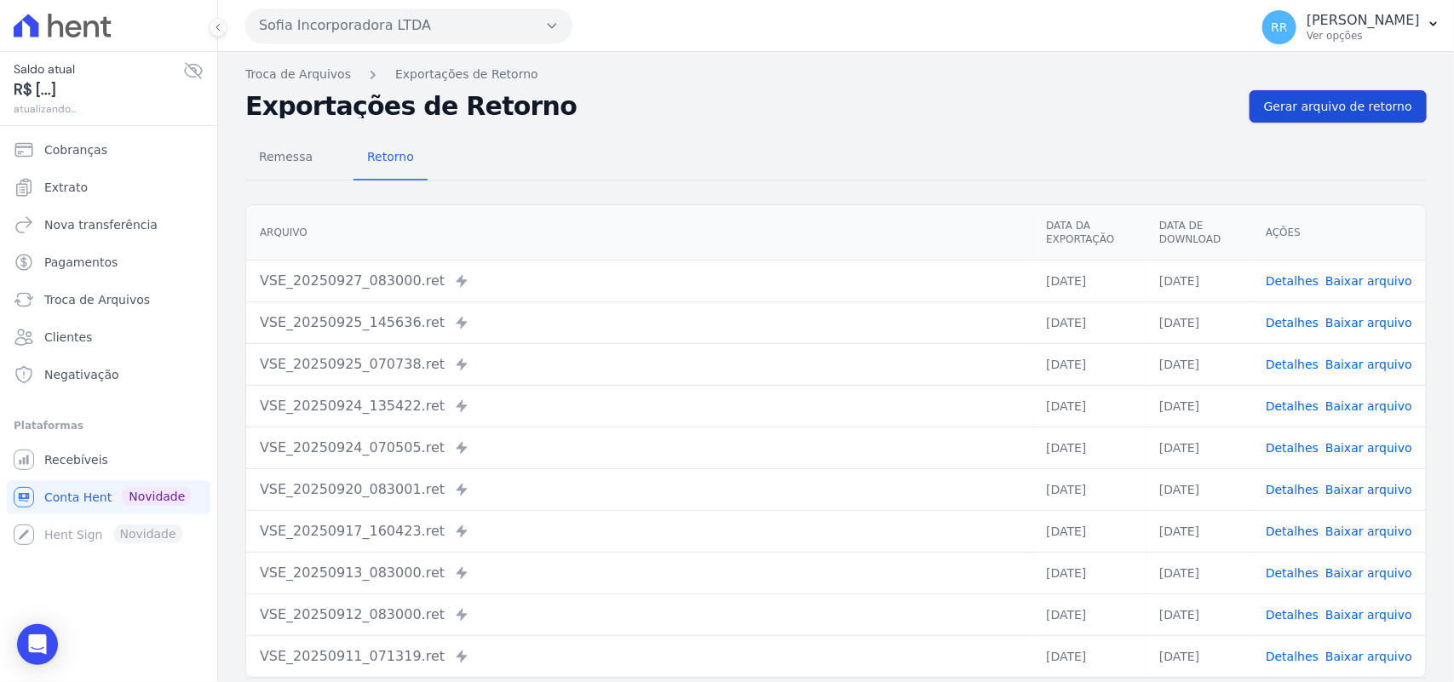
click at [1264, 98] on span "Gerar arquivo de retorno" at bounding box center [1338, 106] width 148 height 17
click at [1282, 107] on span "Gerar arquivo de retorno" at bounding box center [1338, 106] width 148 height 17
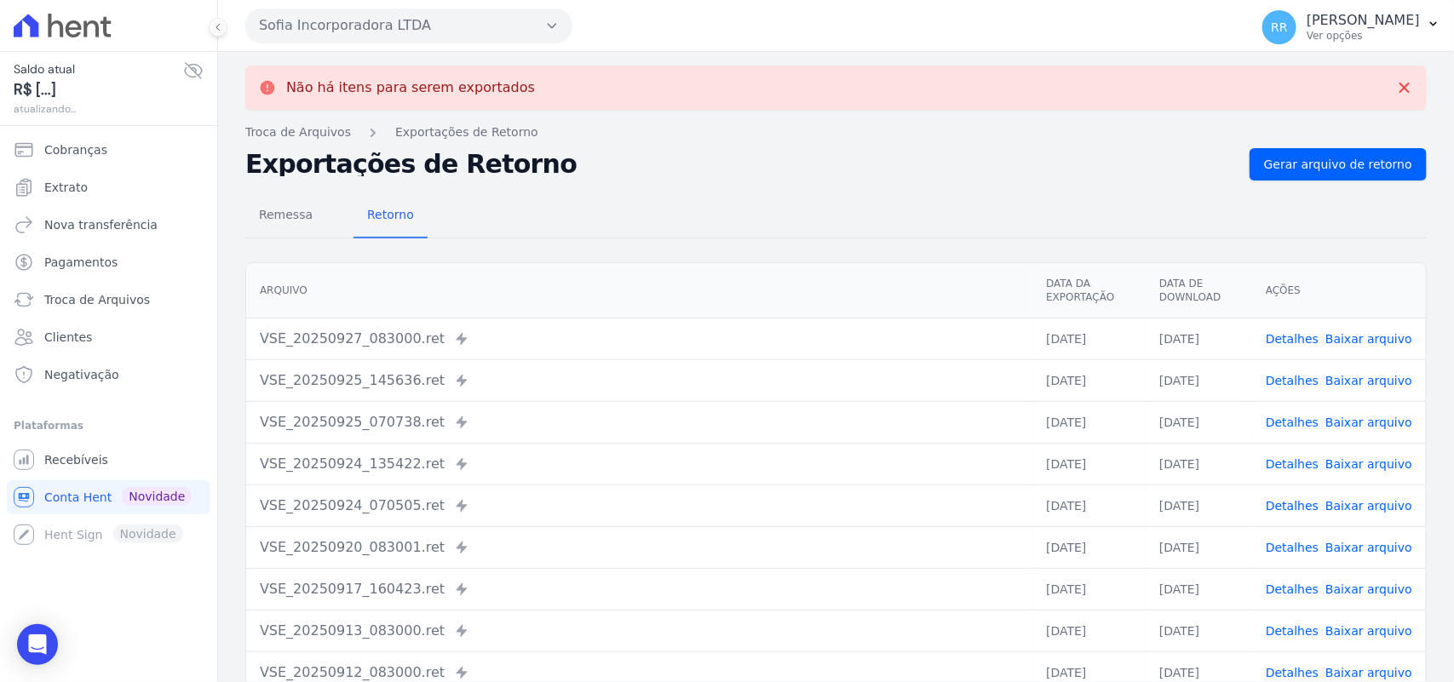
click at [370, 24] on button "Sofia Incorporadora LTDA" at bounding box center [408, 26] width 327 height 34
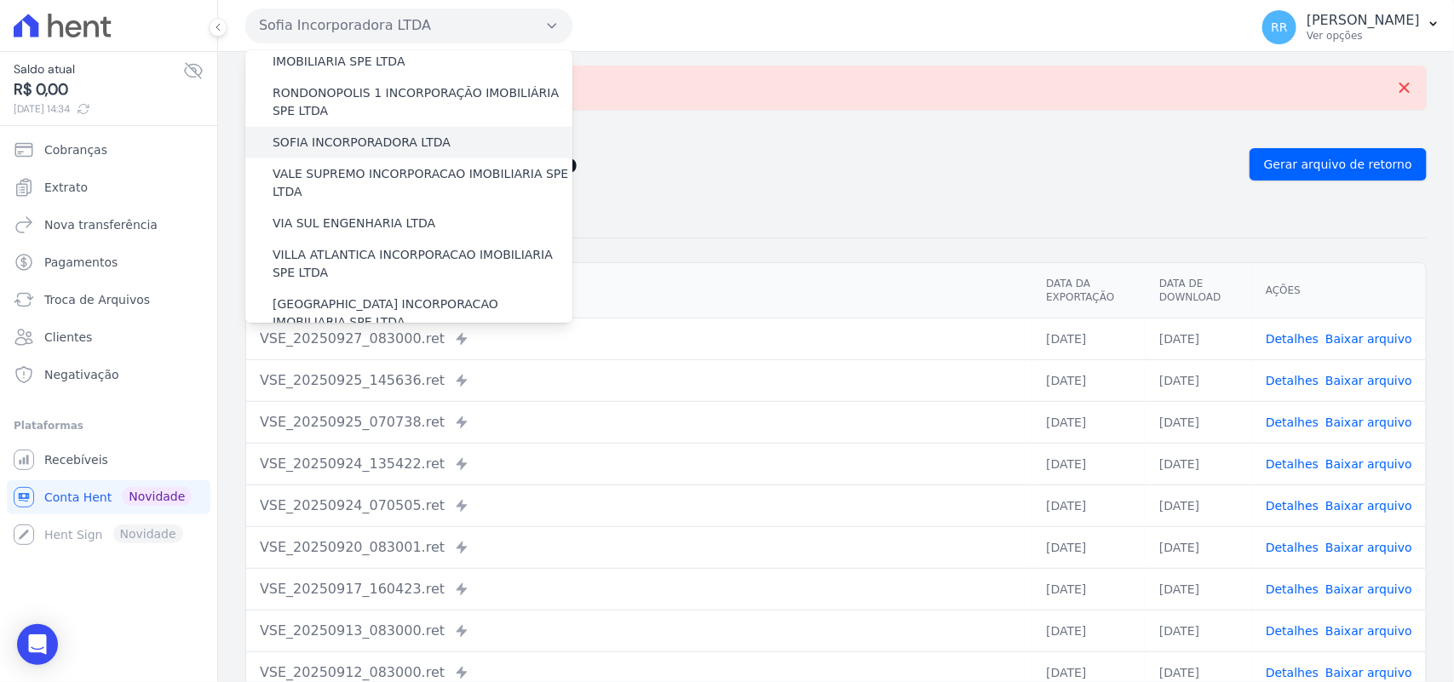
scroll to position [778, 0]
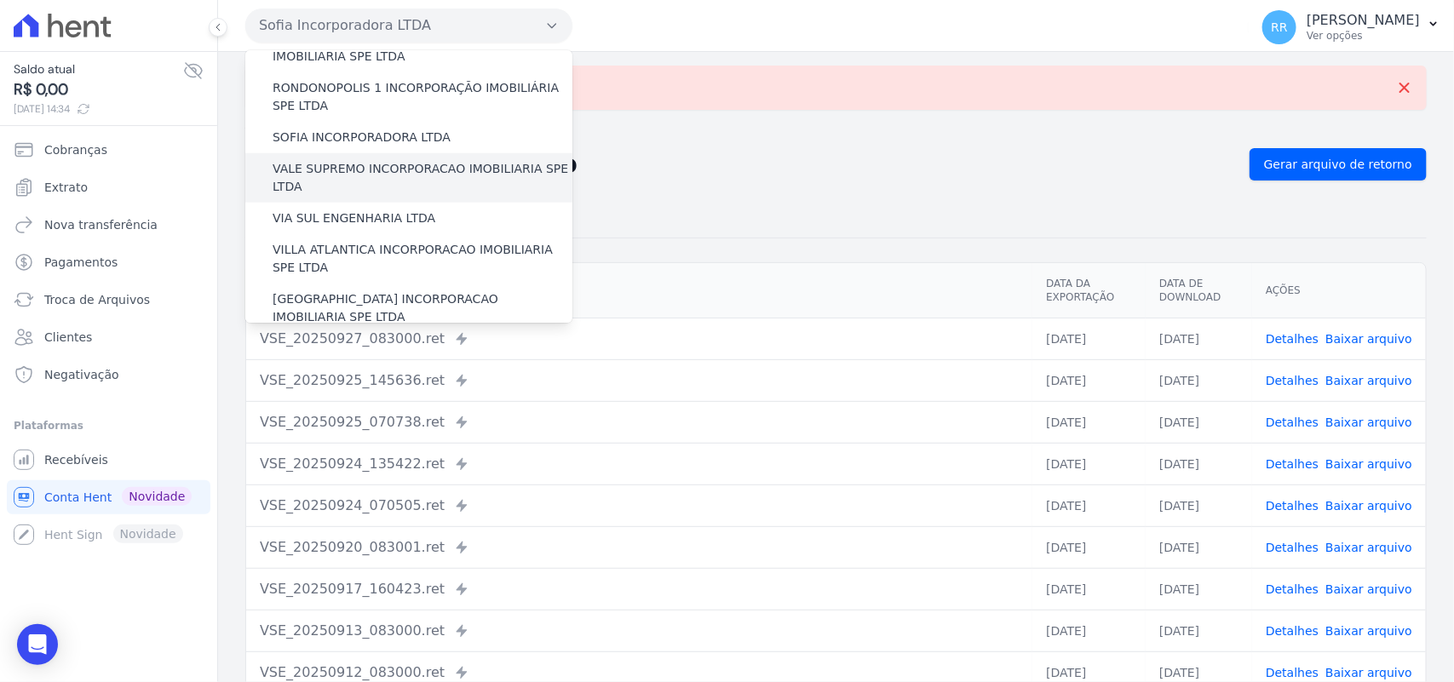
click at [365, 160] on label "VALE SUPREMO INCORPORACAO IMOBILIARIA SPE LTDA" at bounding box center [423, 178] width 300 height 36
click at [0, 0] on input "VALE SUPREMO INCORPORACAO IMOBILIARIA SPE LTDA" at bounding box center [0, 0] width 0 height 0
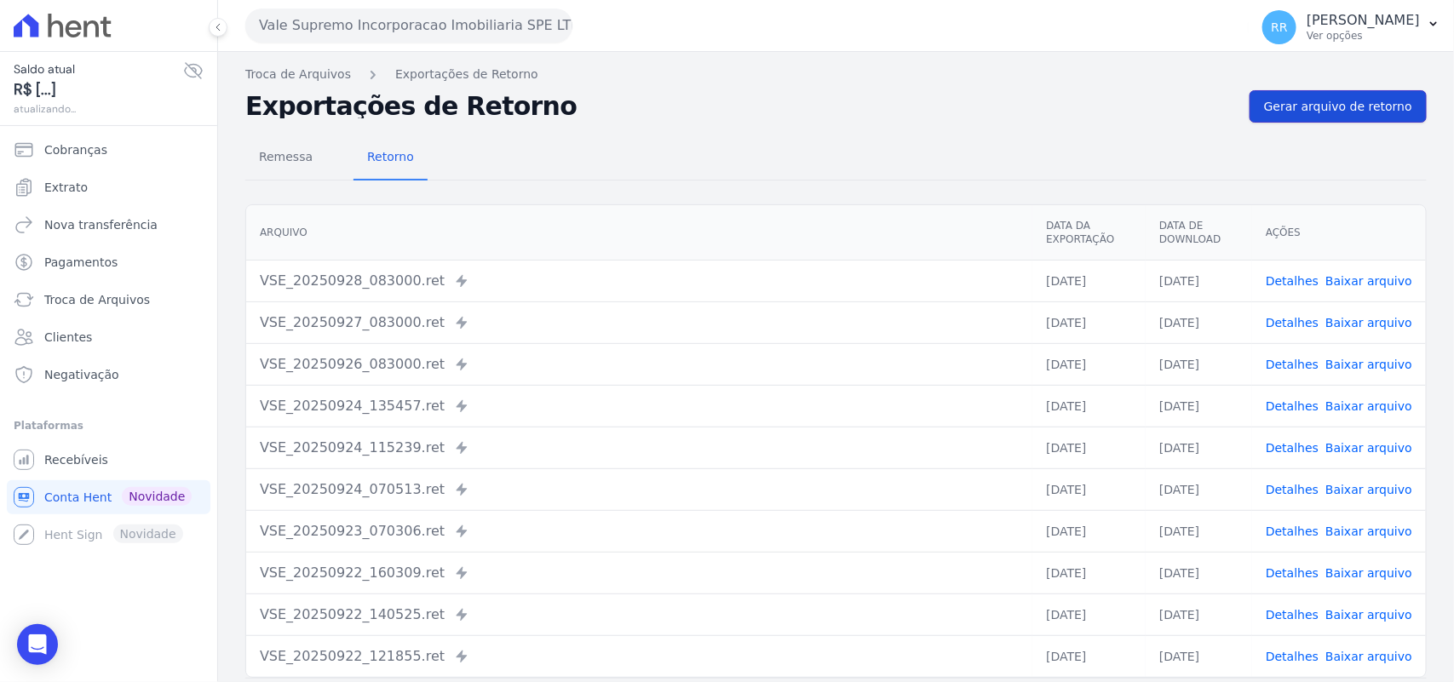
click at [1352, 104] on span "Gerar arquivo de retorno" at bounding box center [1338, 106] width 148 height 17
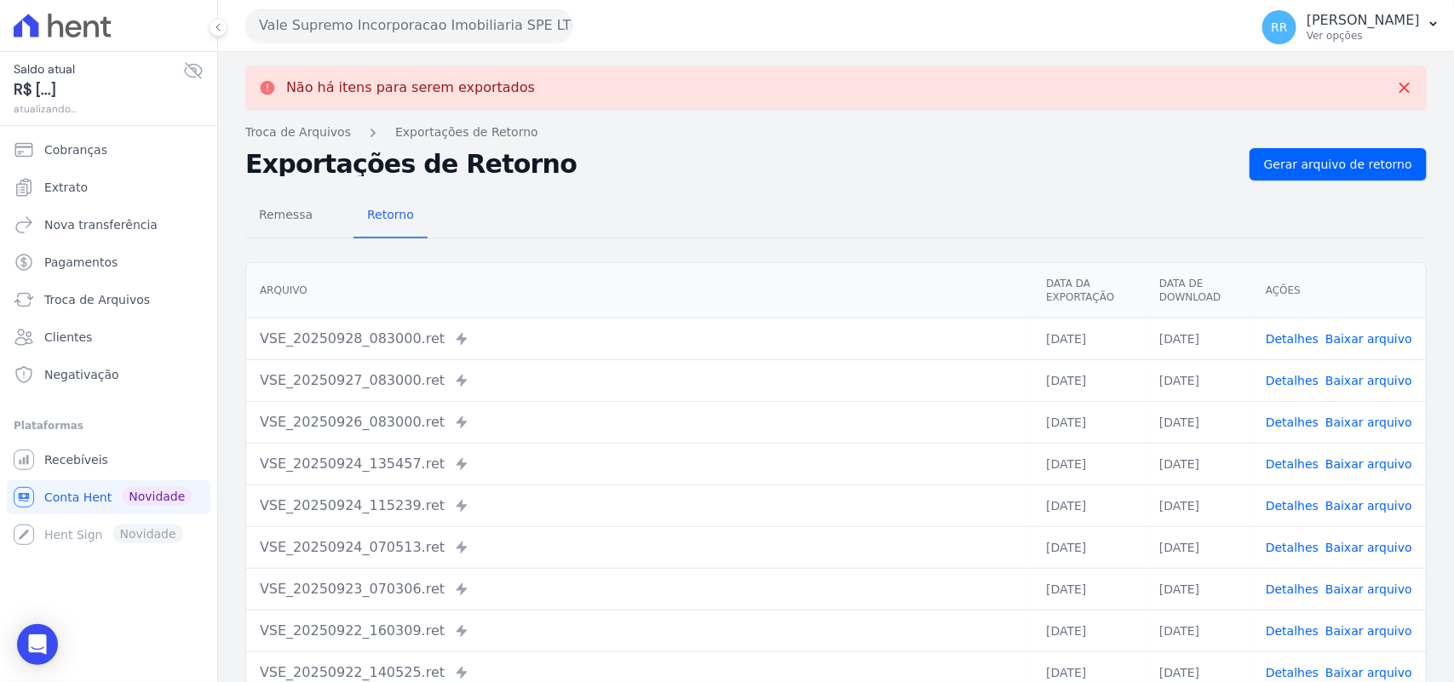
click at [445, 21] on button "Vale Supremo Incorporacao Imobiliaria SPE LTDA" at bounding box center [408, 26] width 327 height 34
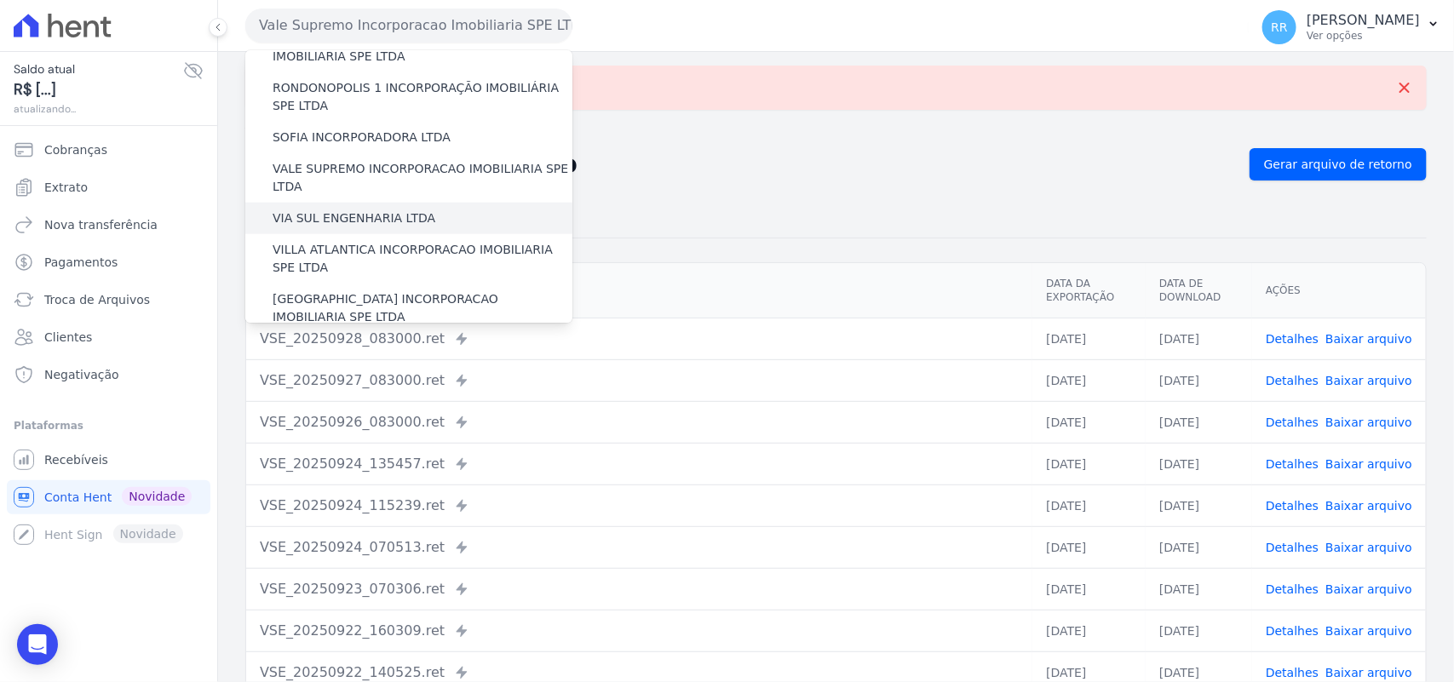
click at [349, 210] on label "VIA SUL ENGENHARIA LTDA" at bounding box center [354, 219] width 163 height 18
click at [0, 0] on input "VIA SUL ENGENHARIA LTDA" at bounding box center [0, 0] width 0 height 0
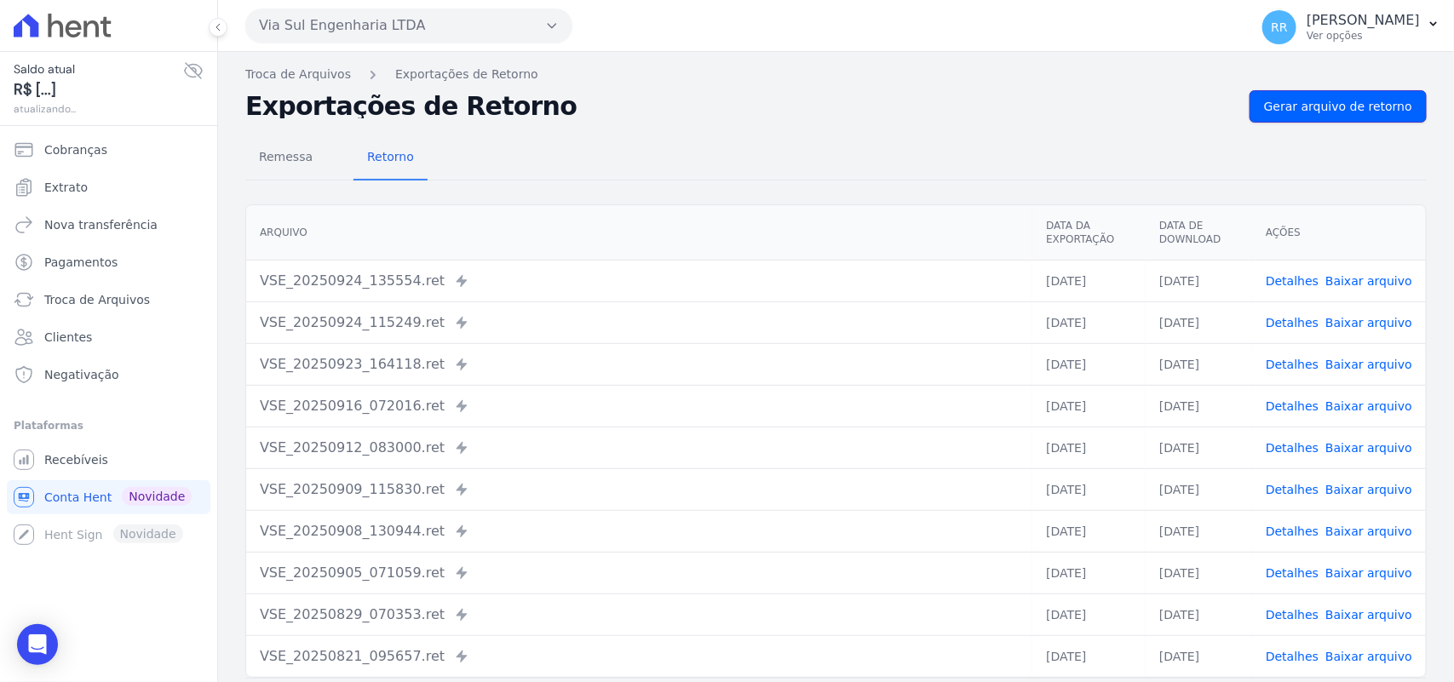
click at [1313, 121] on link "Gerar arquivo de retorno" at bounding box center [1337, 106] width 177 height 32
click at [1314, 120] on link "Gerar arquivo de retorno" at bounding box center [1337, 106] width 177 height 32
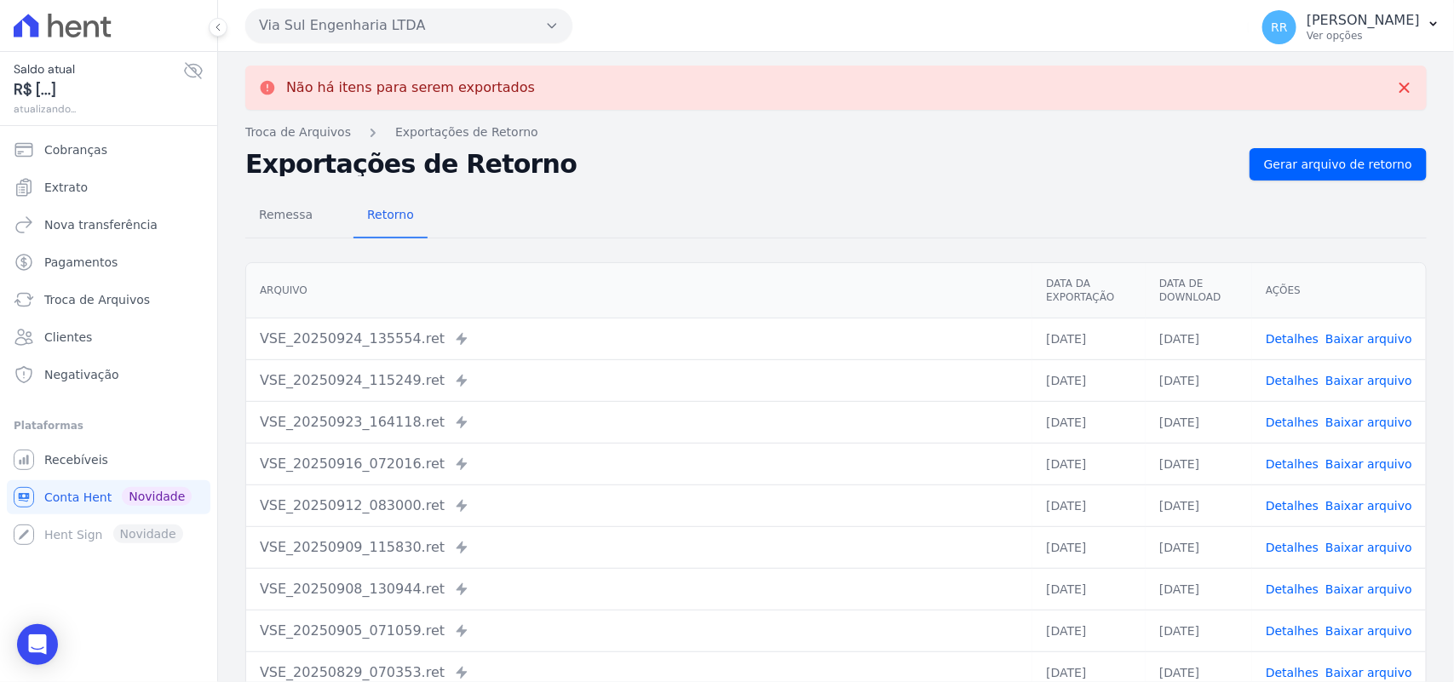
click at [353, 22] on button "Via Sul Engenharia LTDA" at bounding box center [408, 26] width 327 height 34
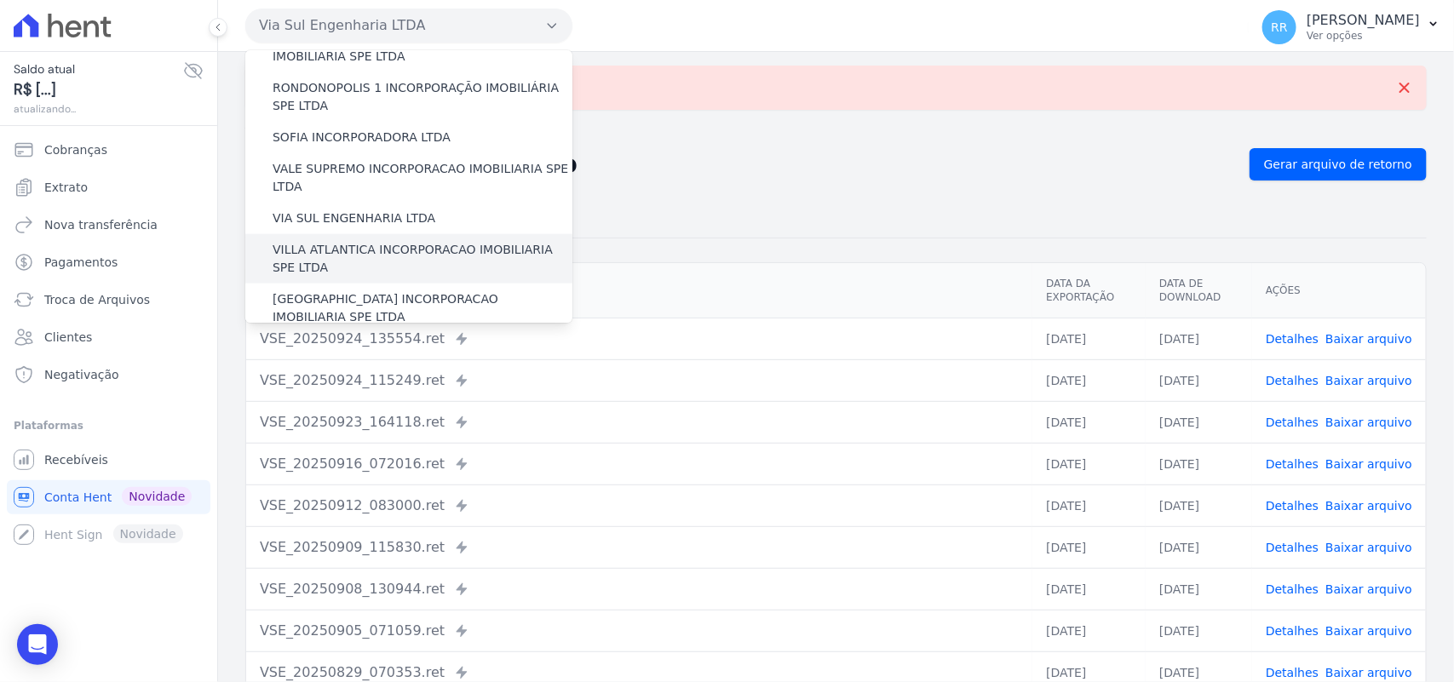
click at [347, 241] on label "VILLA ATLANTICA INCORPORACAO IMOBILIARIA SPE LTDA" at bounding box center [423, 259] width 300 height 36
click at [0, 0] on input "VILLA ATLANTICA INCORPORACAO IMOBILIARIA SPE LTDA" at bounding box center [0, 0] width 0 height 0
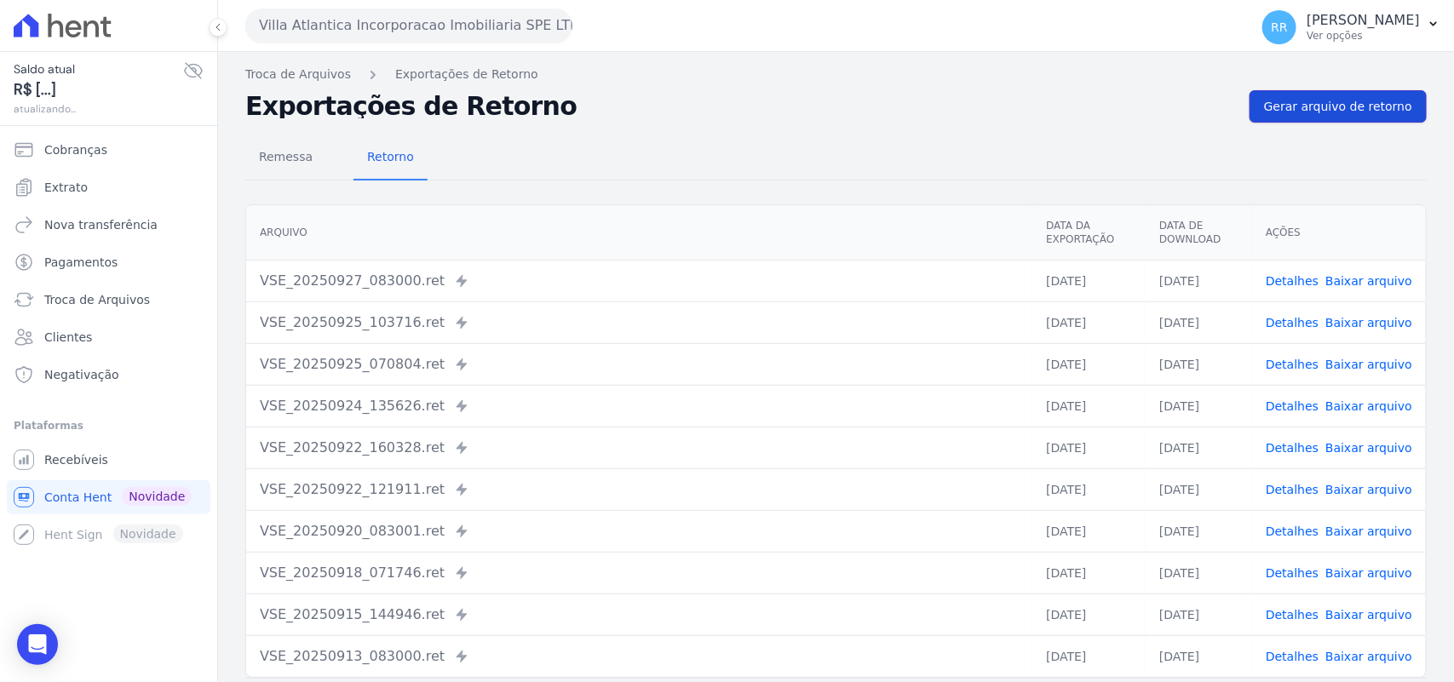
click at [1360, 106] on span "Gerar arquivo de retorno" at bounding box center [1338, 106] width 148 height 17
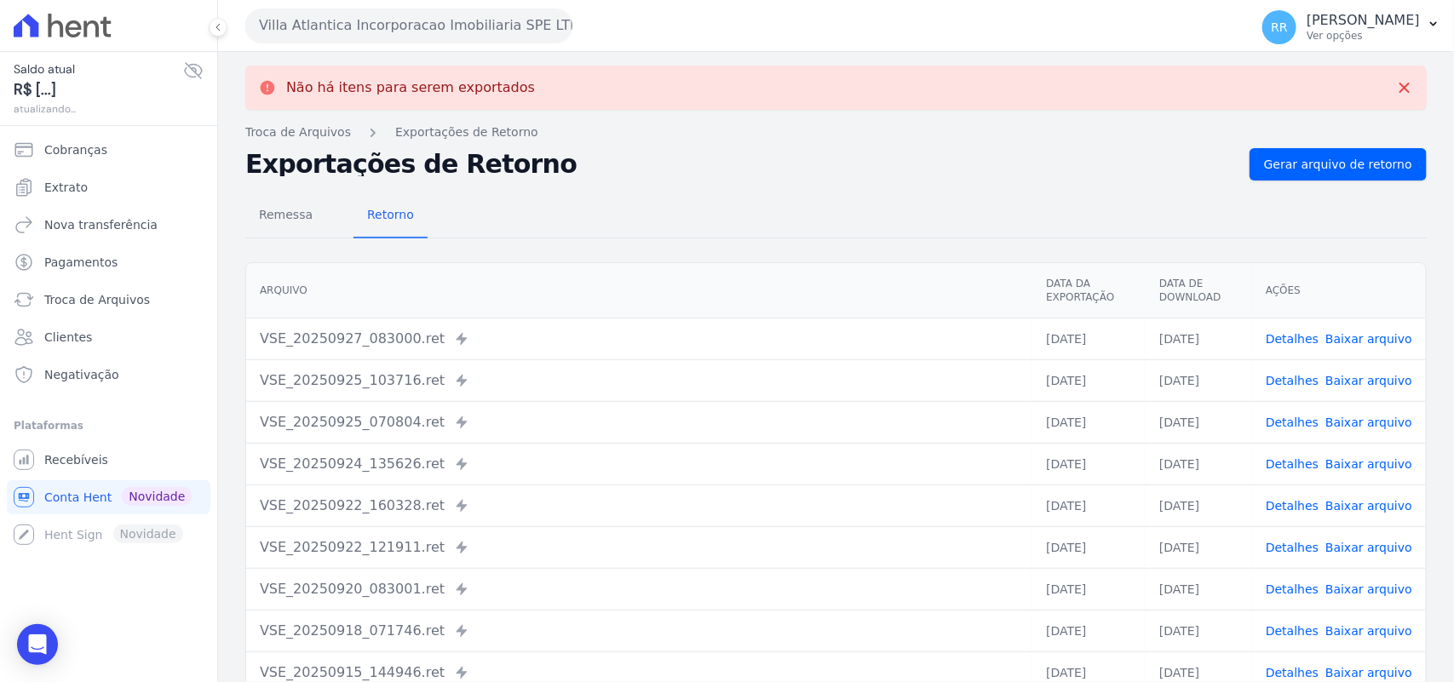
click at [496, 23] on button "Villa Atlantica Incorporacao Imobiliaria SPE LTDA" at bounding box center [408, 26] width 327 height 34
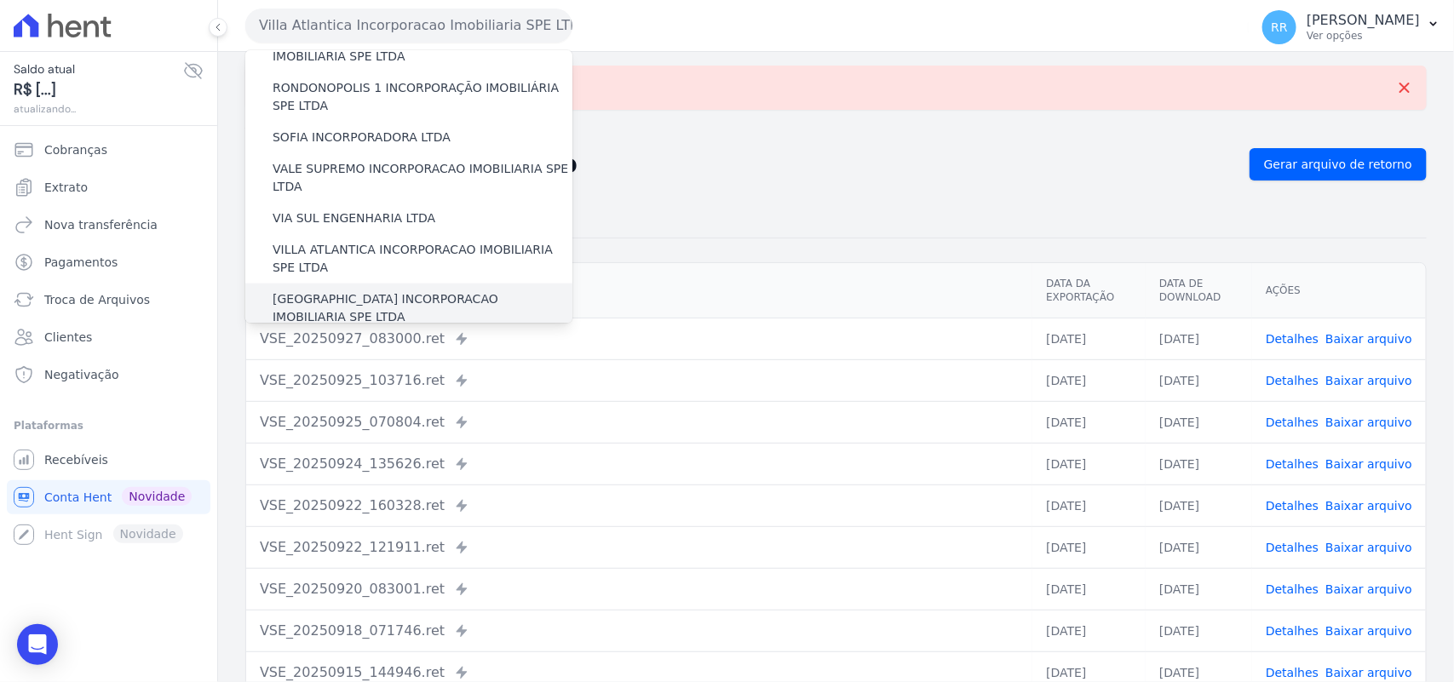
click at [360, 290] on label "[GEOGRAPHIC_DATA] INCORPORACAO IMOBILIARIA SPE LTDA" at bounding box center [423, 308] width 300 height 36
click at [0, 0] on input "[GEOGRAPHIC_DATA] INCORPORACAO IMOBILIARIA SPE LTDA" at bounding box center [0, 0] width 0 height 0
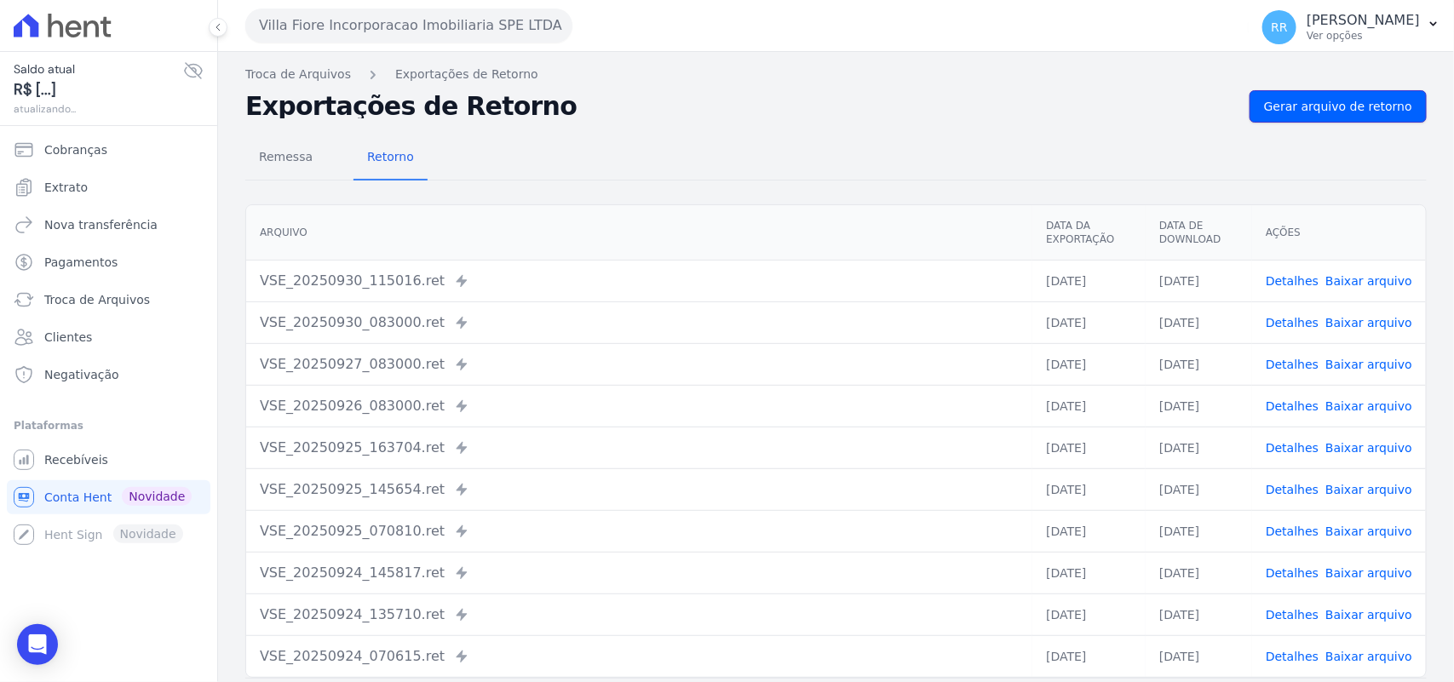
click at [1335, 106] on span "Gerar arquivo de retorno" at bounding box center [1338, 106] width 148 height 17
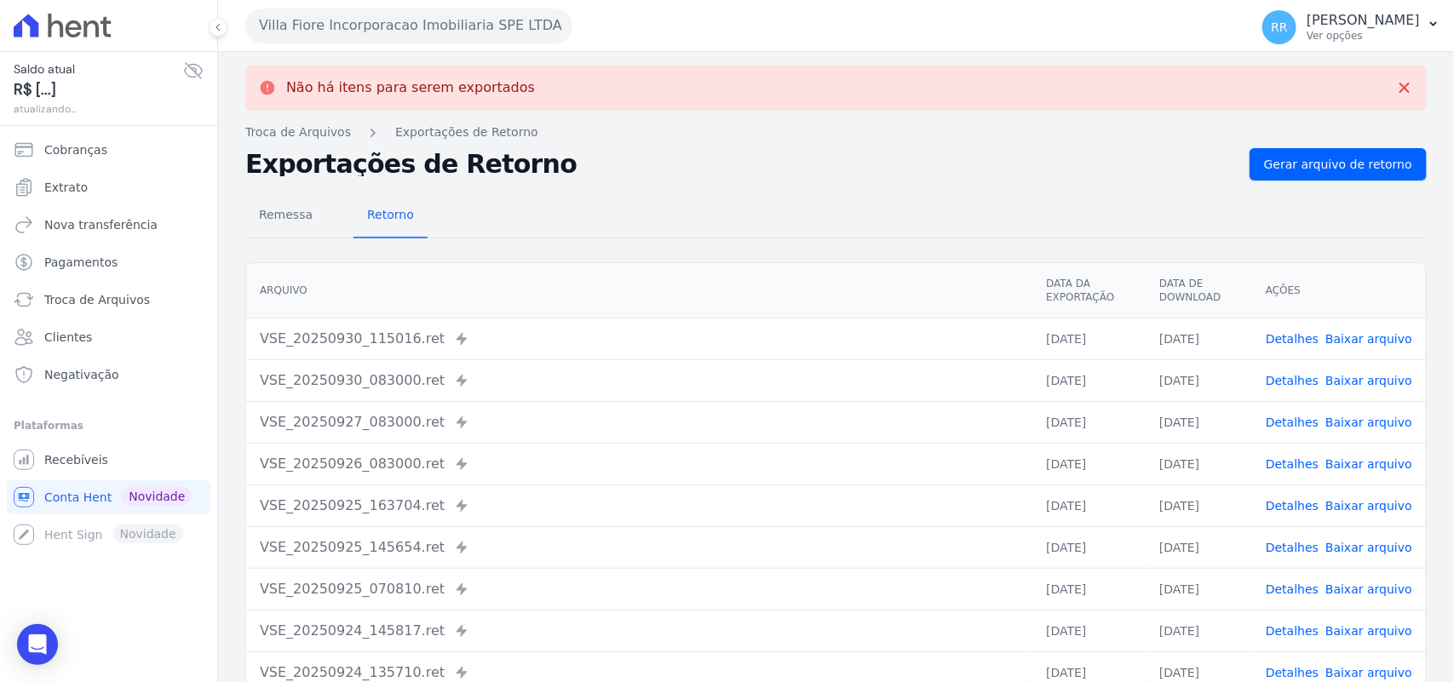
click at [471, 44] on div "Villa Fiore Incorporacao Imobiliaria SPE LTDA Via Sul Engenharia AGUAS DE [GEOG…" at bounding box center [743, 25] width 996 height 53
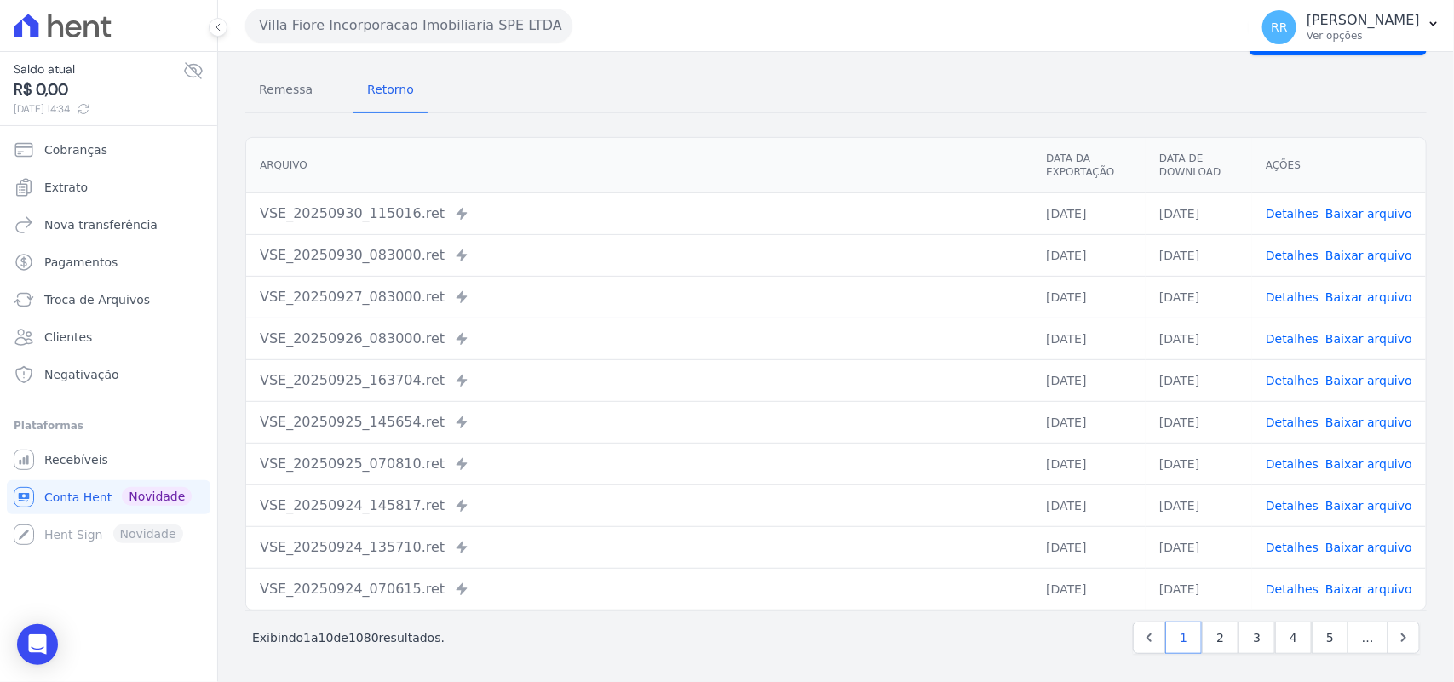
scroll to position [129, 0]
click at [456, 26] on button "Villa Fiore Incorporacao Imobiliaria SPE LTDA" at bounding box center [408, 26] width 327 height 34
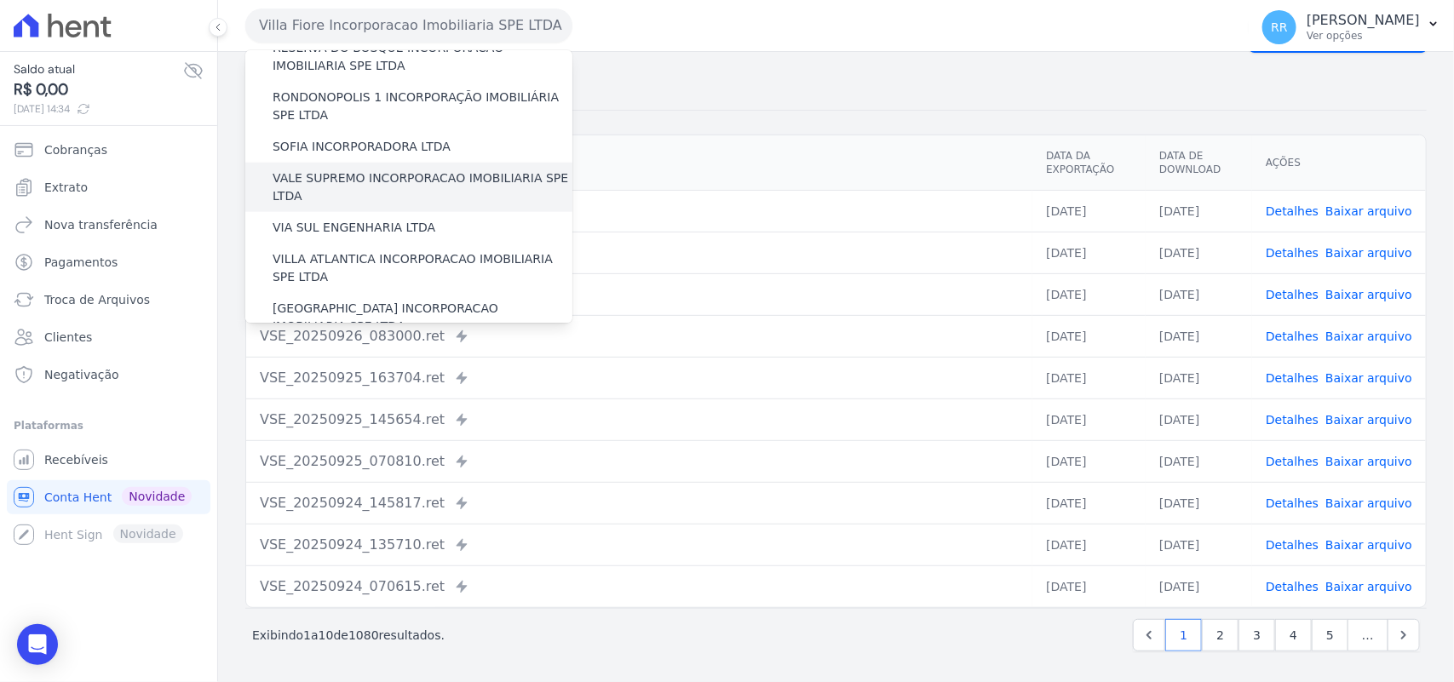
scroll to position [778, 0]
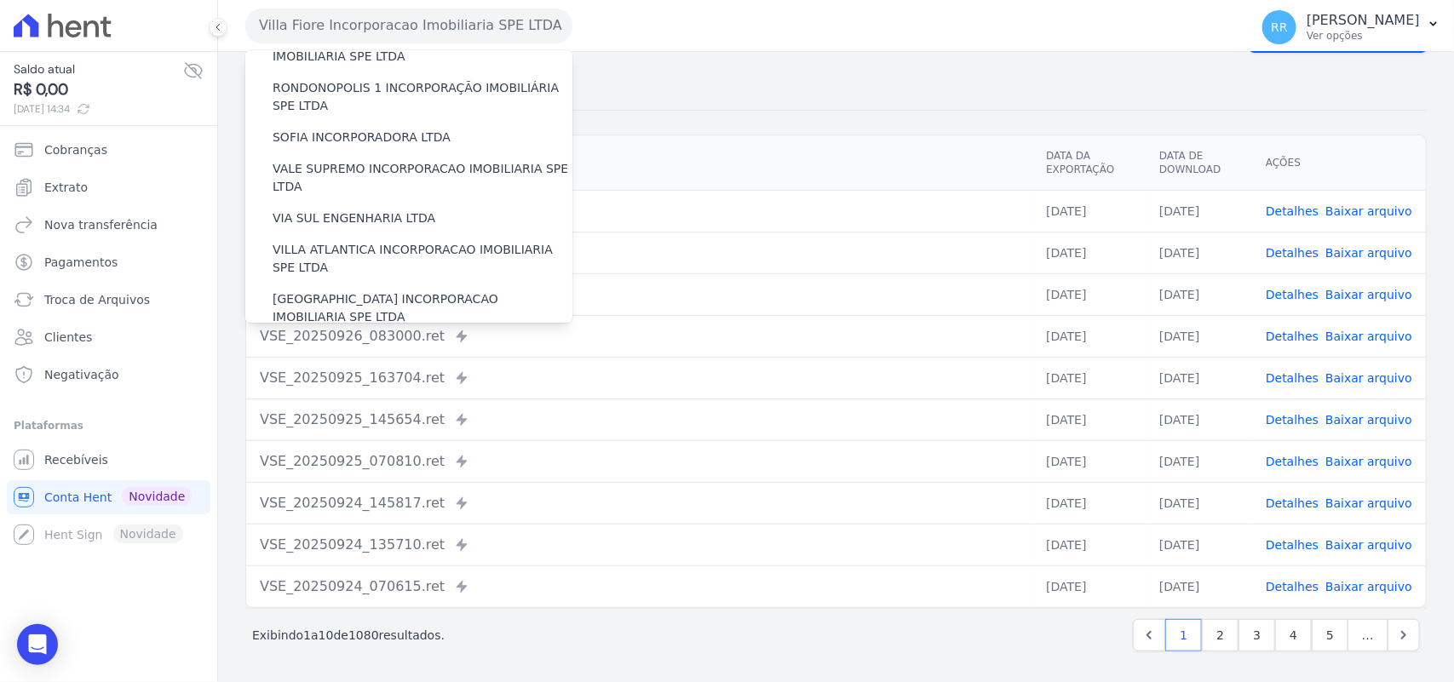
click at [347, 340] on label "VILLA TROPICAL INCORPORAÇÃO IMOBILIÁRIA SPE LTDA" at bounding box center [423, 358] width 300 height 36
click at [0, 0] on input "VILLA TROPICAL INCORPORAÇÃO IMOBILIÁRIA SPE LTDA" at bounding box center [0, 0] width 0 height 0
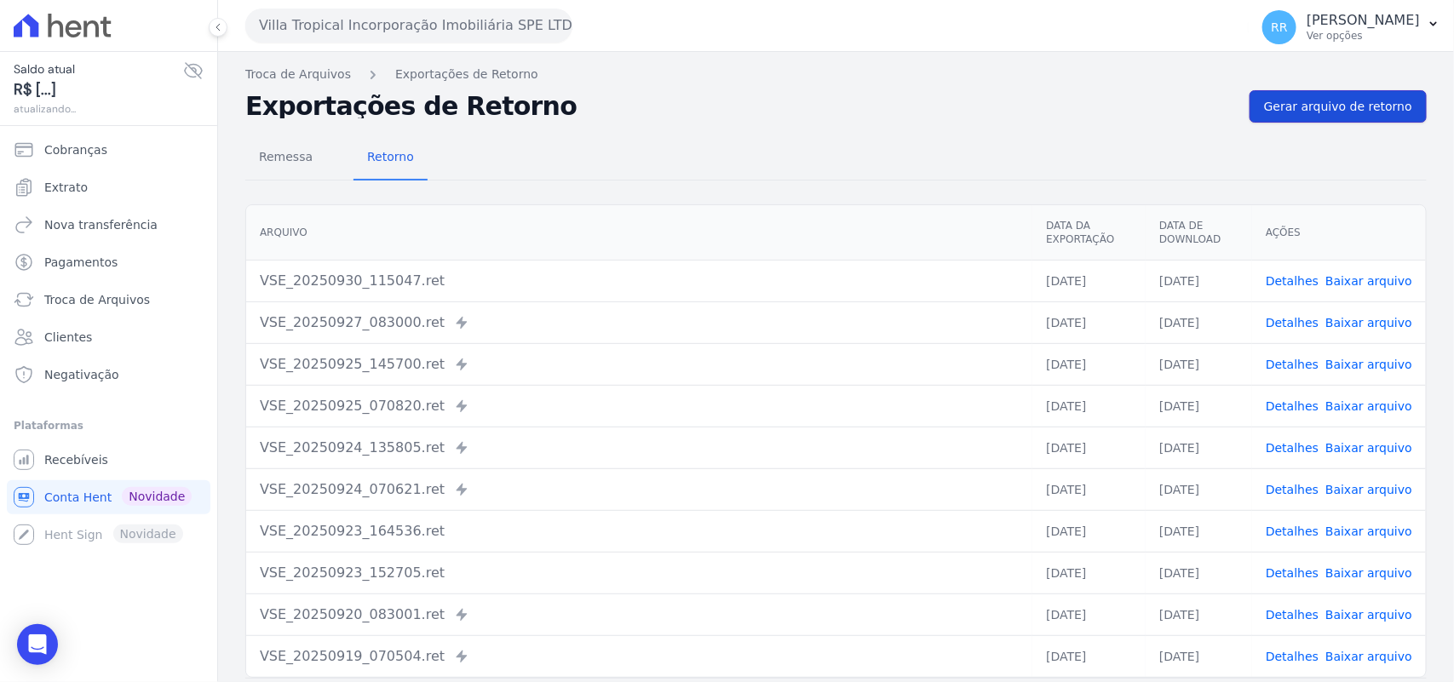
click at [1369, 95] on link "Gerar arquivo de retorno" at bounding box center [1337, 106] width 177 height 32
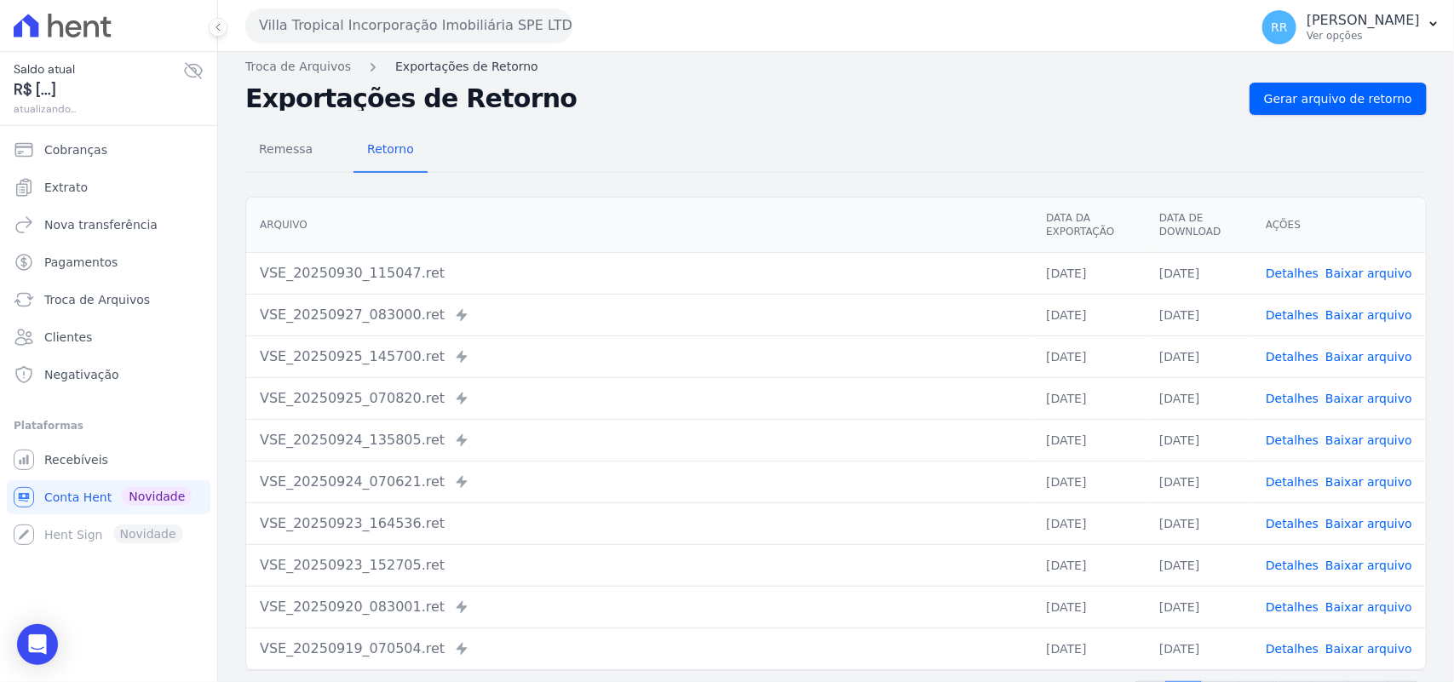
scroll to position [0, 0]
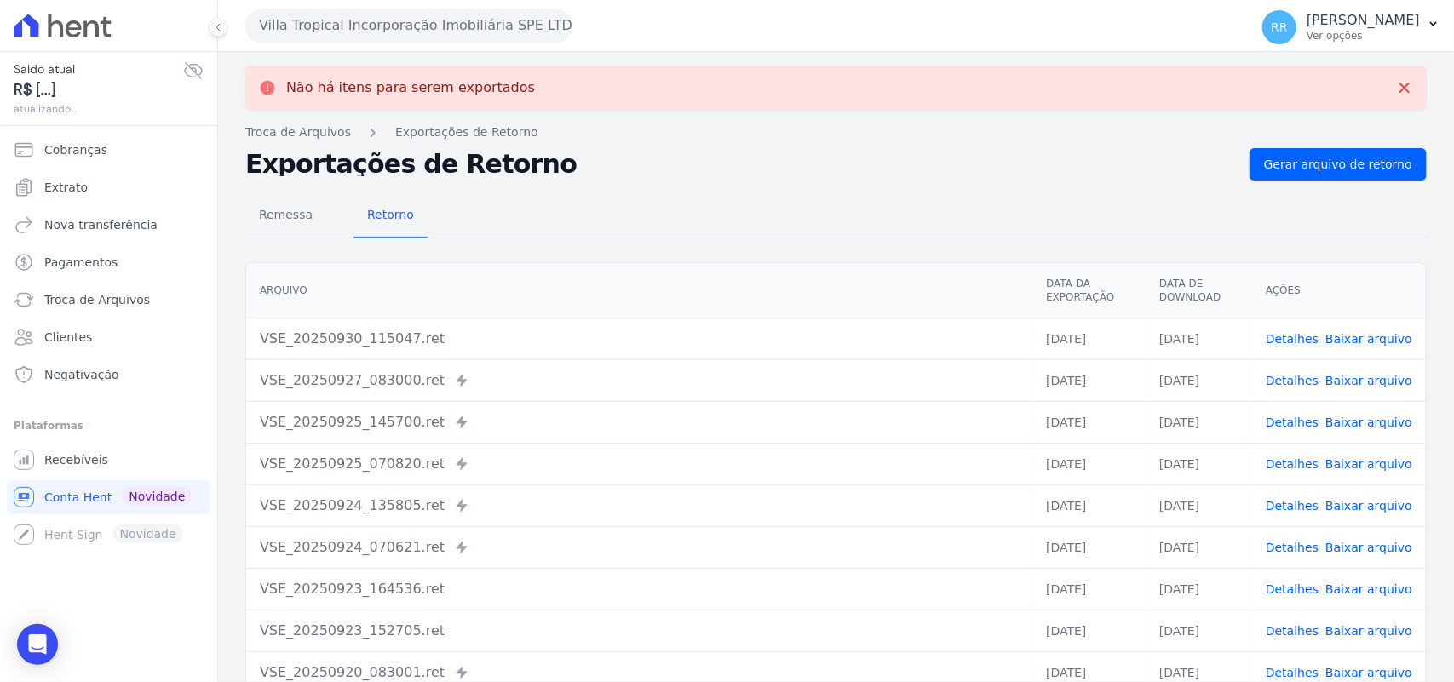
click at [447, 24] on button "Villa Tropical Incorporação Imobiliária SPE LTDA" at bounding box center [408, 26] width 327 height 34
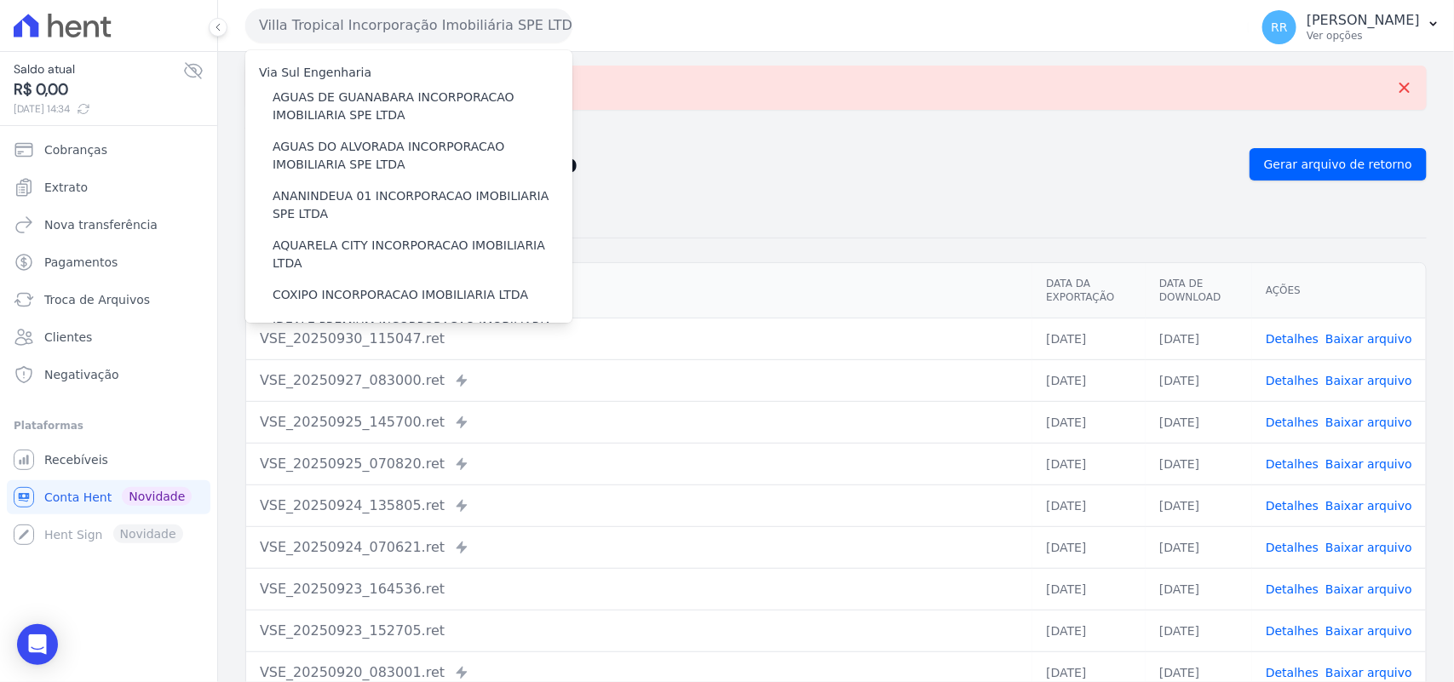
click at [367, 21] on button "Villa Tropical Incorporação Imobiliária SPE LTDA" at bounding box center [408, 26] width 327 height 34
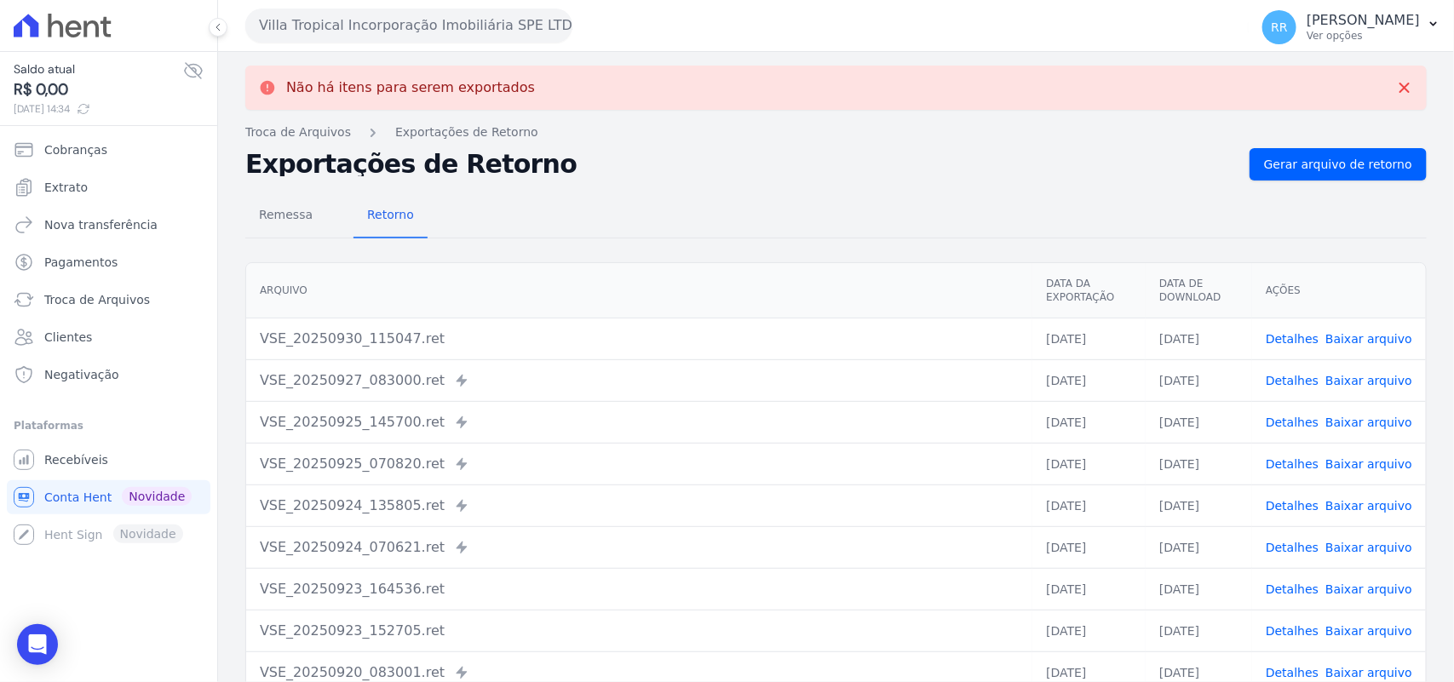
click at [400, 28] on button "Villa Tropical Incorporação Imobiliária SPE LTDA" at bounding box center [408, 26] width 327 height 34
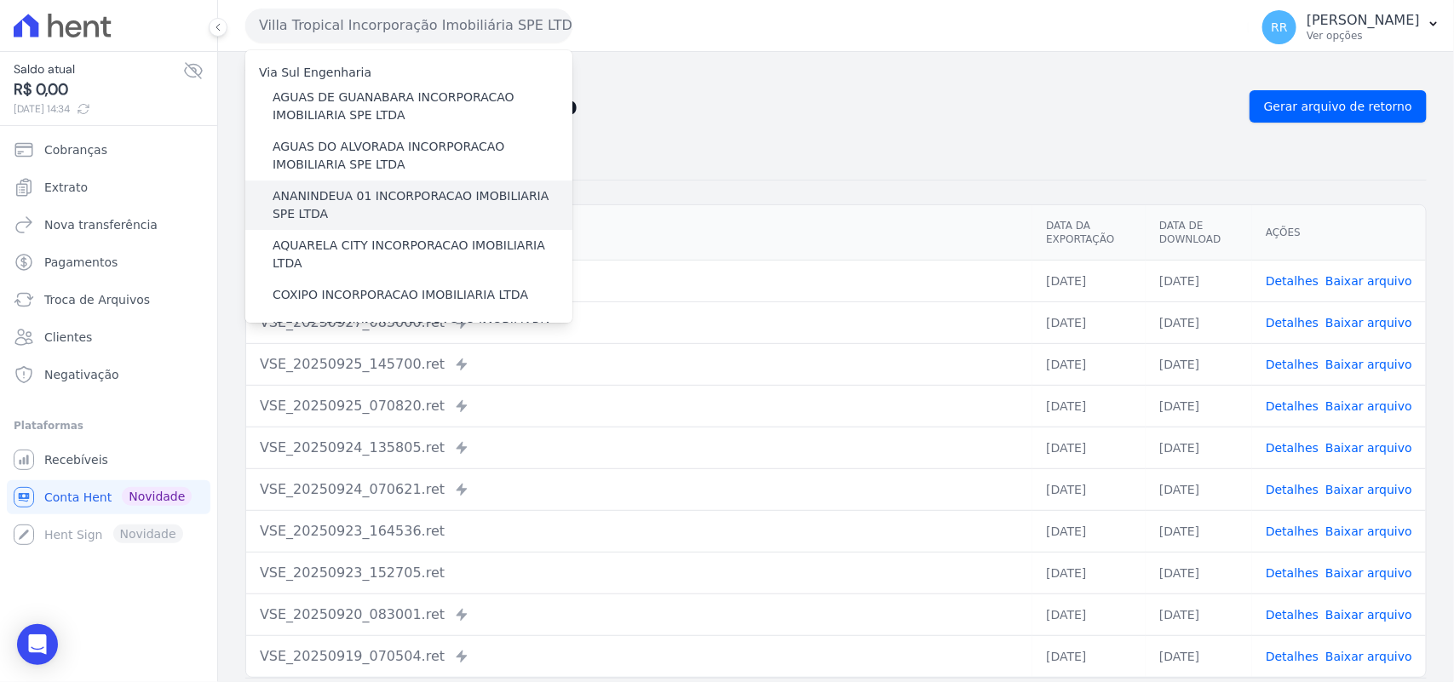
click at [390, 188] on label "ANANINDEUA 01 INCORPORACAO IMOBILIARIA SPE LTDA" at bounding box center [423, 205] width 300 height 36
click at [0, 0] on input "ANANINDEUA 01 INCORPORACAO IMOBILIARIA SPE LTDA" at bounding box center [0, 0] width 0 height 0
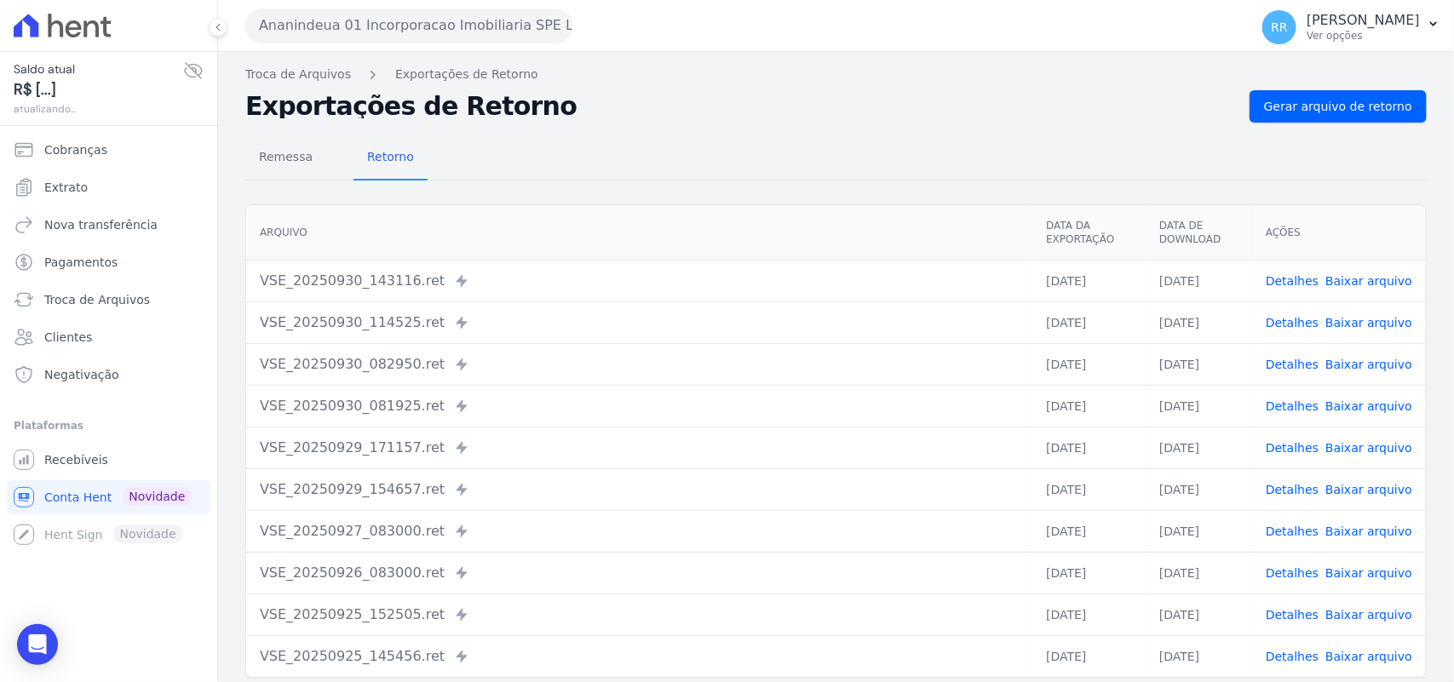
click at [1280, 278] on link "Detalhes" at bounding box center [1292, 281] width 53 height 14
click at [901, 277] on div "VSE_20250930_143116.ret Enviado para Nexxera em: [DATE] 14:31" at bounding box center [639, 281] width 759 height 20
click at [887, 207] on th "Arquivo" at bounding box center [639, 232] width 786 height 55
click at [1290, 278] on link "Detalhes" at bounding box center [1292, 281] width 53 height 14
click at [1278, 316] on link "Detalhes" at bounding box center [1292, 323] width 53 height 14
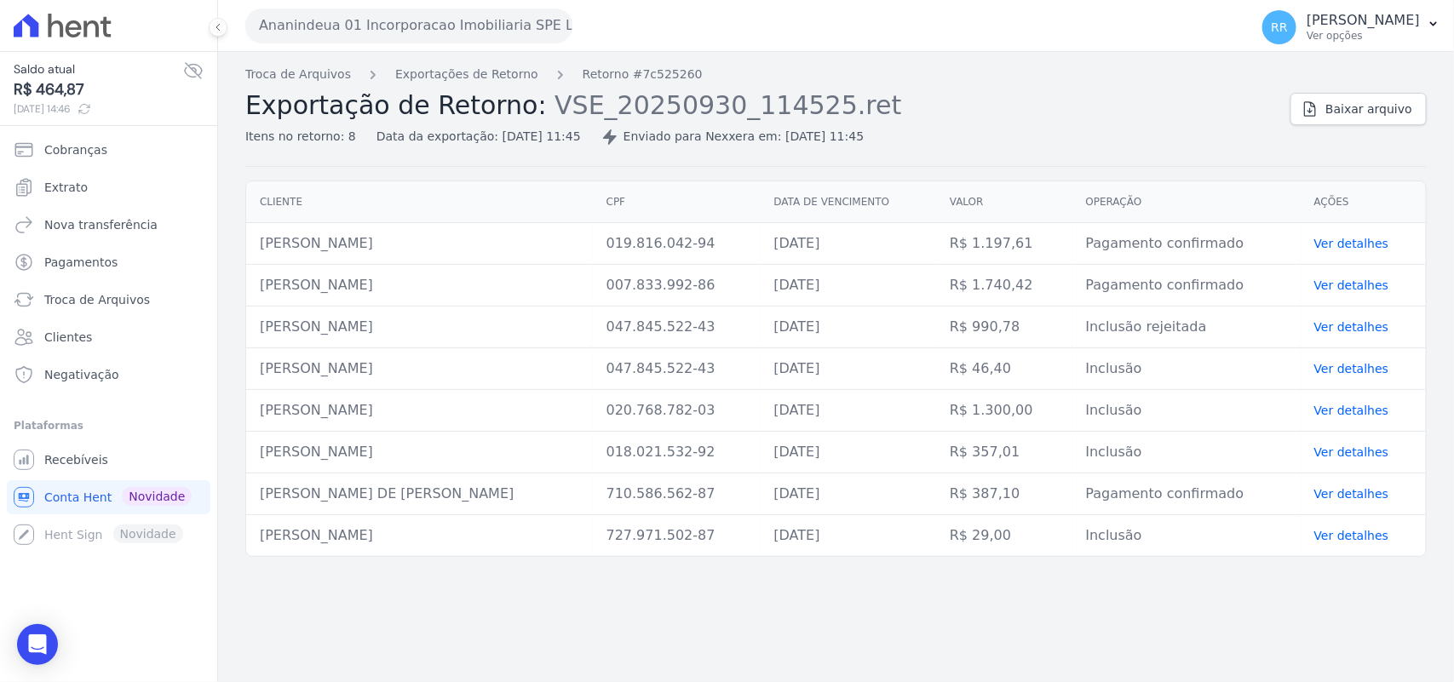
click at [262, 352] on td "[PERSON_NAME]" at bounding box center [419, 369] width 347 height 42
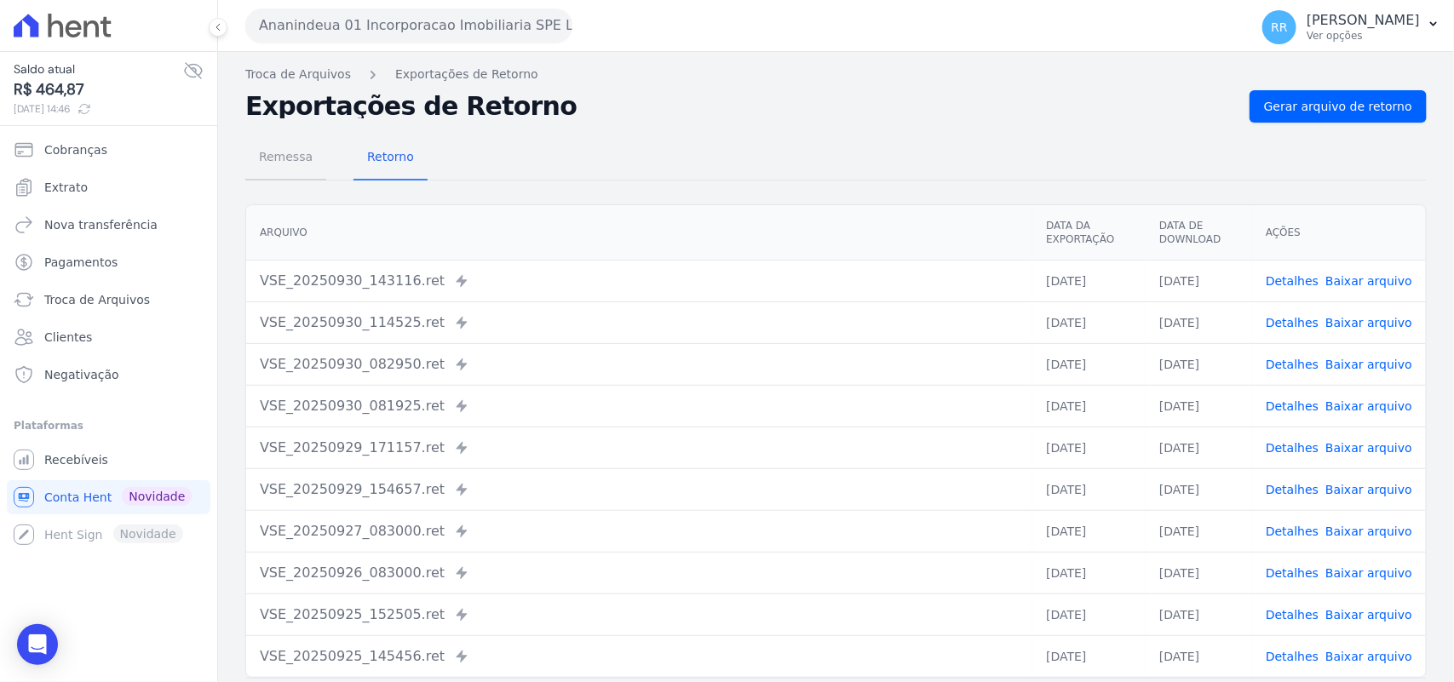
click at [279, 156] on span "Remessa" at bounding box center [286, 157] width 74 height 34
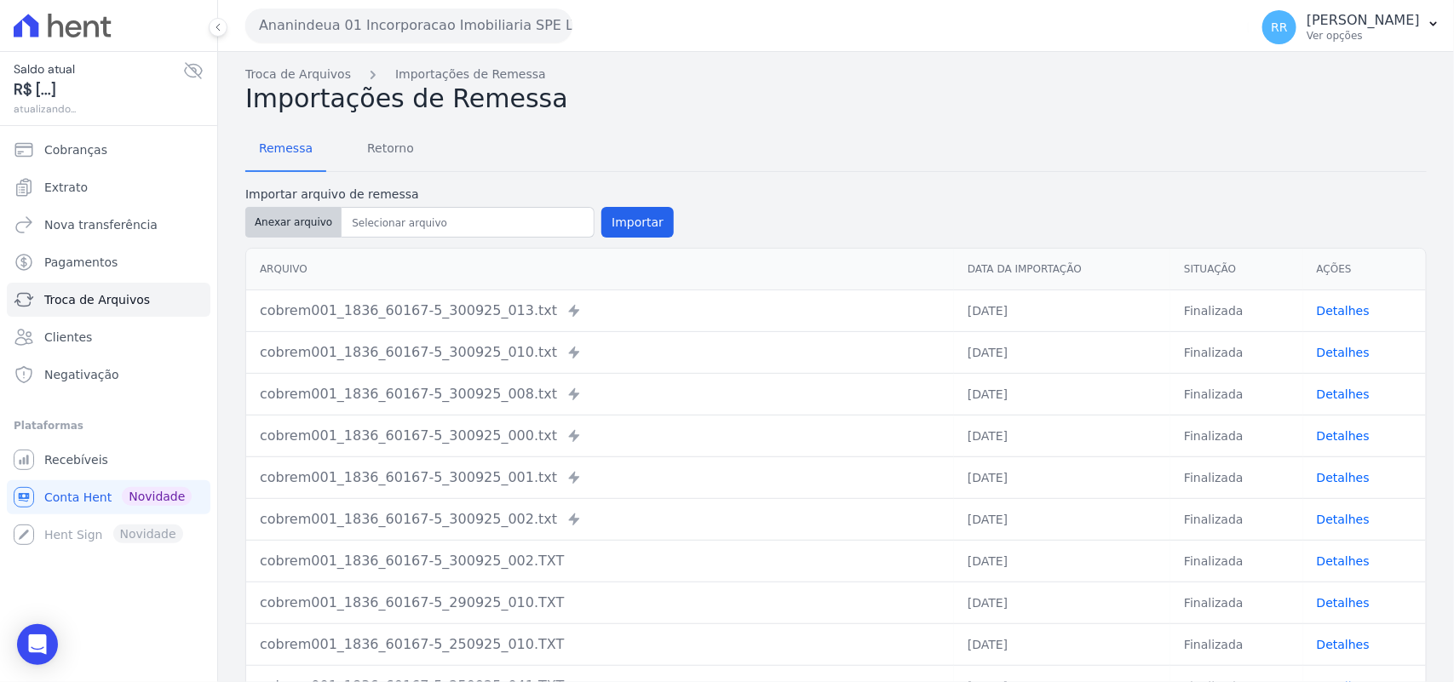
click at [273, 221] on button "Anexar arquivo" at bounding box center [293, 222] width 96 height 31
type input "cobrem001_1836_60167-5_300925_009.TXT"
click at [601, 220] on button "Importar" at bounding box center [637, 222] width 72 height 31
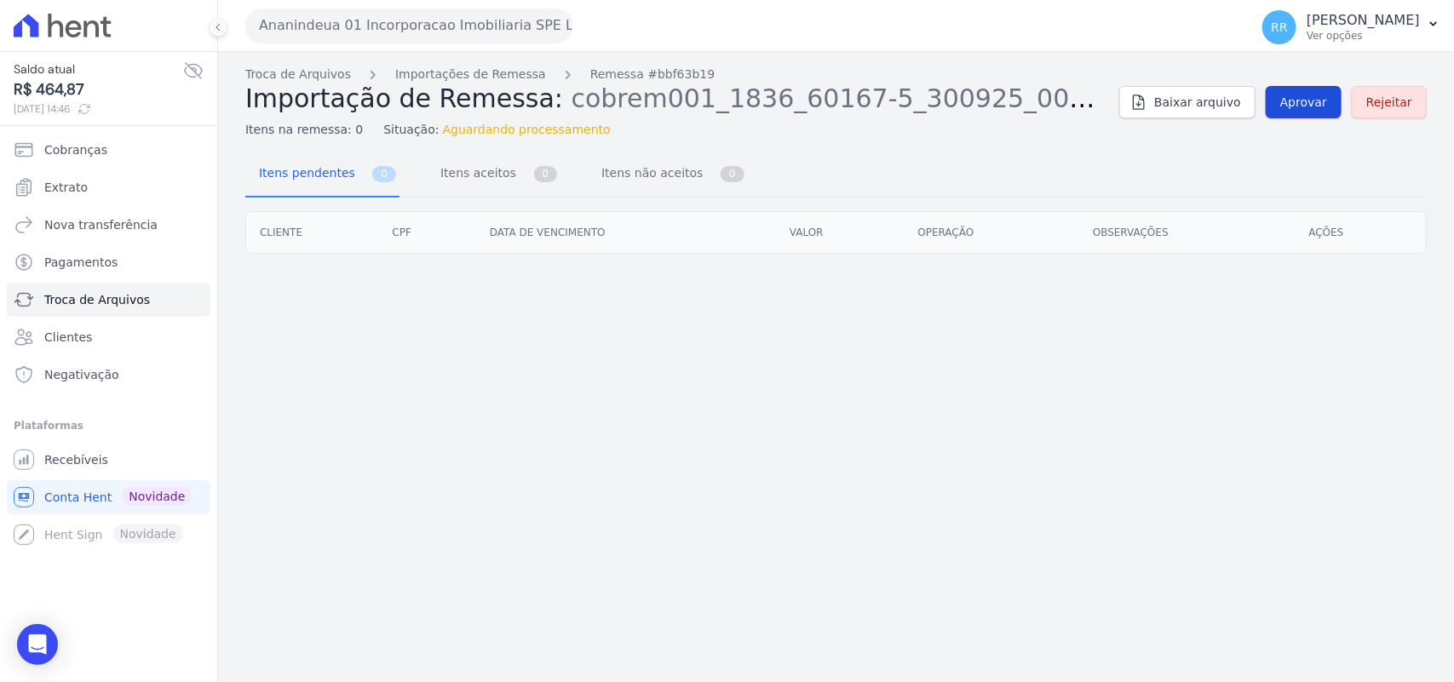
click at [1327, 105] on span "Aprovar" at bounding box center [1303, 102] width 47 height 17
click at [1310, 106] on span "Aprovar" at bounding box center [1303, 102] width 47 height 17
click at [1314, 106] on span "Aprovar" at bounding box center [1303, 102] width 47 height 17
click at [1309, 103] on span "Aprovar" at bounding box center [1303, 102] width 47 height 17
click at [1307, 90] on link "Aprovar" at bounding box center [1304, 102] width 76 height 32
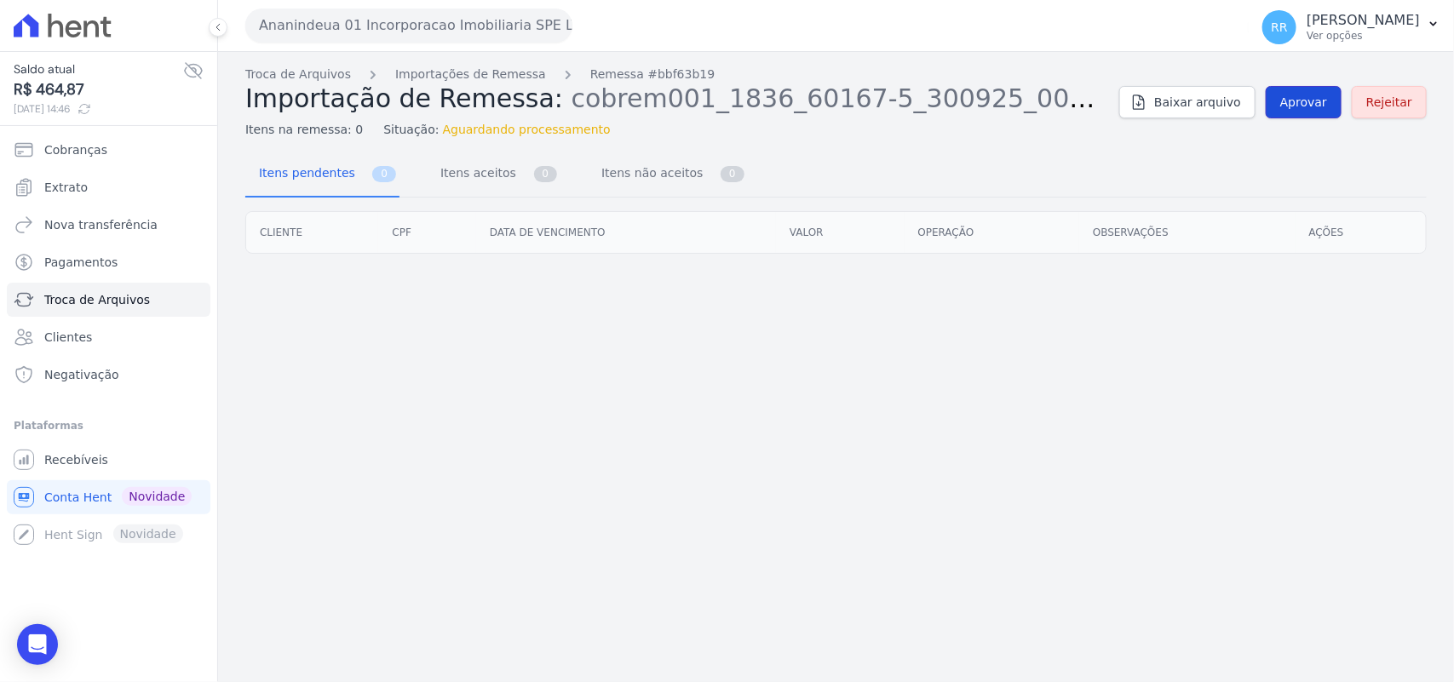
click at [1307, 90] on link "Aprovar" at bounding box center [1304, 102] width 76 height 32
click at [1313, 109] on span "Aprovar" at bounding box center [1303, 102] width 47 height 17
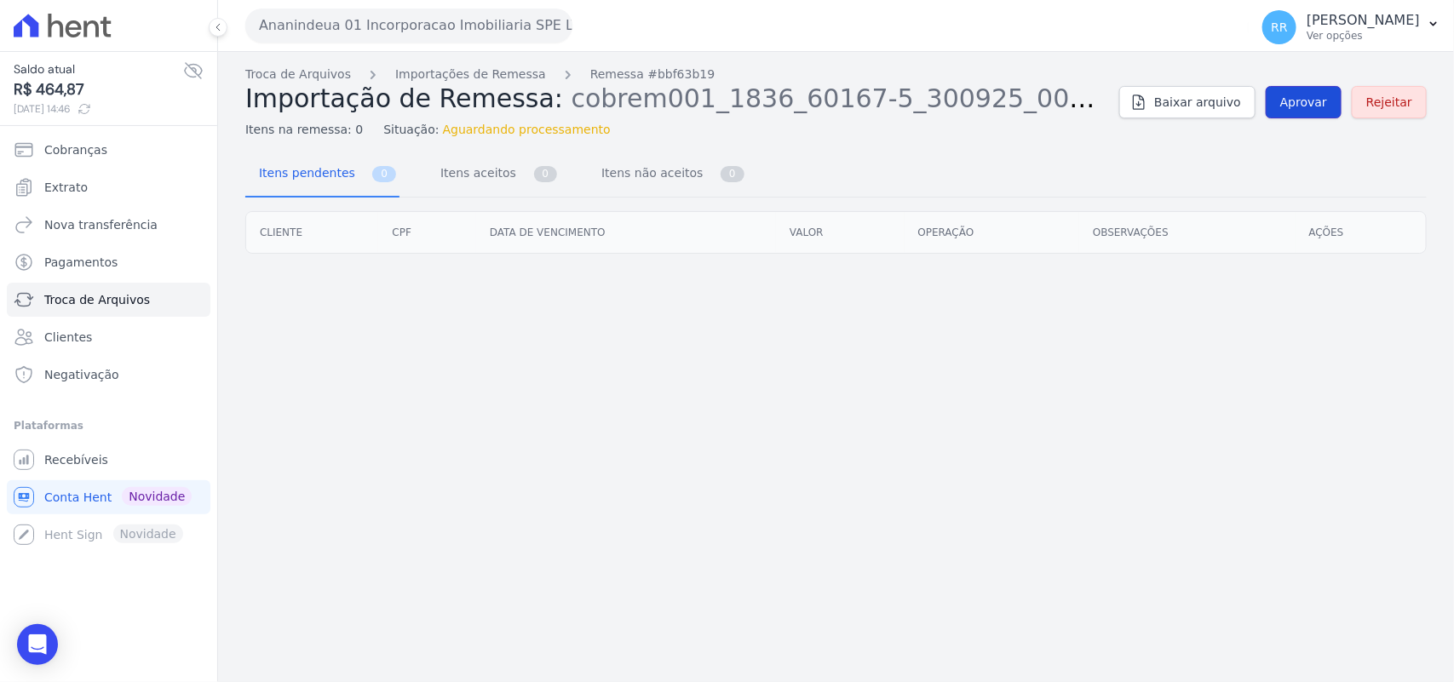
click at [1313, 109] on span "Aprovar" at bounding box center [1303, 102] width 47 height 17
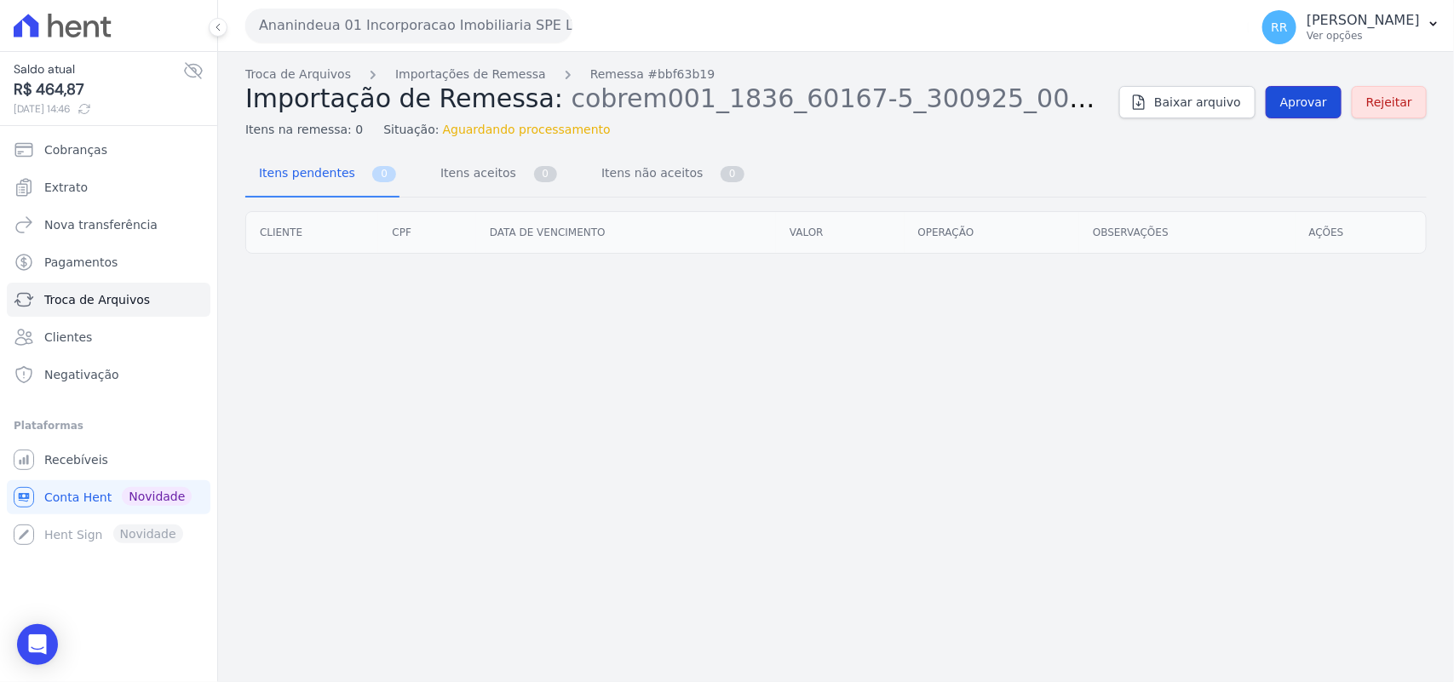
click at [1313, 109] on span "Aprovar" at bounding box center [1303, 102] width 47 height 17
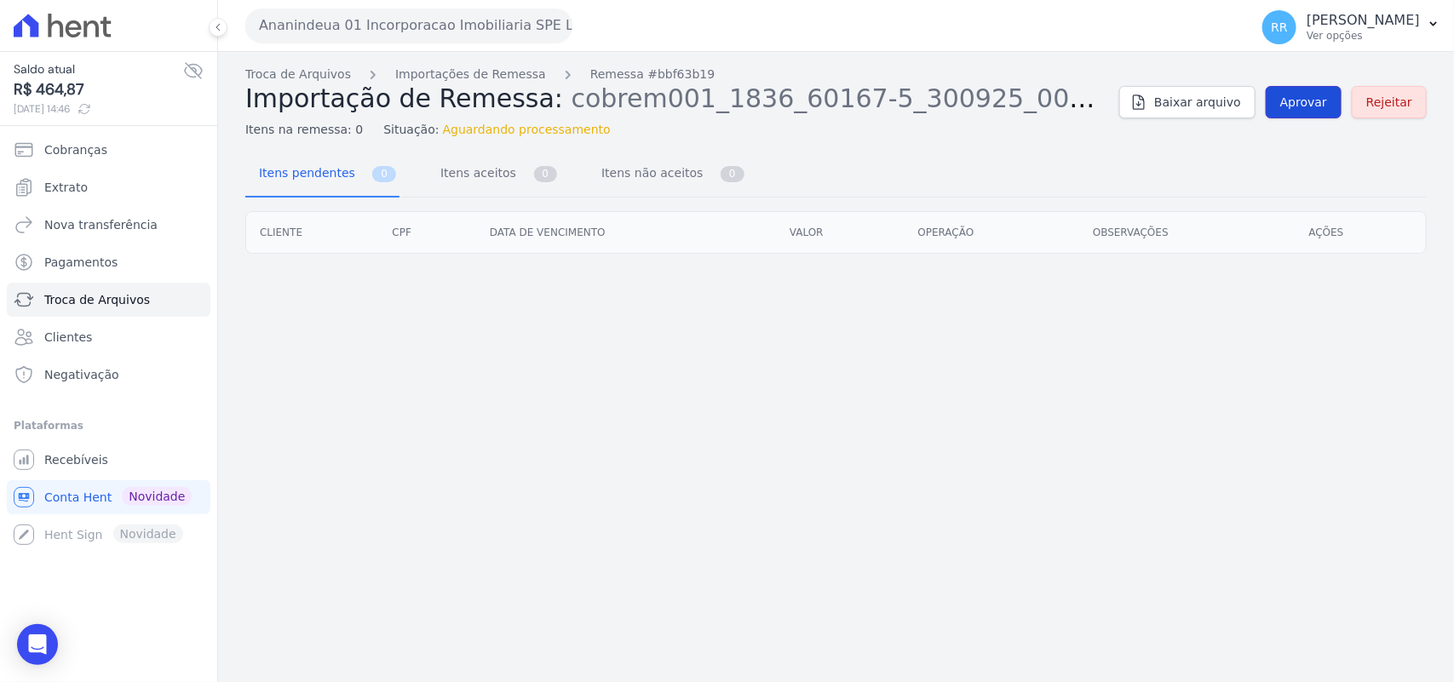
click at [1313, 109] on span "Aprovar" at bounding box center [1303, 102] width 47 height 17
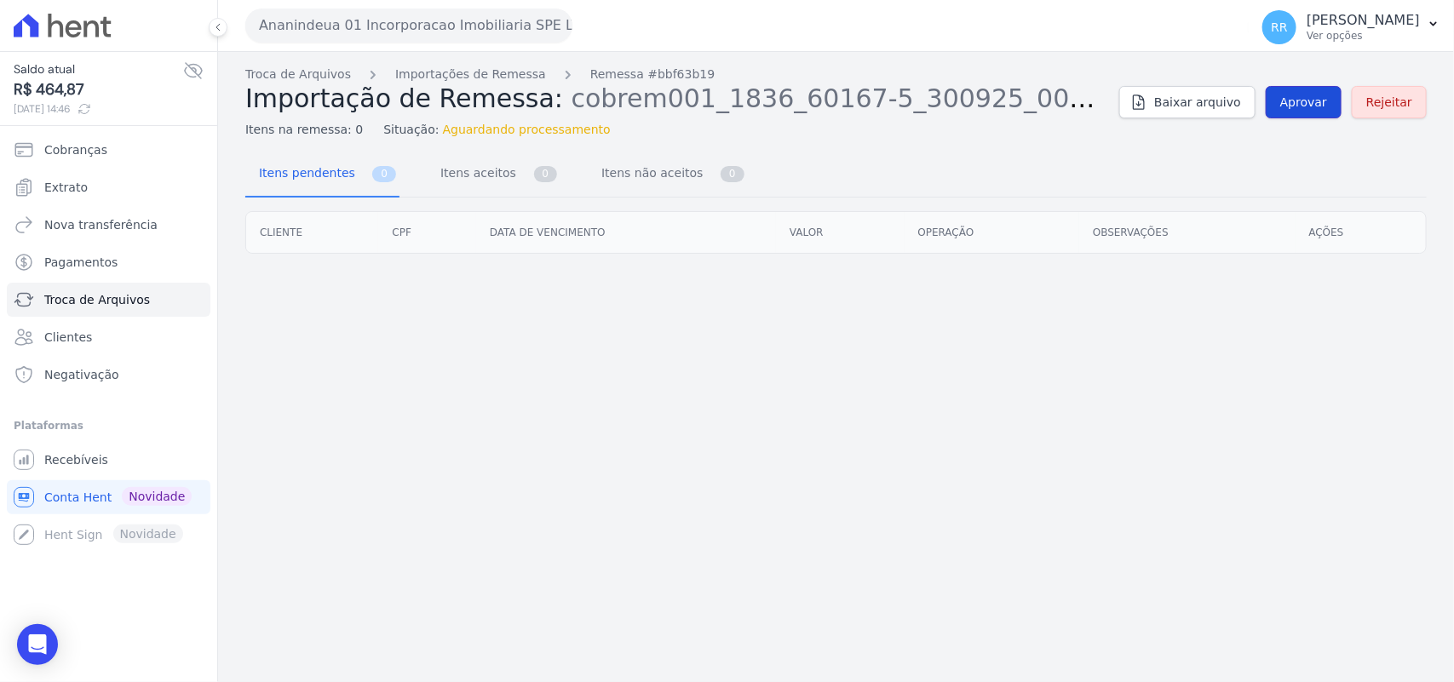
click at [1313, 109] on span "Aprovar" at bounding box center [1303, 102] width 47 height 17
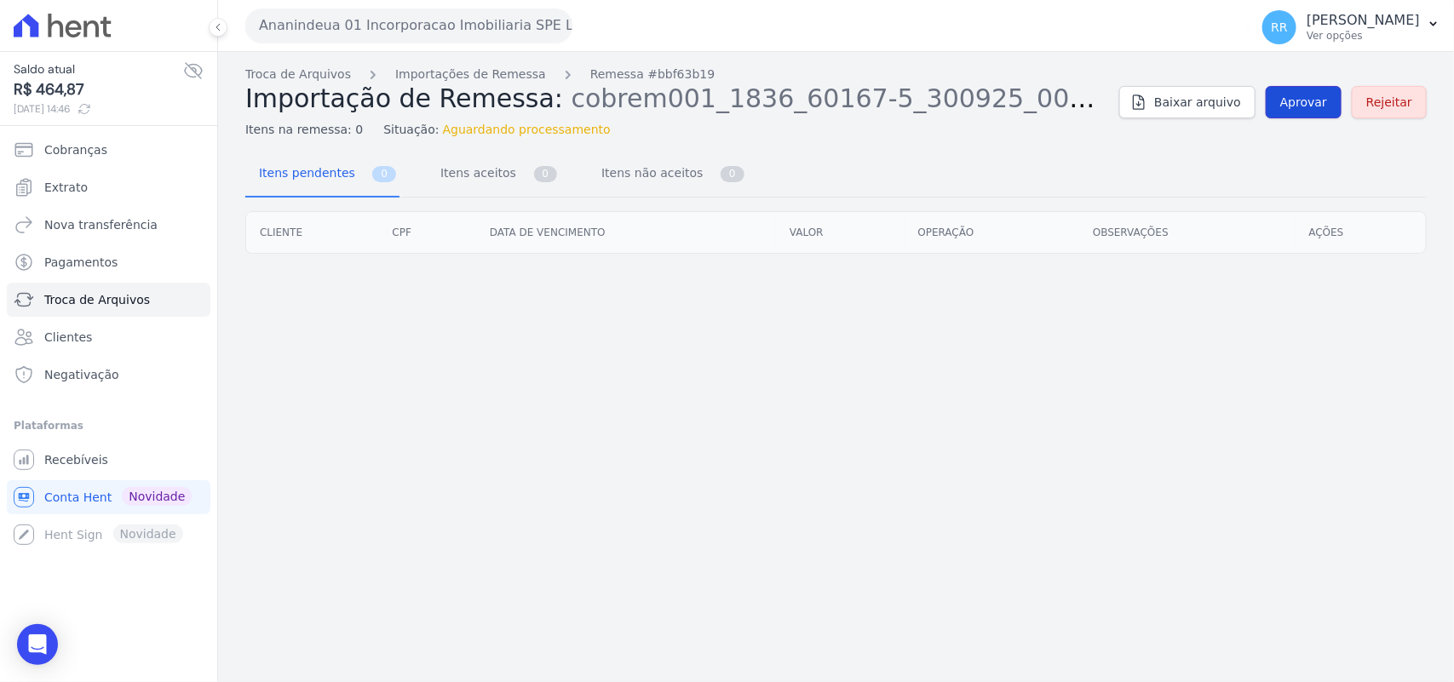
click at [1313, 109] on span "Aprovar" at bounding box center [1303, 102] width 47 height 17
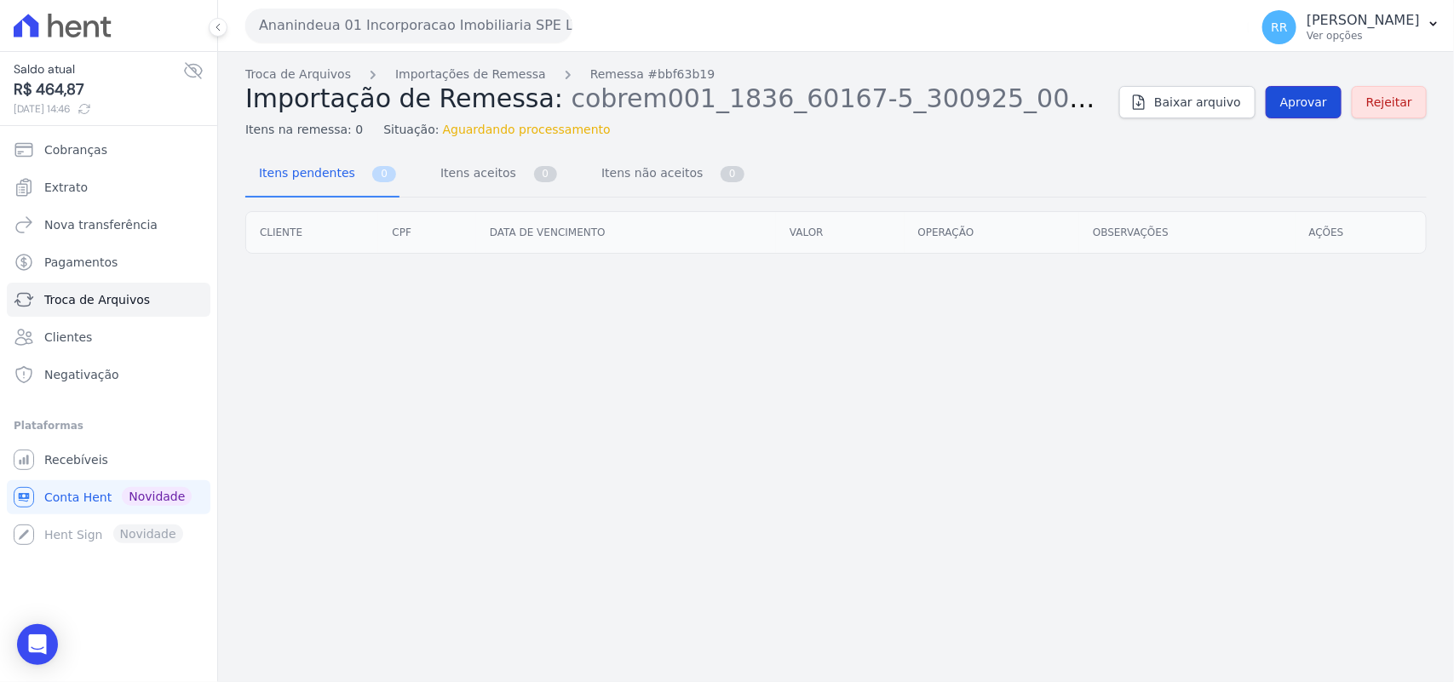
click at [1313, 109] on span "Aprovar" at bounding box center [1303, 102] width 47 height 17
click at [1316, 111] on span "Aprovar" at bounding box center [1303, 102] width 47 height 17
click at [69, 295] on span "Troca de Arquivos" at bounding box center [97, 299] width 106 height 17
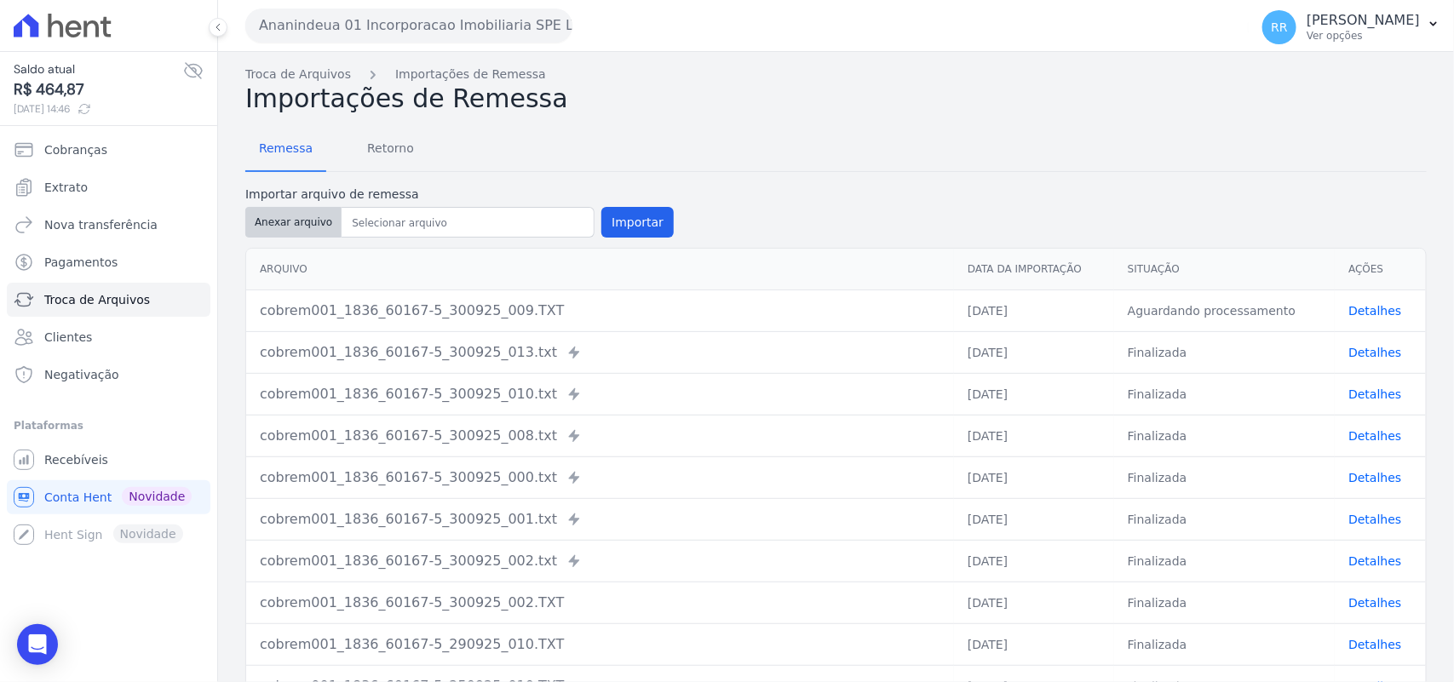
click at [304, 215] on button "Anexar arquivo" at bounding box center [293, 222] width 96 height 31
type input "cobrem001_1836_60167-5_300925_009.TXT"
click at [623, 213] on button "Importar" at bounding box center [637, 222] width 72 height 31
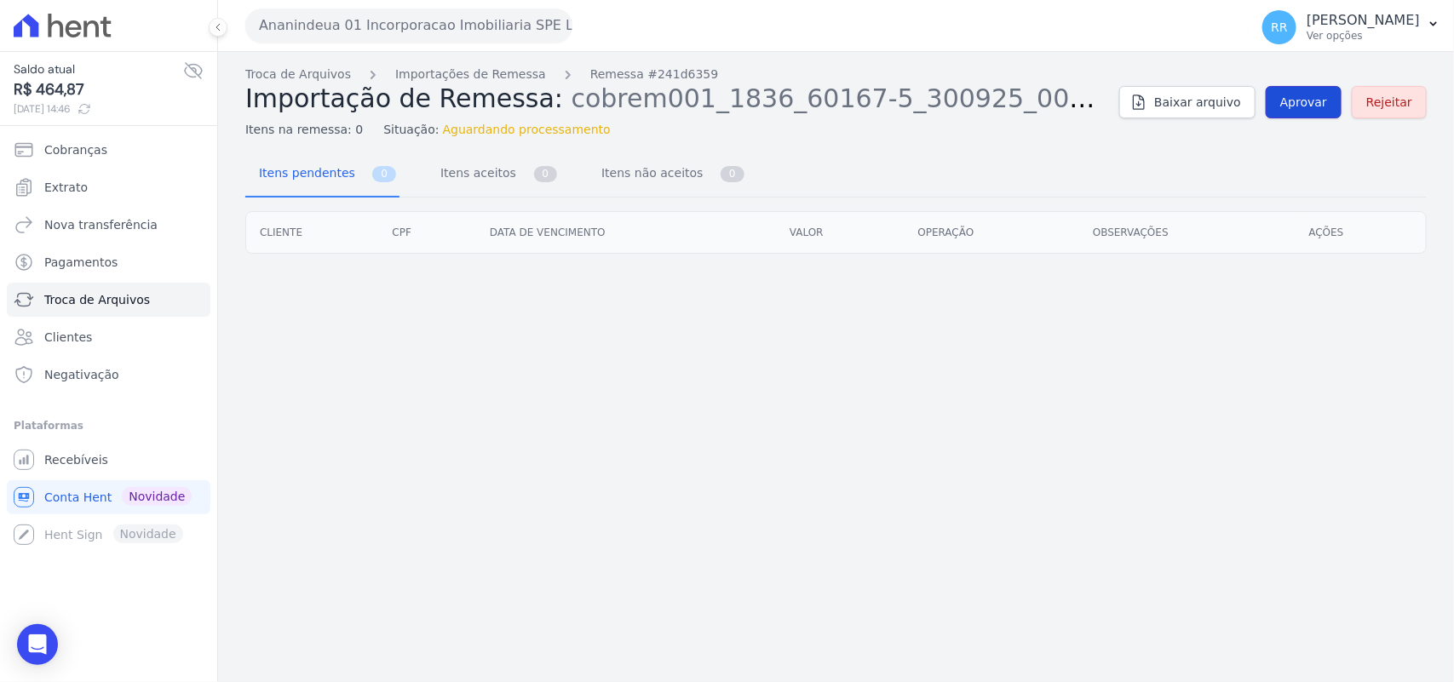
click at [1303, 115] on link "Aprovar" at bounding box center [1304, 102] width 76 height 32
click at [1312, 98] on span "Aprovar" at bounding box center [1303, 102] width 47 height 17
click at [1305, 105] on span "Aprovar" at bounding box center [1303, 102] width 47 height 17
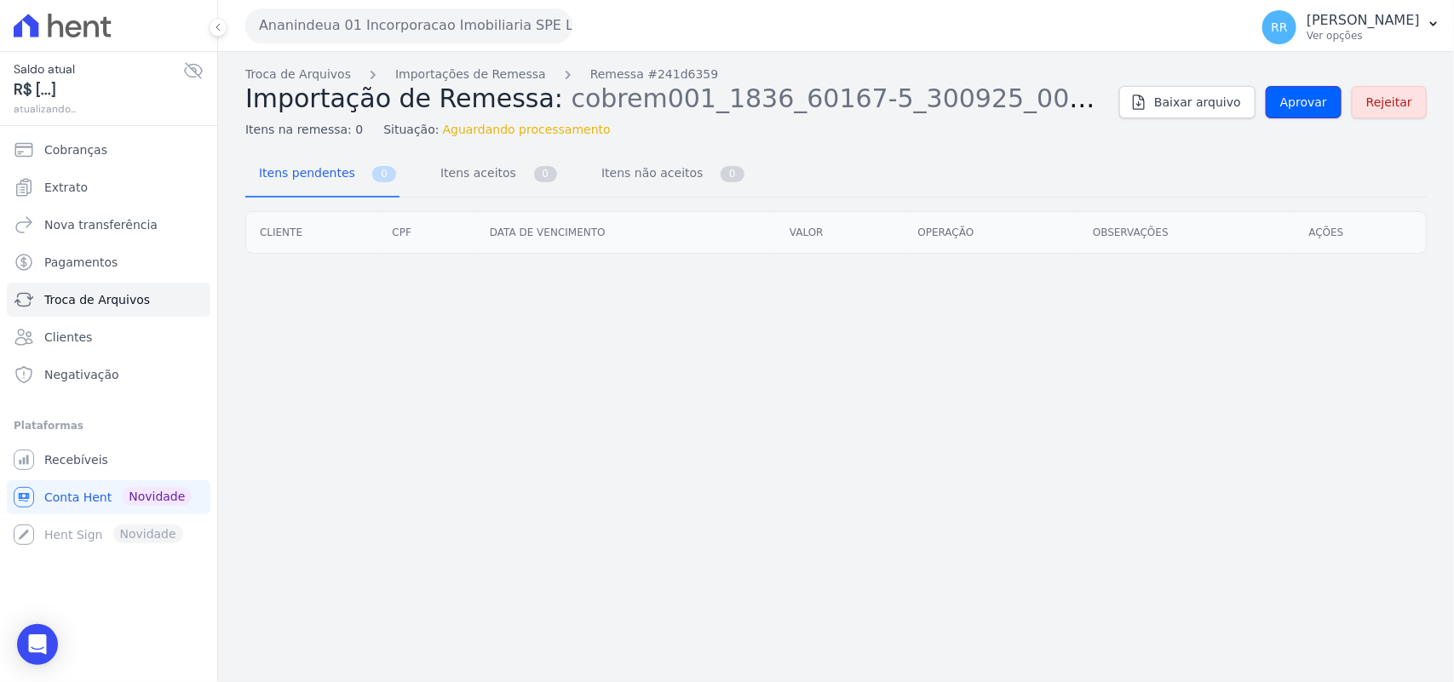
click at [1305, 105] on span "Aprovar" at bounding box center [1303, 102] width 47 height 17
click at [1303, 116] on link "Aprovar" at bounding box center [1304, 102] width 76 height 32
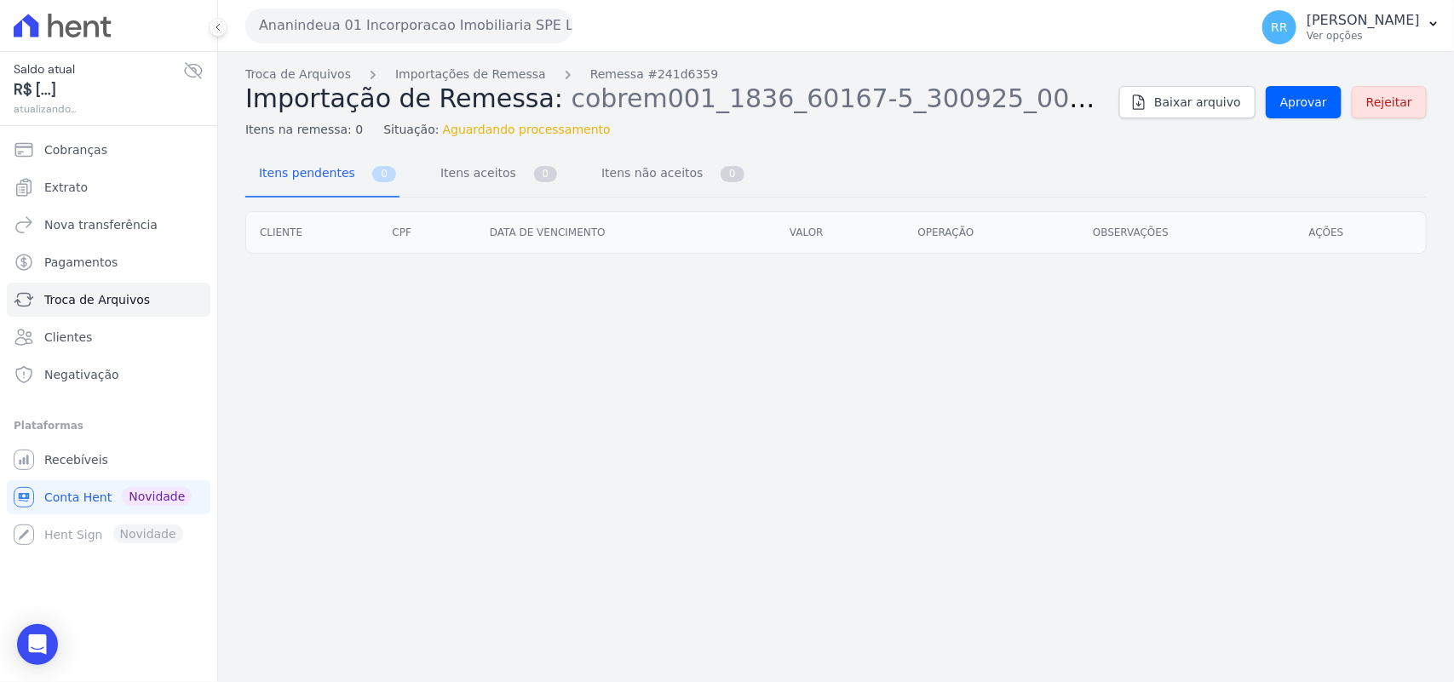
click at [1320, 107] on span "Aprovar" at bounding box center [1303, 102] width 47 height 17
click at [831, 151] on div "Troca de Arquivos Importações de Remessa Remessa #241d6359 Importação de Remess…" at bounding box center [836, 367] width 1236 height 630
click at [1323, 106] on span "Aprovar" at bounding box center [1303, 102] width 47 height 17
click at [1209, 151] on div "Troca de Arquivos Importações de Remessa Remessa #241d6359 Importação de Remess…" at bounding box center [836, 367] width 1236 height 630
click at [1327, 103] on span "Aprovar" at bounding box center [1303, 102] width 47 height 17
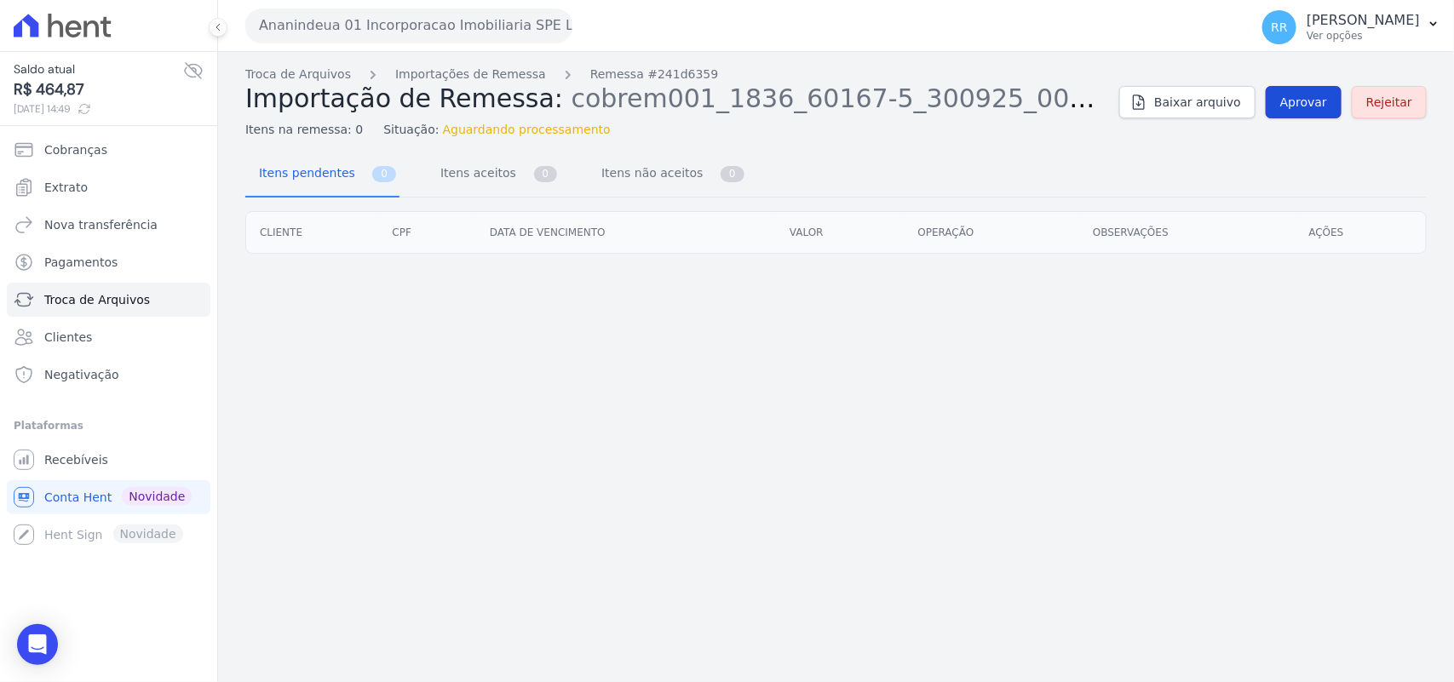
click at [1327, 103] on span "Aprovar" at bounding box center [1303, 102] width 47 height 17
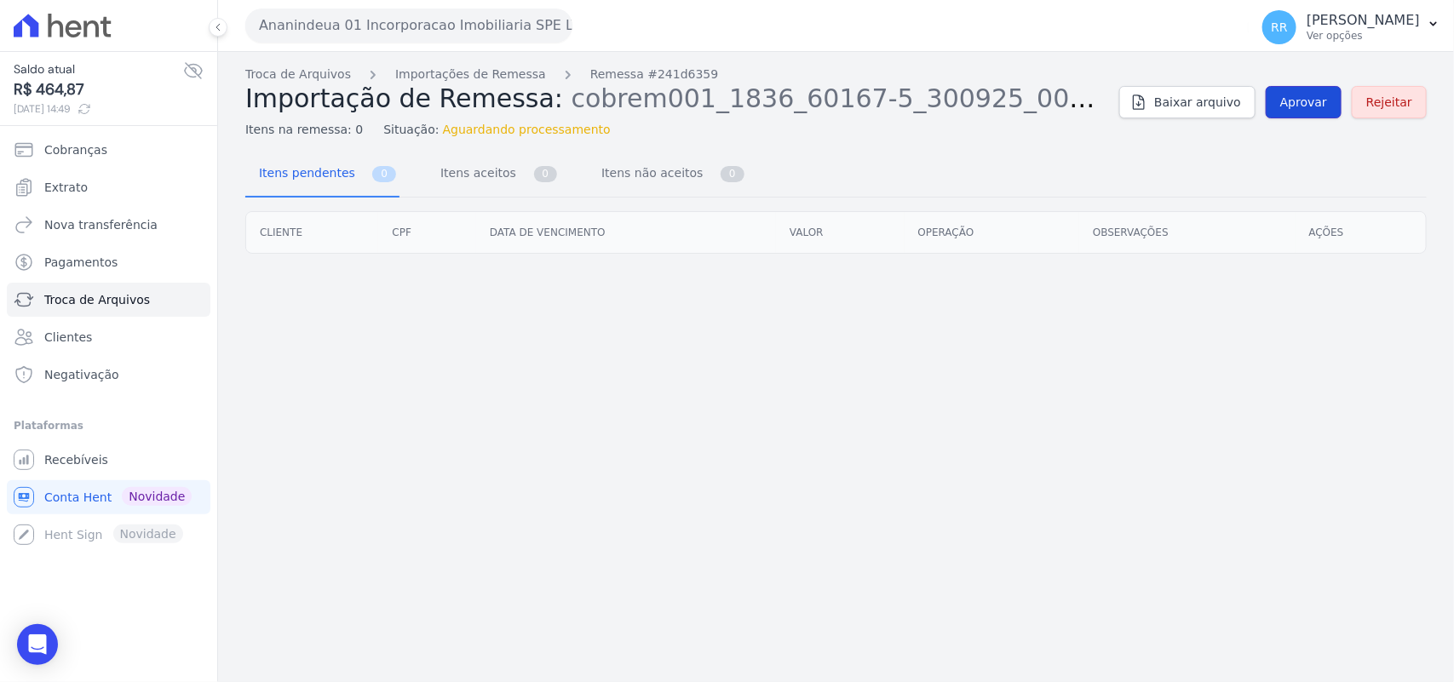
click at [1327, 103] on span "Aprovar" at bounding box center [1303, 102] width 47 height 17
click at [900, 158] on div "Itens pendentes 0 Itens aceitos 0 Itens não aceitos 0" at bounding box center [835, 174] width 1181 height 45
click at [815, 139] on div "Troca de Arquivos Importações de Remessa Remessa #241d6359 Importação de Remess…" at bounding box center [836, 367] width 1236 height 630
click at [1073, 194] on div "Itens pendentes 0 Itens aceitos 0 Itens não aceitos 0" at bounding box center [835, 174] width 1181 height 45
click at [1320, 100] on span "Aprovar" at bounding box center [1303, 102] width 47 height 17
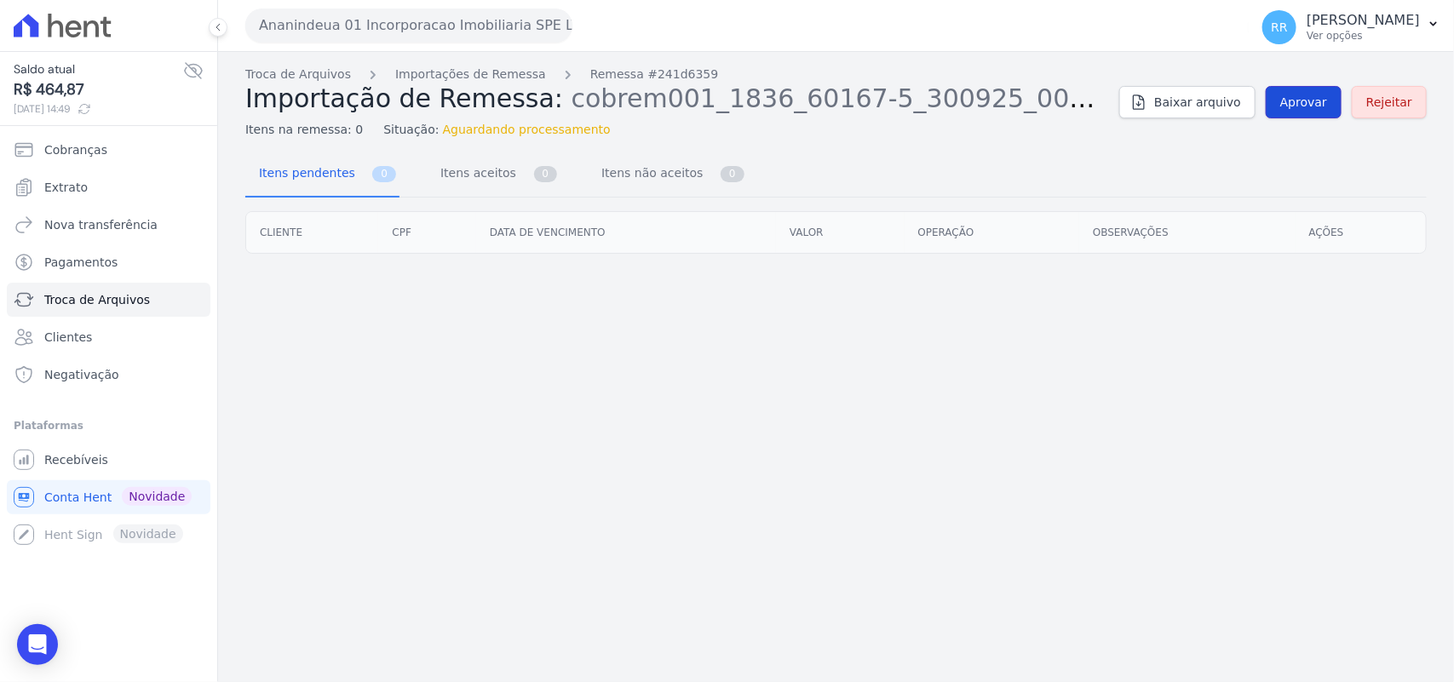
click at [1320, 100] on span "Aprovar" at bounding box center [1303, 102] width 47 height 17
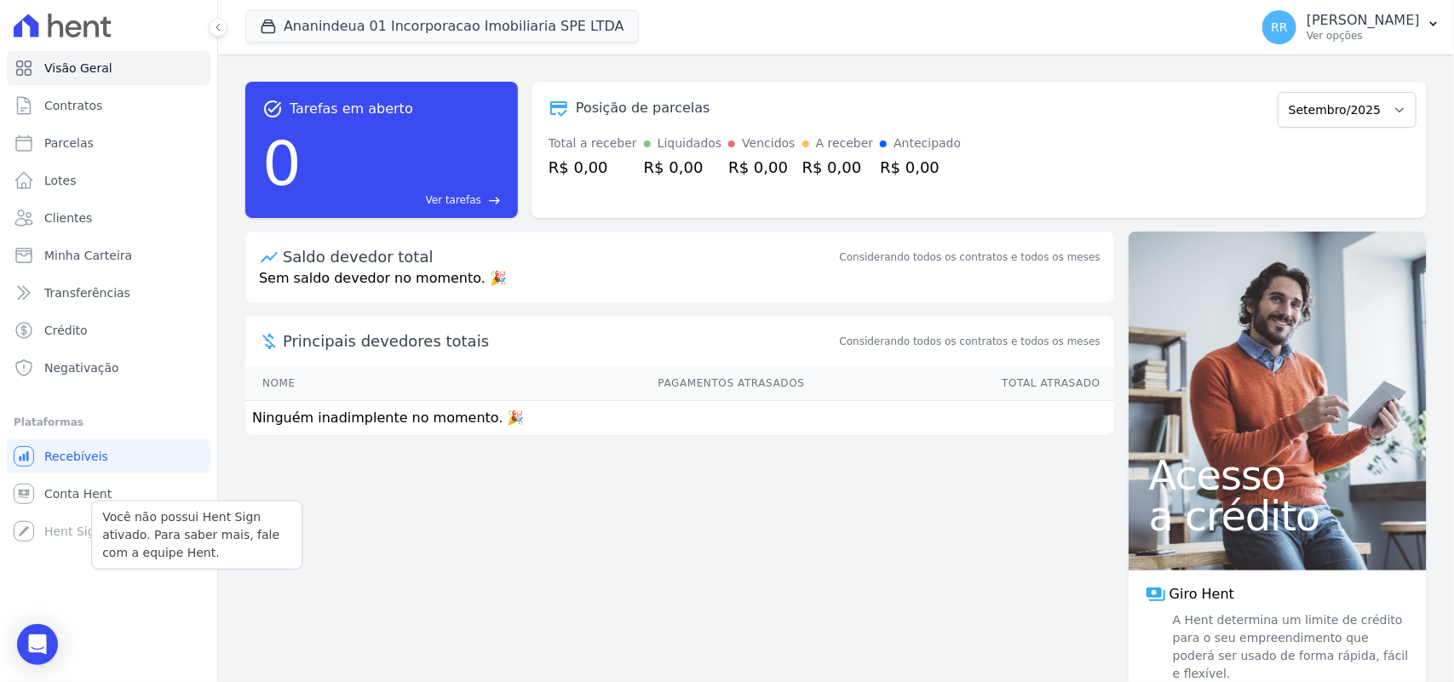
click at [100, 503] on div "Você não possui Hent Sign ativado. Para saber mais, fale com a equipe Hent." at bounding box center [196, 535] width 211 height 69
click at [100, 495] on span "Conta Hent" at bounding box center [77, 493] width 67 height 17
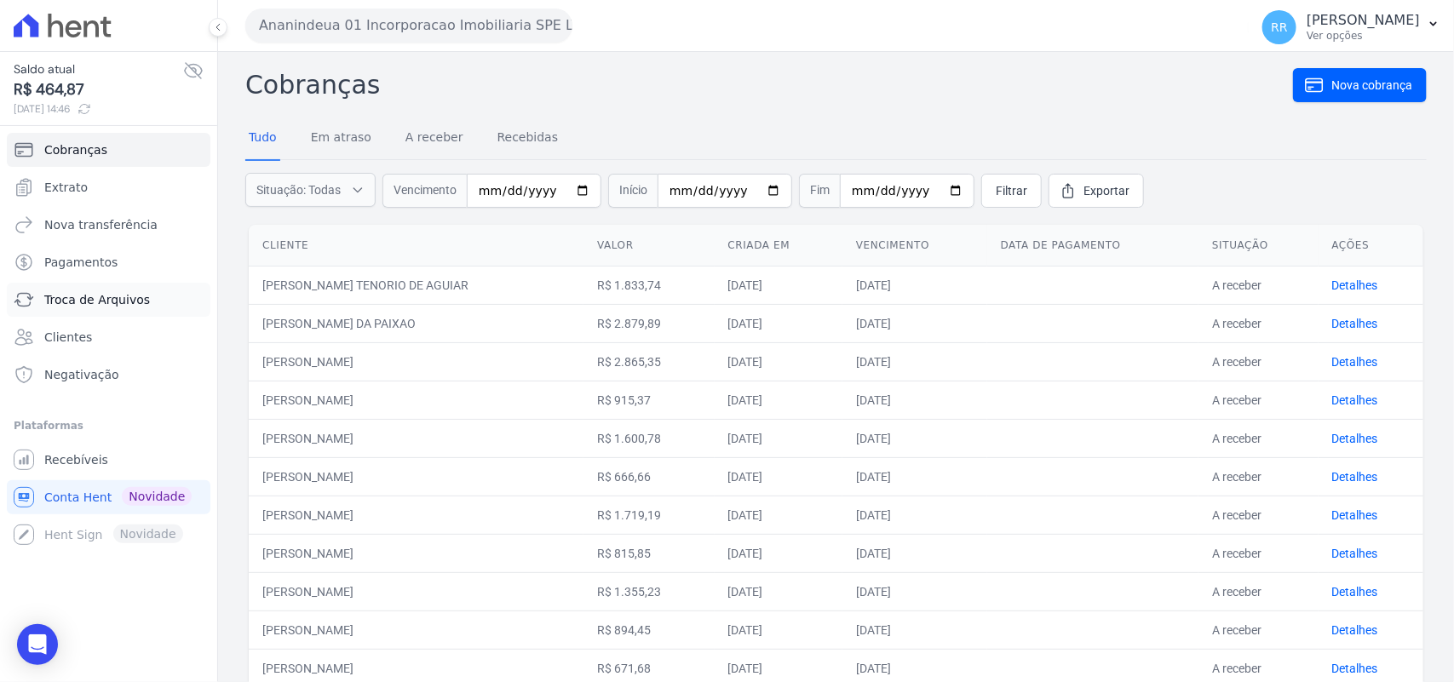
click at [117, 291] on span "Troca de Arquivos" at bounding box center [97, 299] width 106 height 17
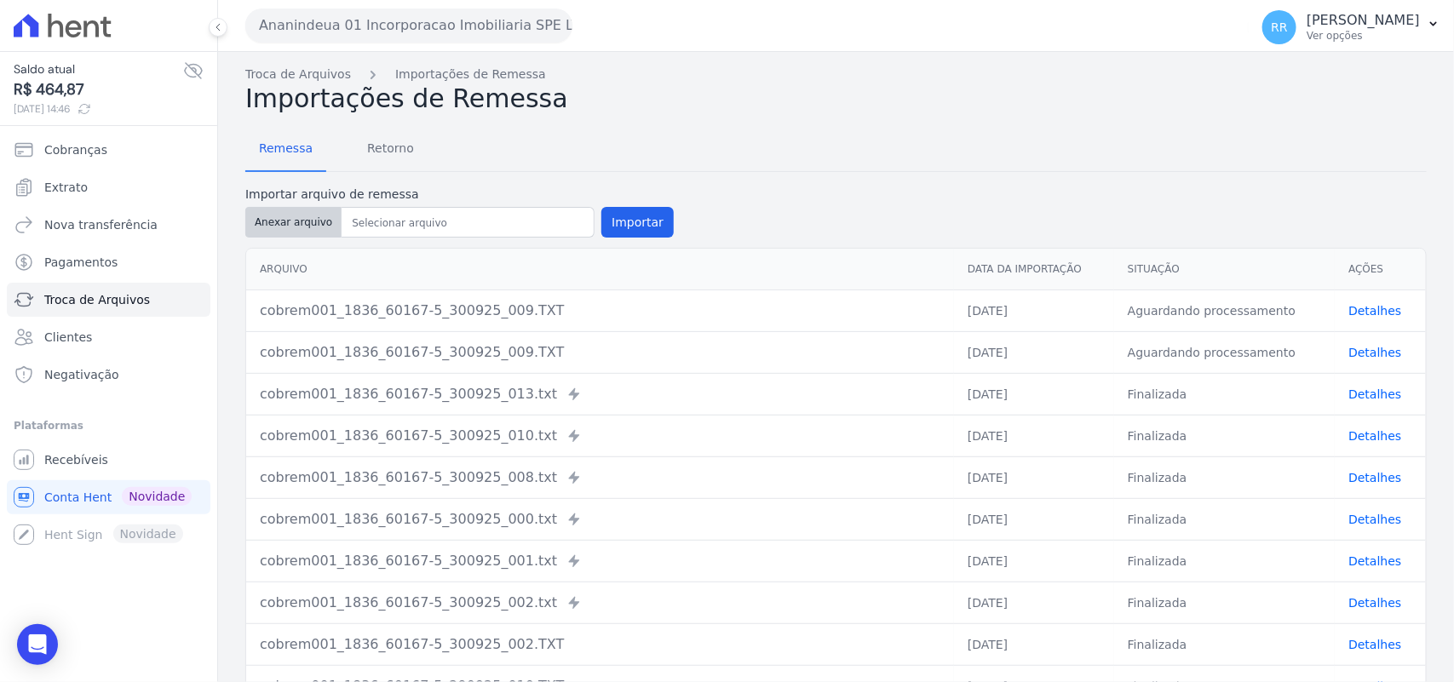
click at [311, 220] on button "Anexar arquivo" at bounding box center [293, 222] width 96 height 31
type input "cobrem001_1836_60167-5_300925_009.TXT"
click at [627, 215] on button "Importar" at bounding box center [637, 222] width 72 height 31
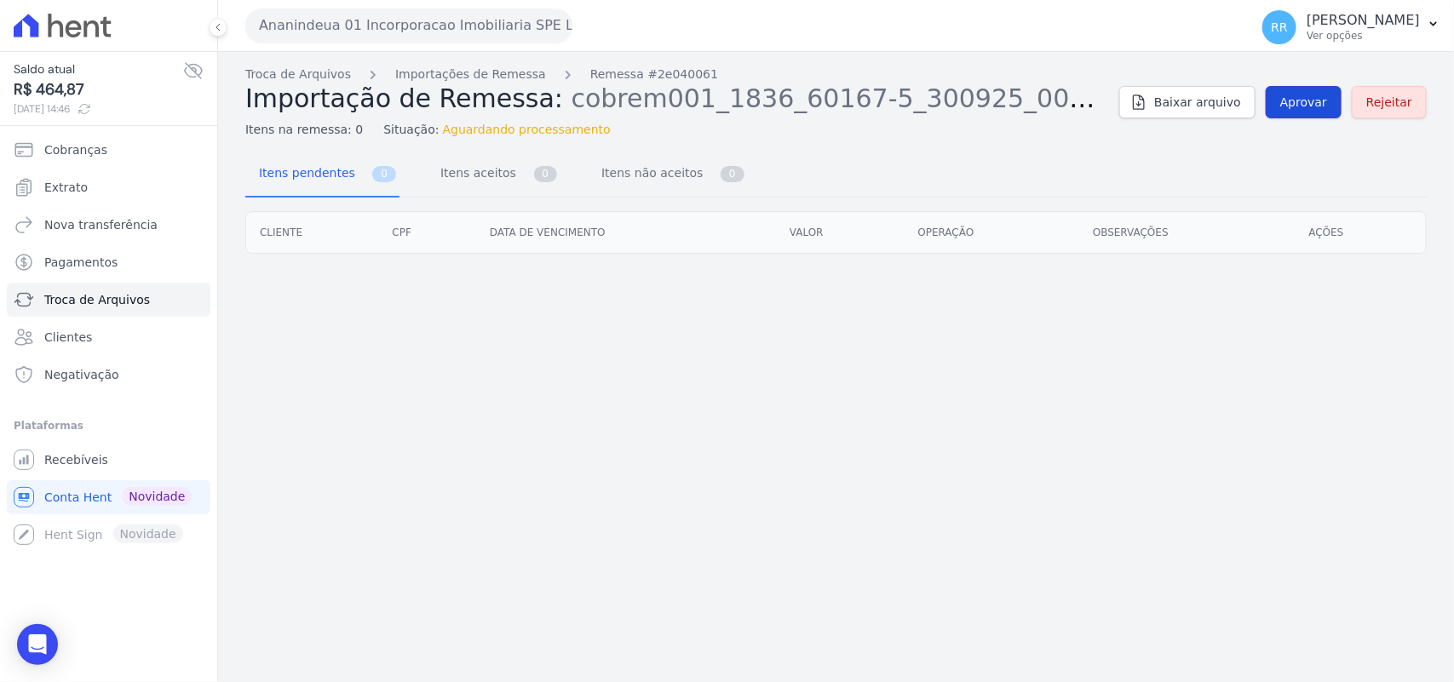
click at [1291, 105] on span "Aprovar" at bounding box center [1303, 102] width 47 height 17
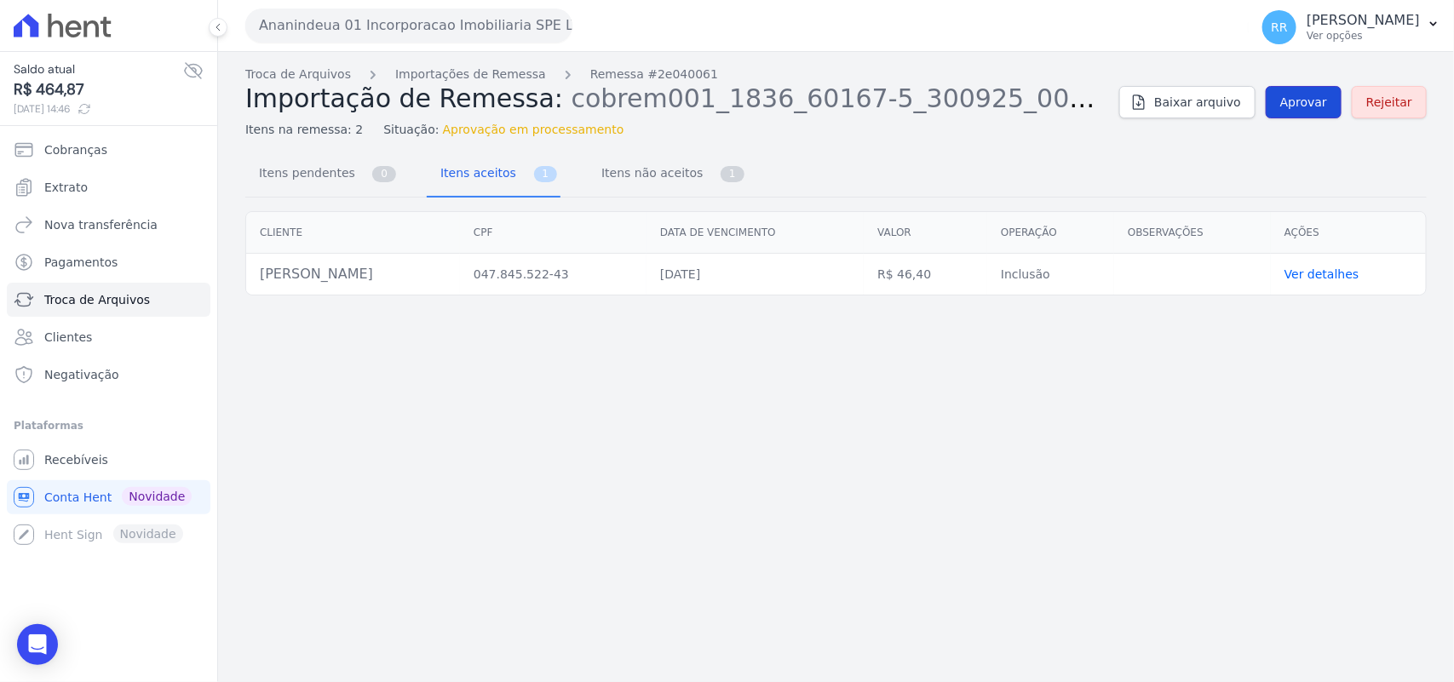
click at [1322, 100] on span "Aprovar" at bounding box center [1303, 102] width 47 height 17
click at [1323, 105] on span "Aprovar" at bounding box center [1303, 102] width 47 height 17
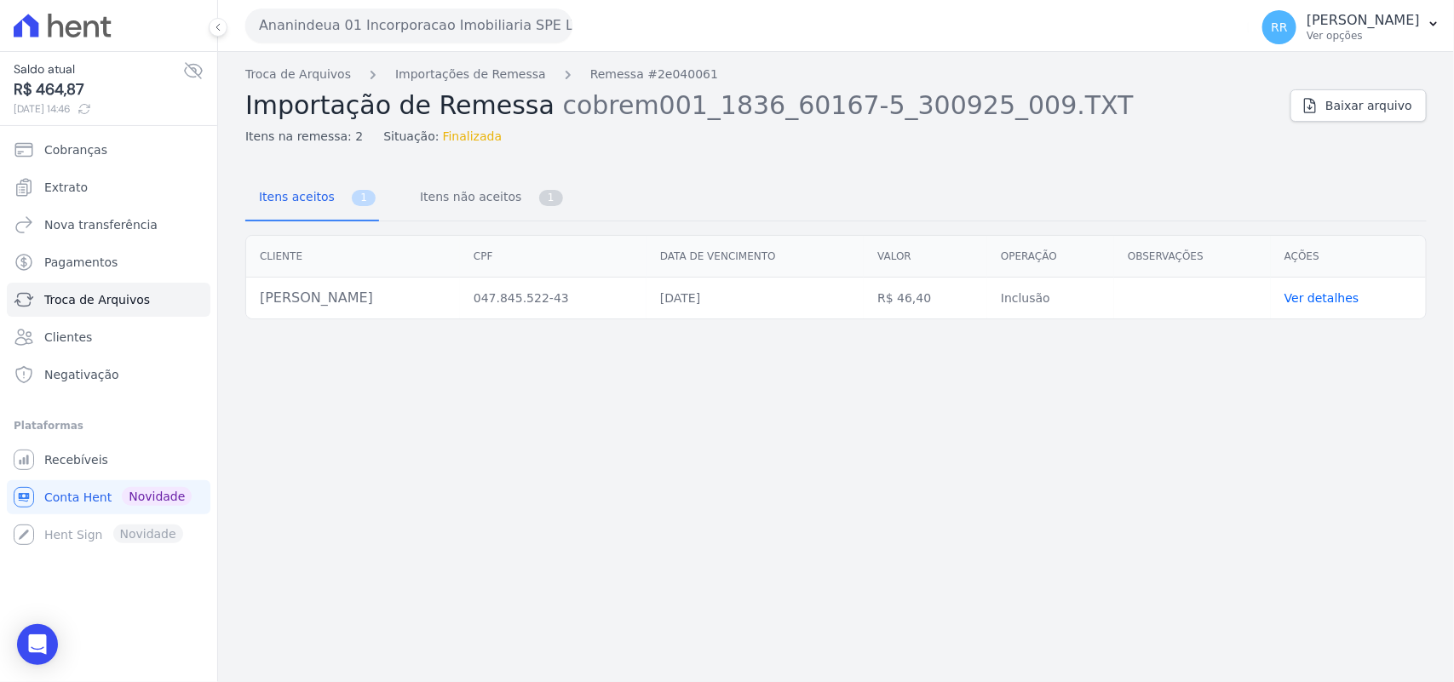
click at [1016, 158] on div "Troca de Arquivos Importações de Remessa Remessa #2e040061 Importação de Remess…" at bounding box center [836, 367] width 1236 height 630
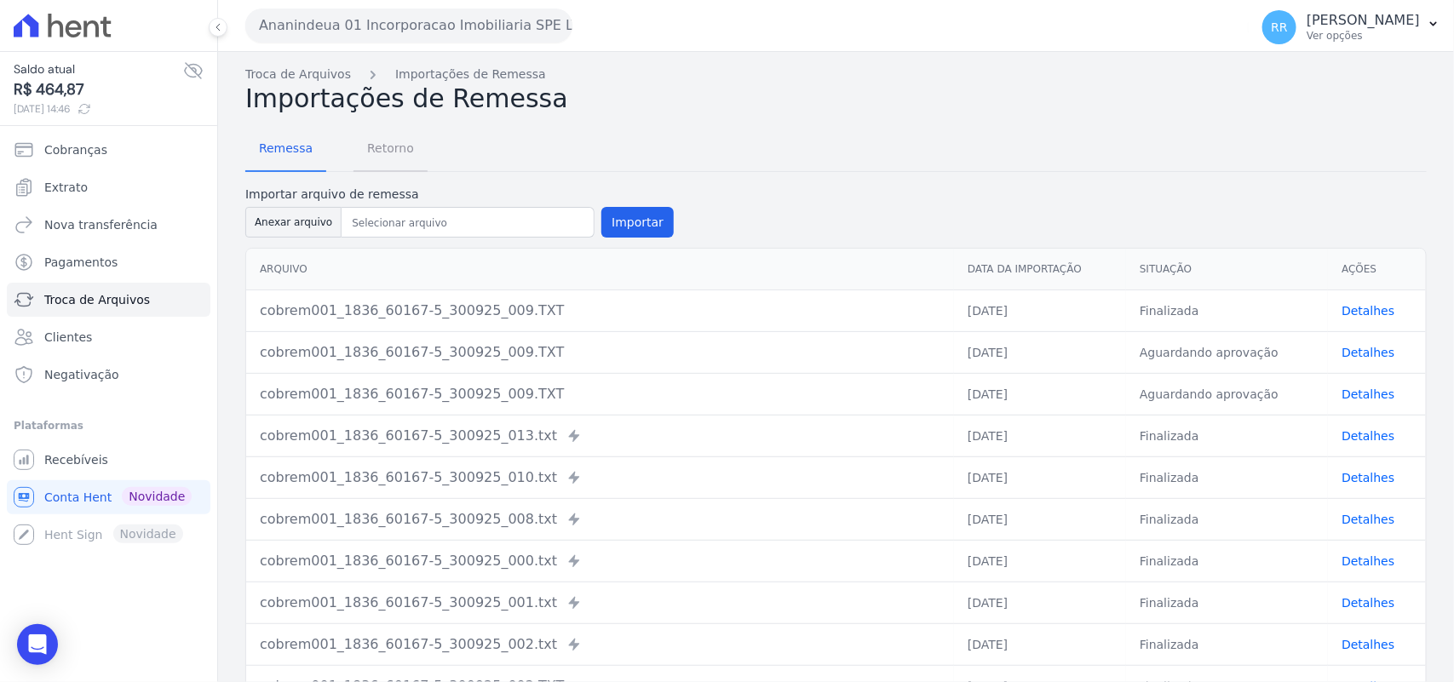
click at [385, 150] on span "Retorno" at bounding box center [390, 148] width 67 height 34
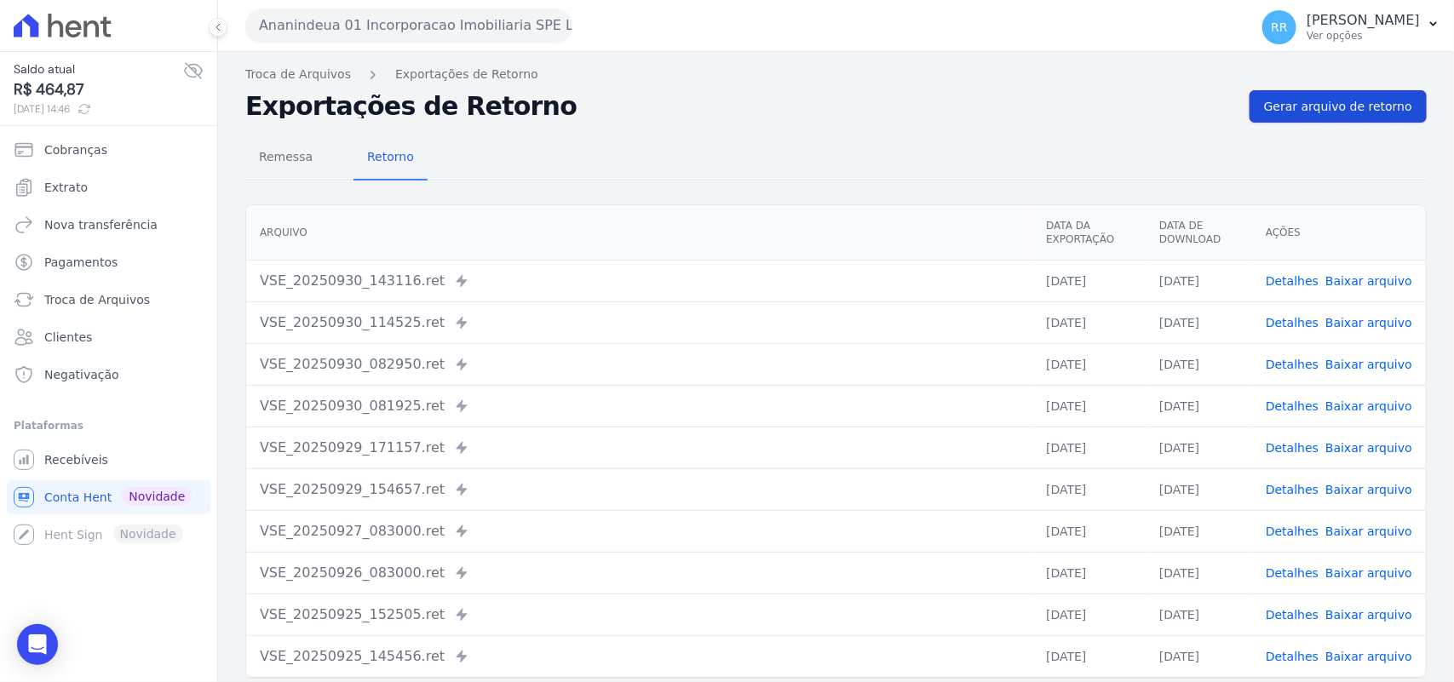
click at [1299, 118] on link "Gerar arquivo de retorno" at bounding box center [1337, 106] width 177 height 32
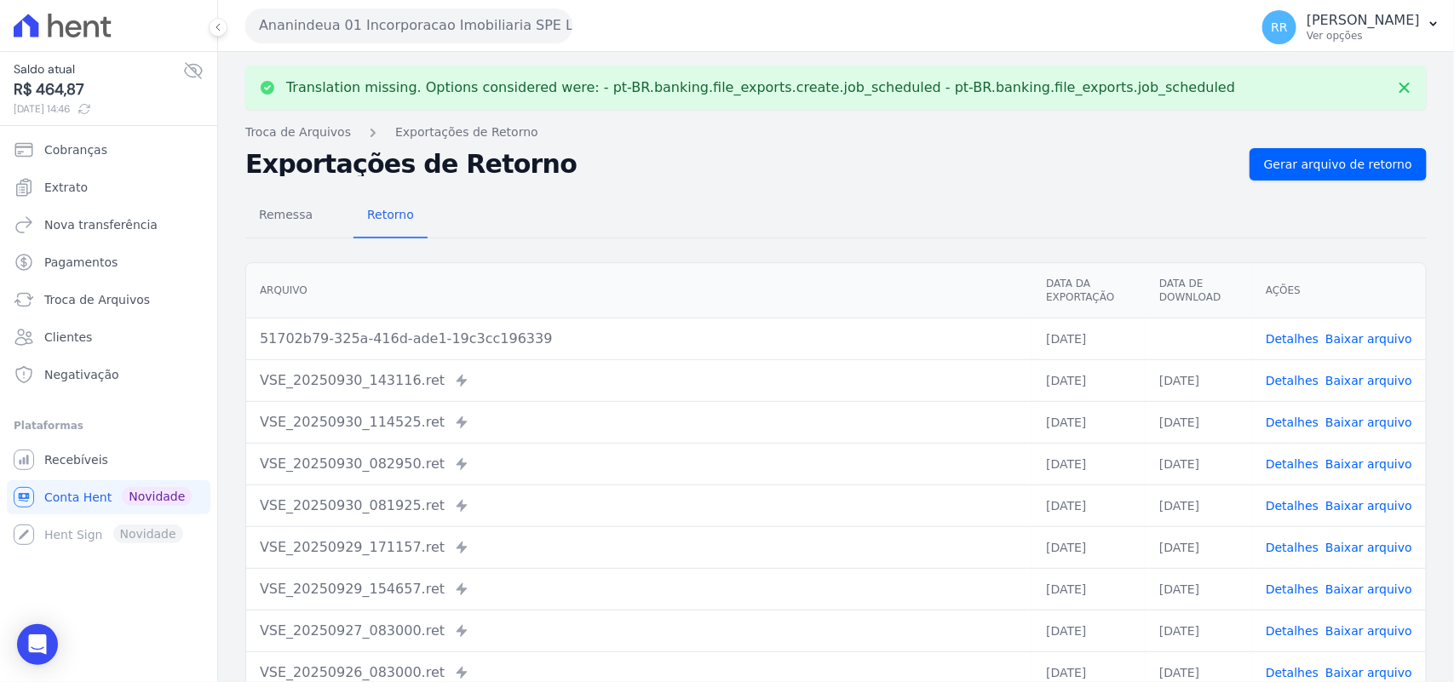
click at [1351, 339] on link "Baixar arquivo" at bounding box center [1368, 339] width 87 height 14
